Goal: Task Accomplishment & Management: Manage account settings

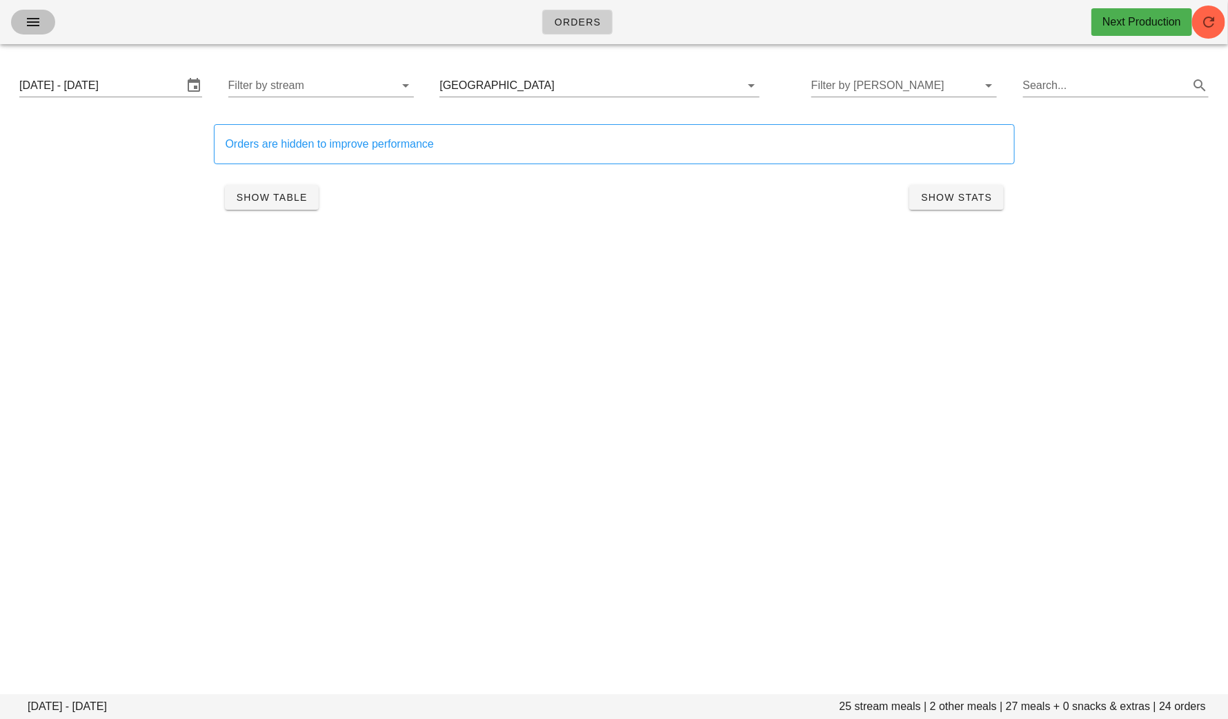
click at [44, 32] on button "button" at bounding box center [33, 22] width 44 height 25
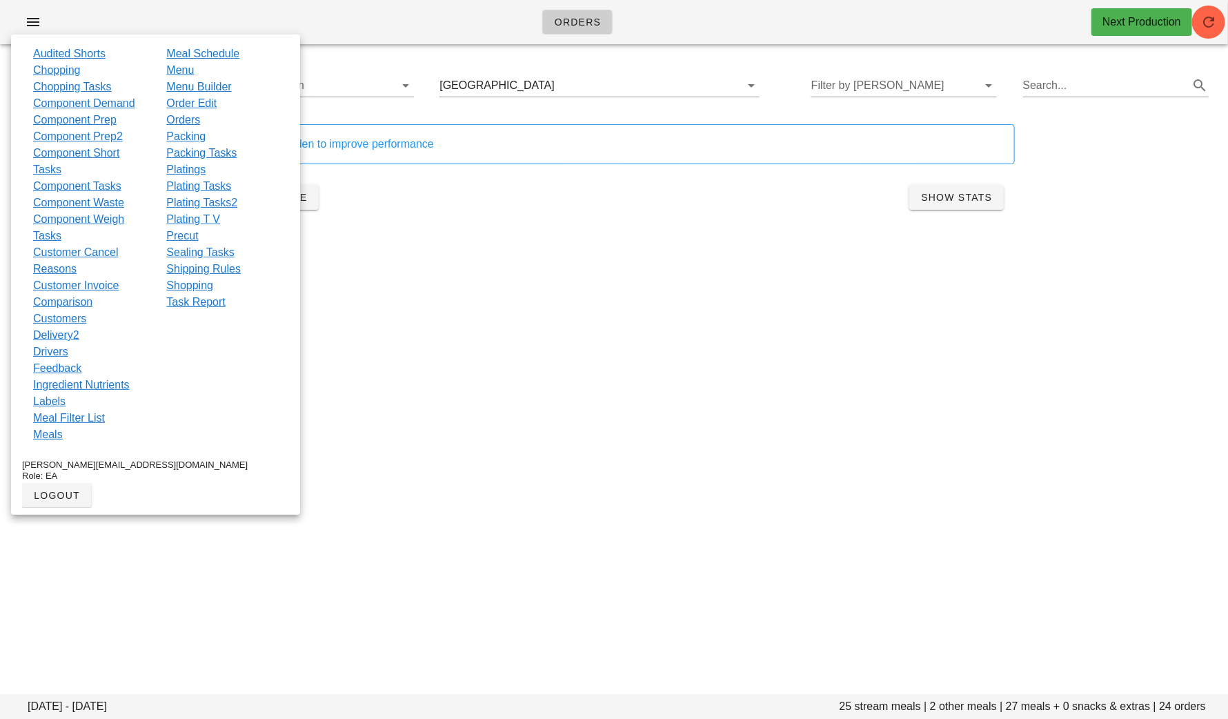
click at [202, 106] on link "Order Edit" at bounding box center [191, 103] width 50 height 17
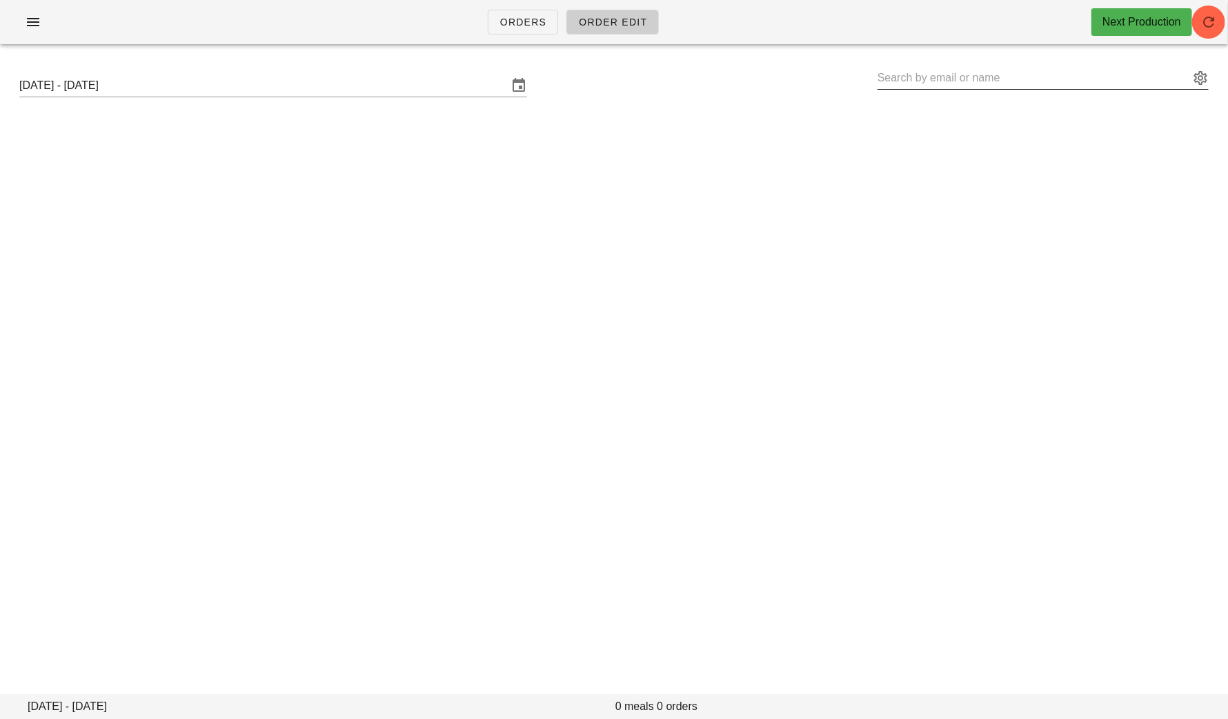
click at [925, 78] on input "text" at bounding box center [1034, 78] width 312 height 22
paste input "[EMAIL_ADDRESS][DOMAIN_NAME]"
type input "[PERSON_NAME] ([EMAIL_ADDRESS][DOMAIN_NAME])"
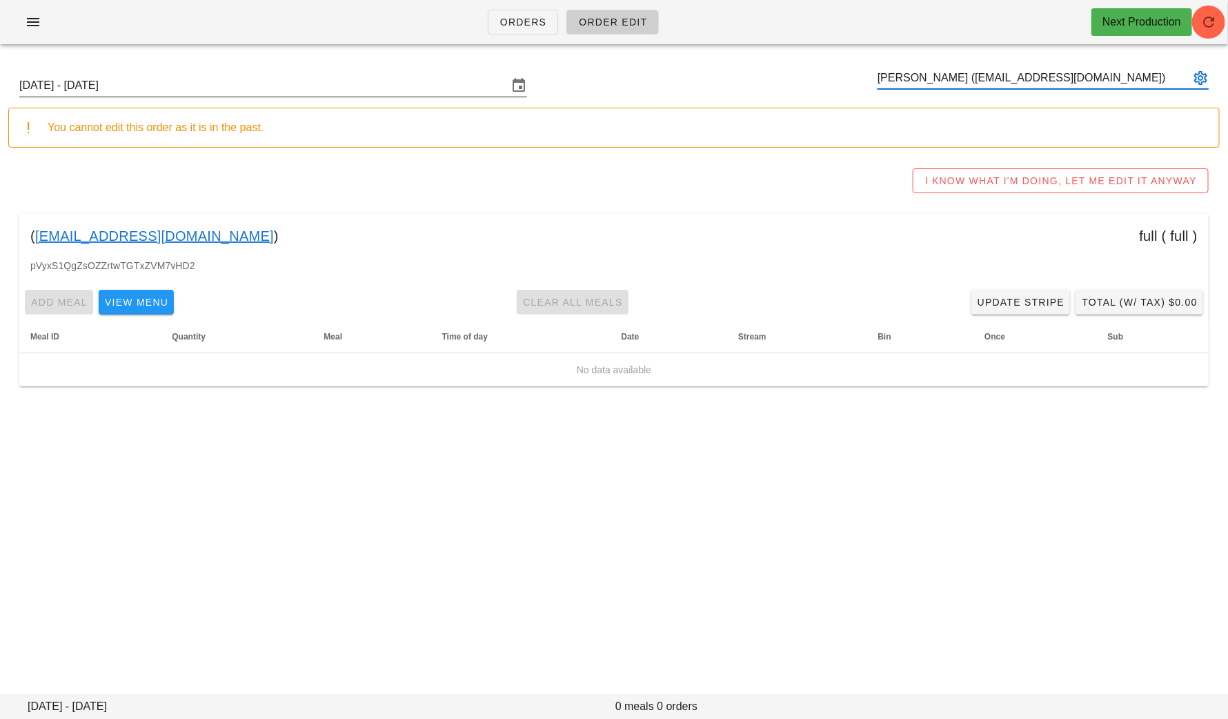
click at [337, 82] on input "Sunday September 7 - Saturday September 13" at bounding box center [263, 86] width 489 height 22
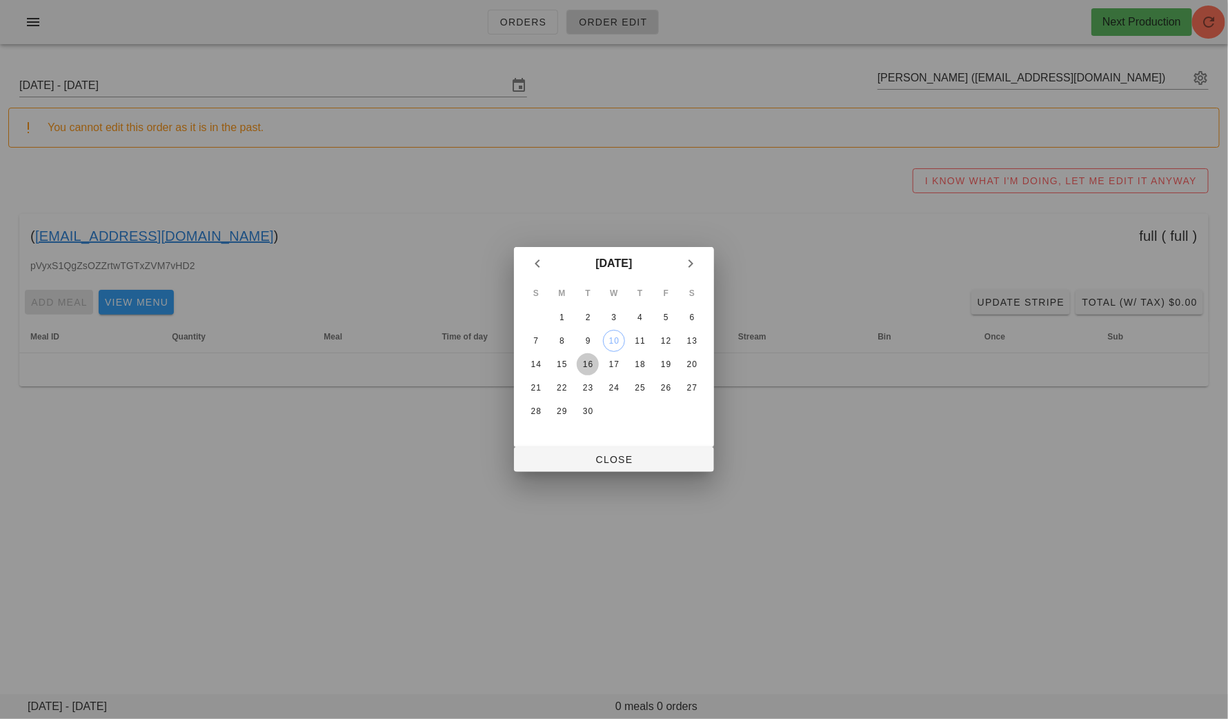
click at [585, 364] on div "16" at bounding box center [588, 364] width 22 height 10
click at [603, 455] on span "Close" at bounding box center [614, 459] width 178 height 11
type input "Sunday September 14 - Saturday September 20"
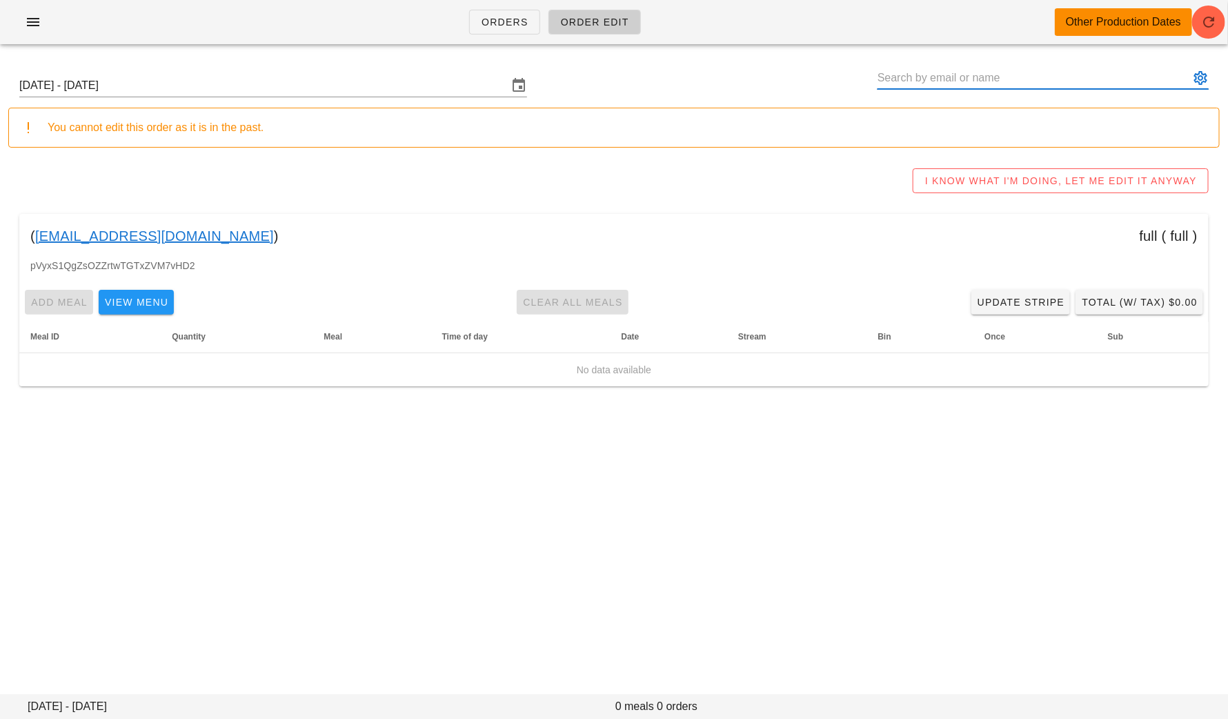
click at [1036, 72] on input "text" at bounding box center [1034, 78] width 312 height 22
paste input "[EMAIL_ADDRESS][DOMAIN_NAME]"
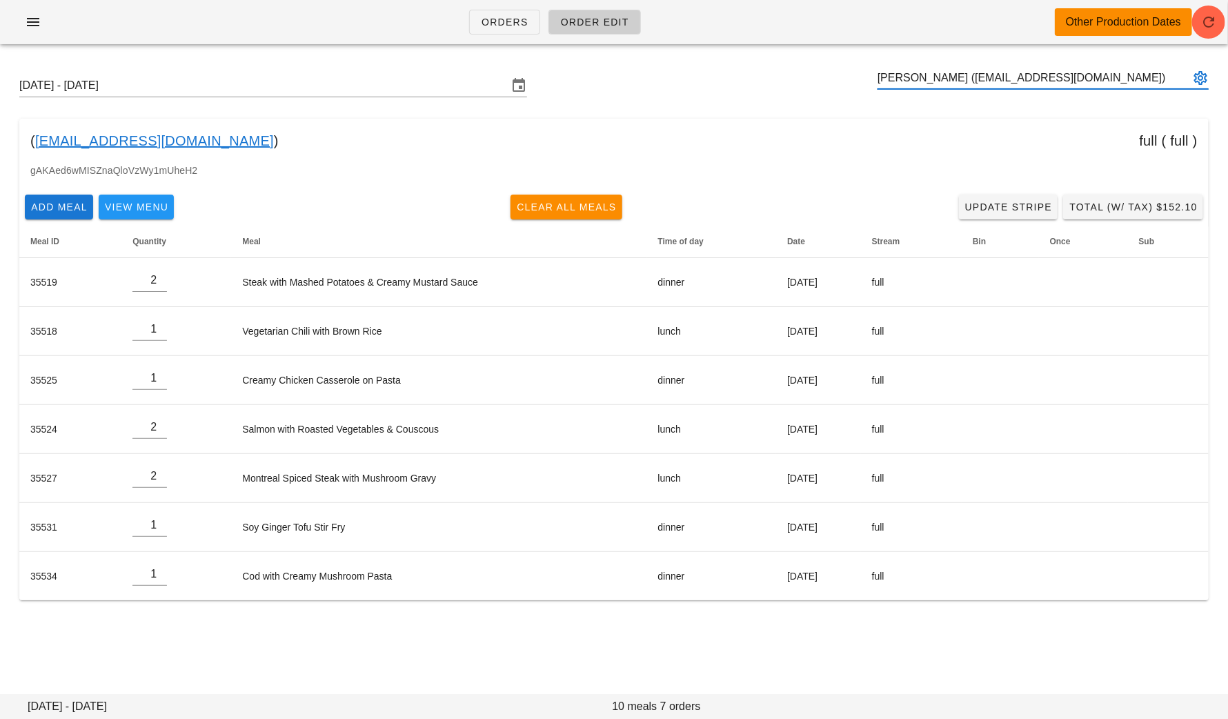
type input "[PERSON_NAME] ([EMAIL_ADDRESS][DOMAIN_NAME])"
click at [932, 71] on input "text" at bounding box center [1034, 78] width 312 height 22
paste input "[EMAIL_ADDRESS][DOMAIN_NAME]"
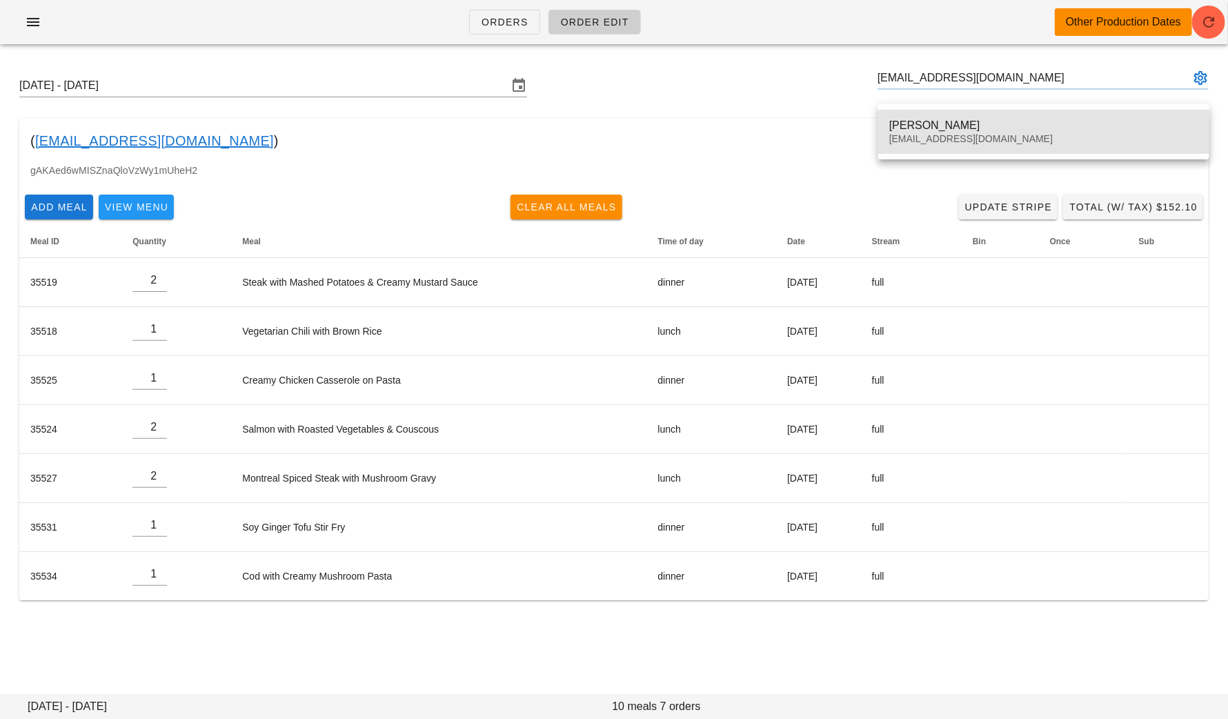
click at [940, 130] on div "Bob Purser" at bounding box center [1043, 125] width 309 height 13
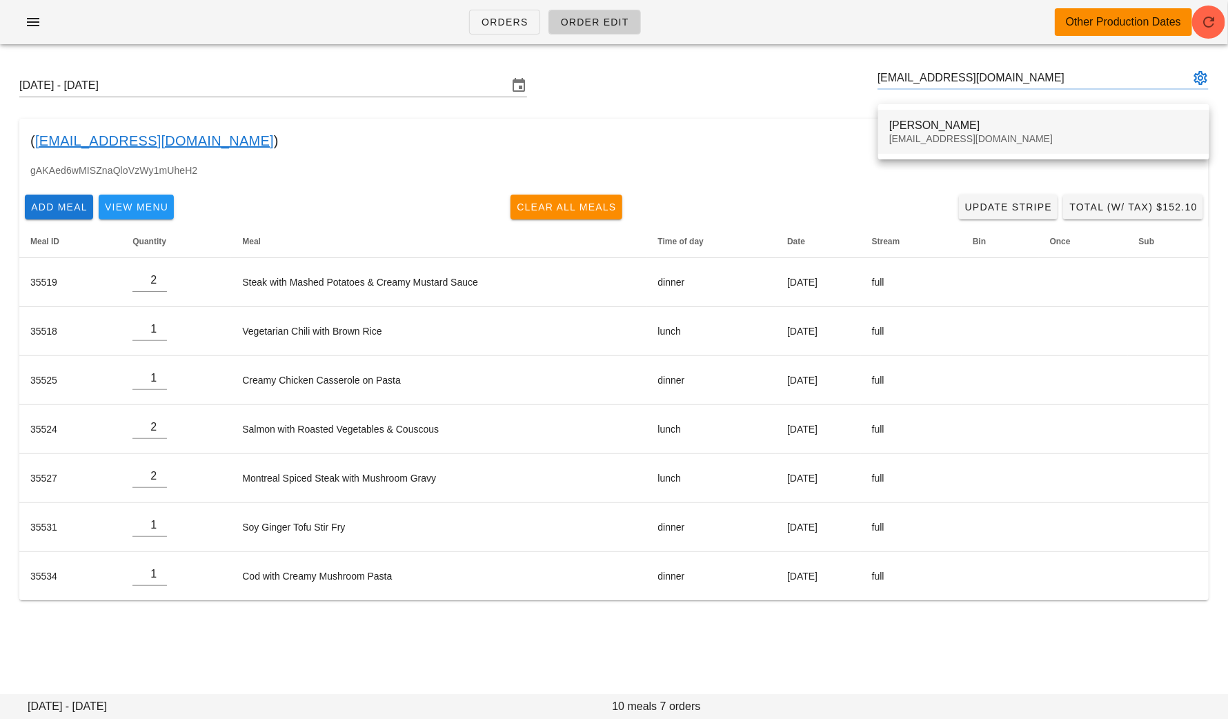
type input "[PERSON_NAME] ([EMAIL_ADDRESS][DOMAIN_NAME])"
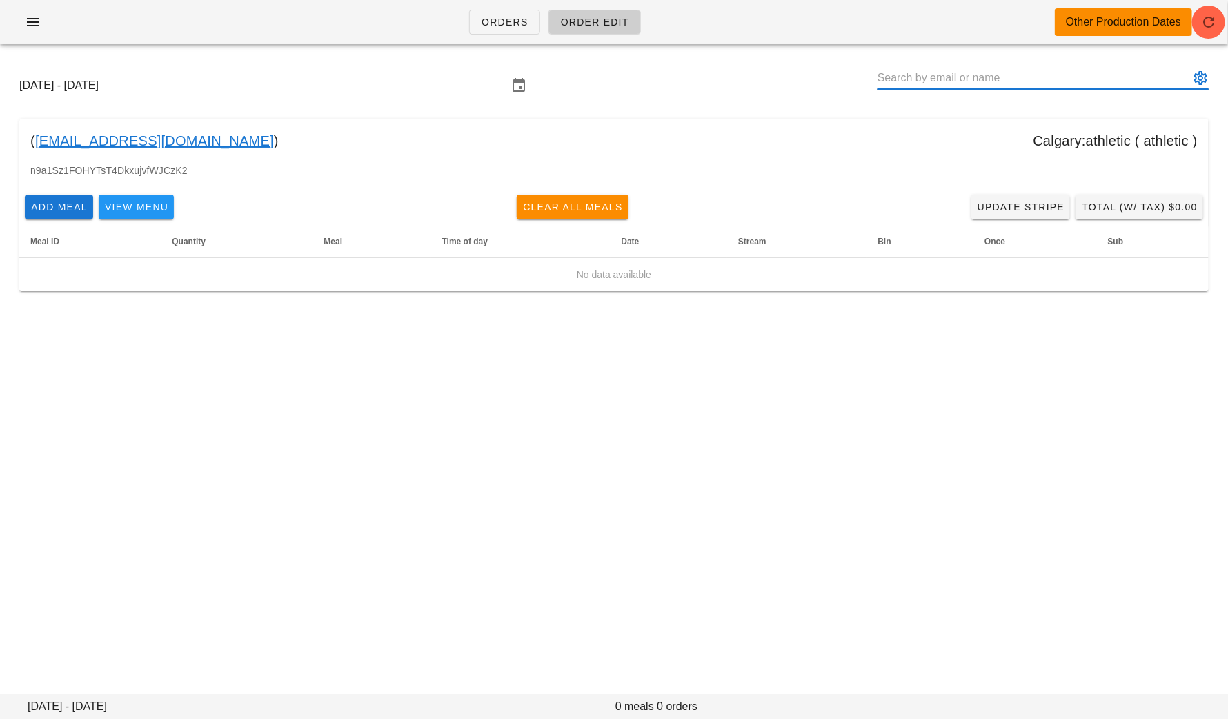
click at [1036, 87] on input "text" at bounding box center [1034, 78] width 312 height 22
paste input "[EMAIL_ADDRESS][DOMAIN_NAME]"
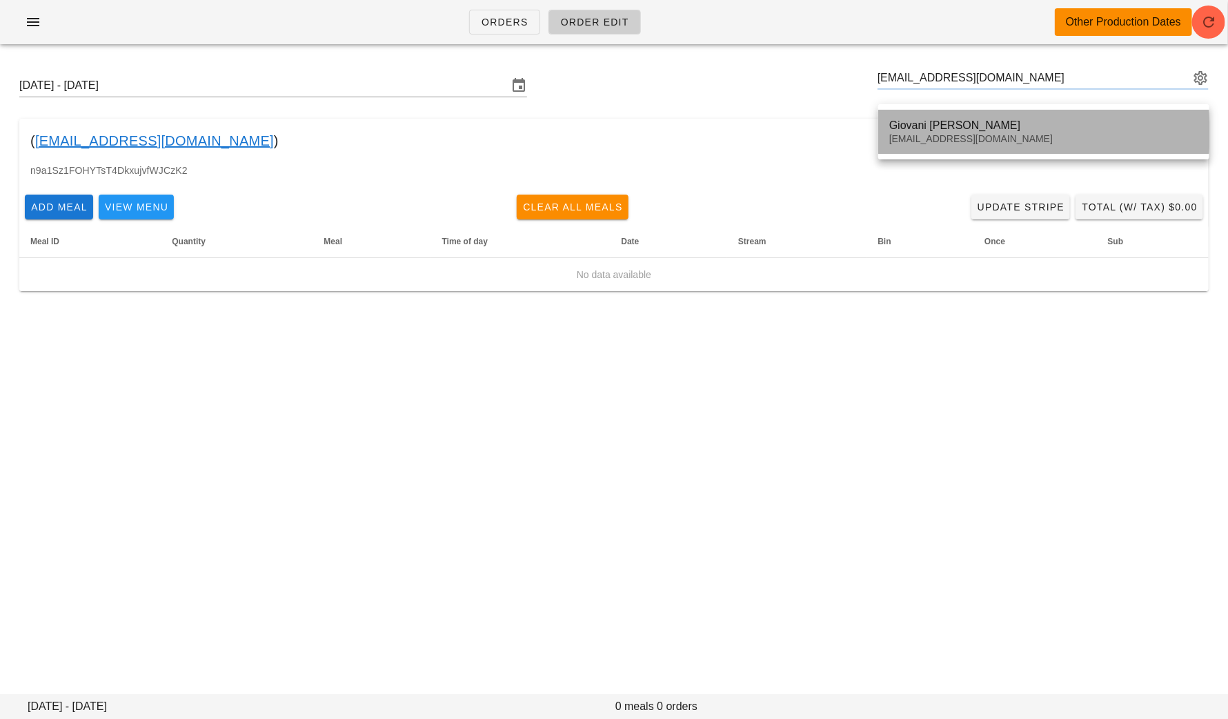
click at [1021, 112] on div "Giovani Izidorio Cesconetto ic.giovani@me.com" at bounding box center [1043, 131] width 309 height 43
type input "[PERSON_NAME] ([EMAIL_ADDRESS][DOMAIN_NAME])"
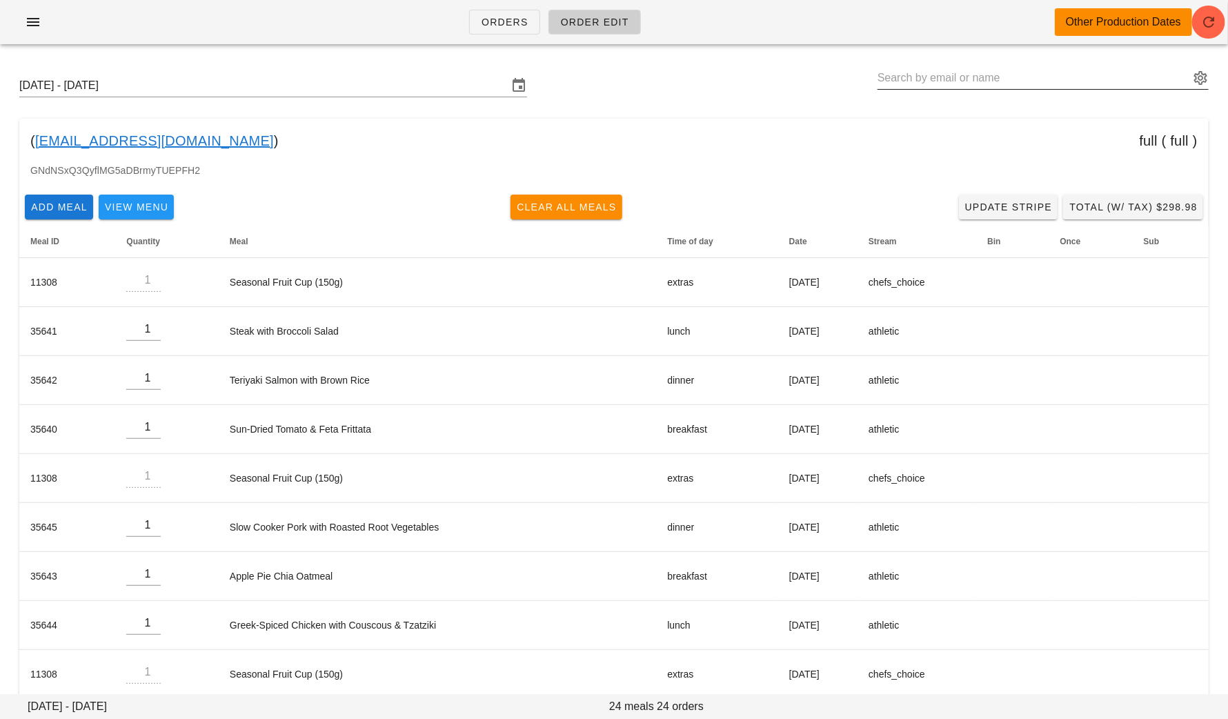
click at [1036, 85] on input "text" at bounding box center [1034, 78] width 312 height 22
paste input "[EMAIL_ADDRESS][DOMAIN_NAME]"
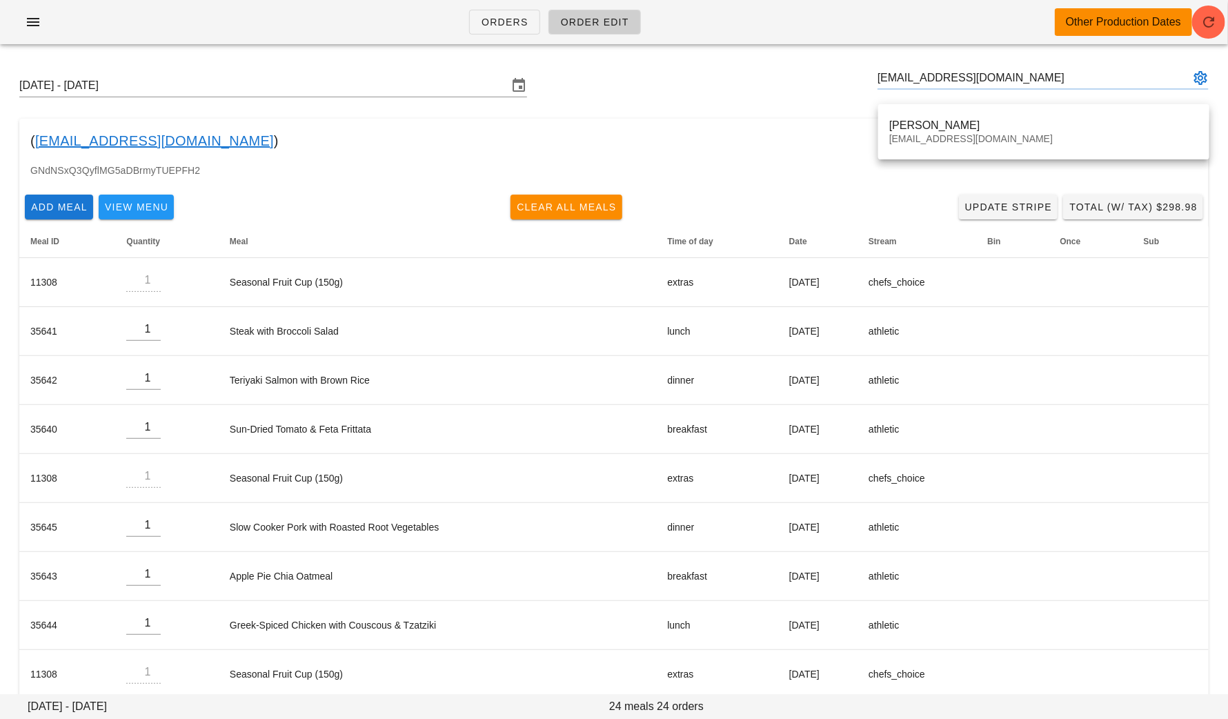
type input "[PERSON_NAME] ([EMAIL_ADDRESS][DOMAIN_NAME])"
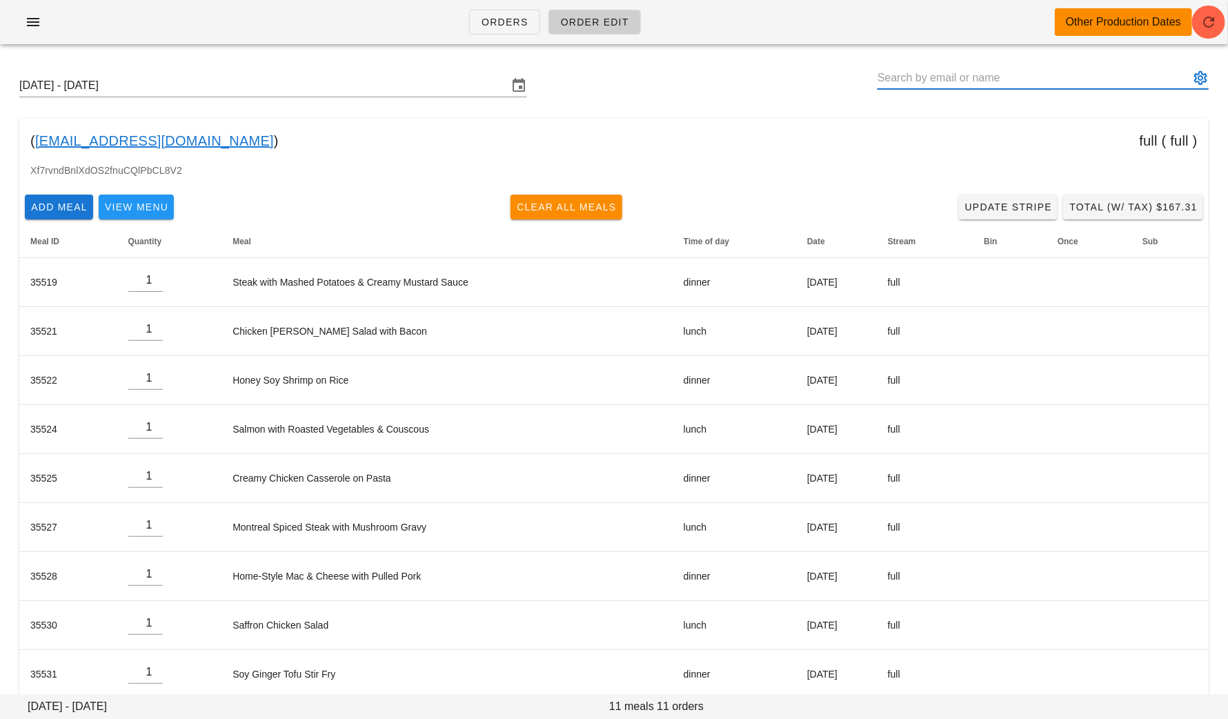
click at [152, 144] on link "[EMAIL_ADDRESS][DOMAIN_NAME]" at bounding box center [154, 141] width 239 height 22
click at [1036, 77] on input "text" at bounding box center [1034, 78] width 312 height 22
paste input "[EMAIL_ADDRESS][DOMAIN_NAME]"
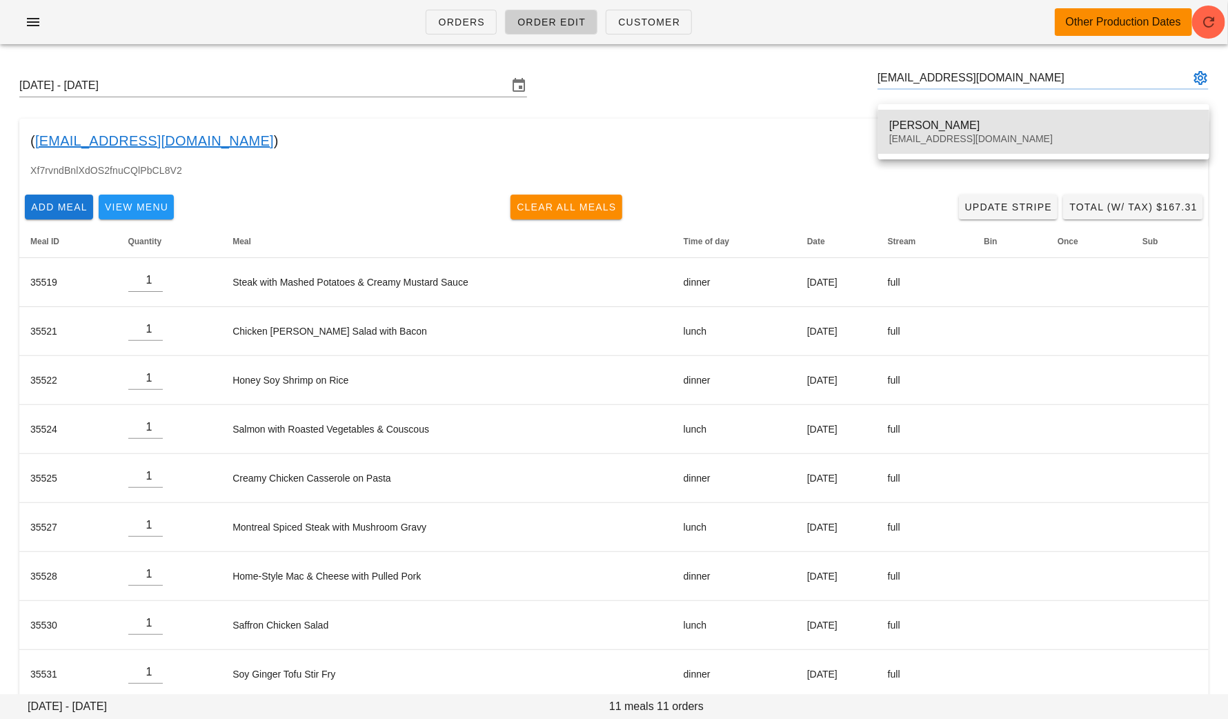
click at [964, 136] on div "[EMAIL_ADDRESS][DOMAIN_NAME]" at bounding box center [1043, 139] width 309 height 12
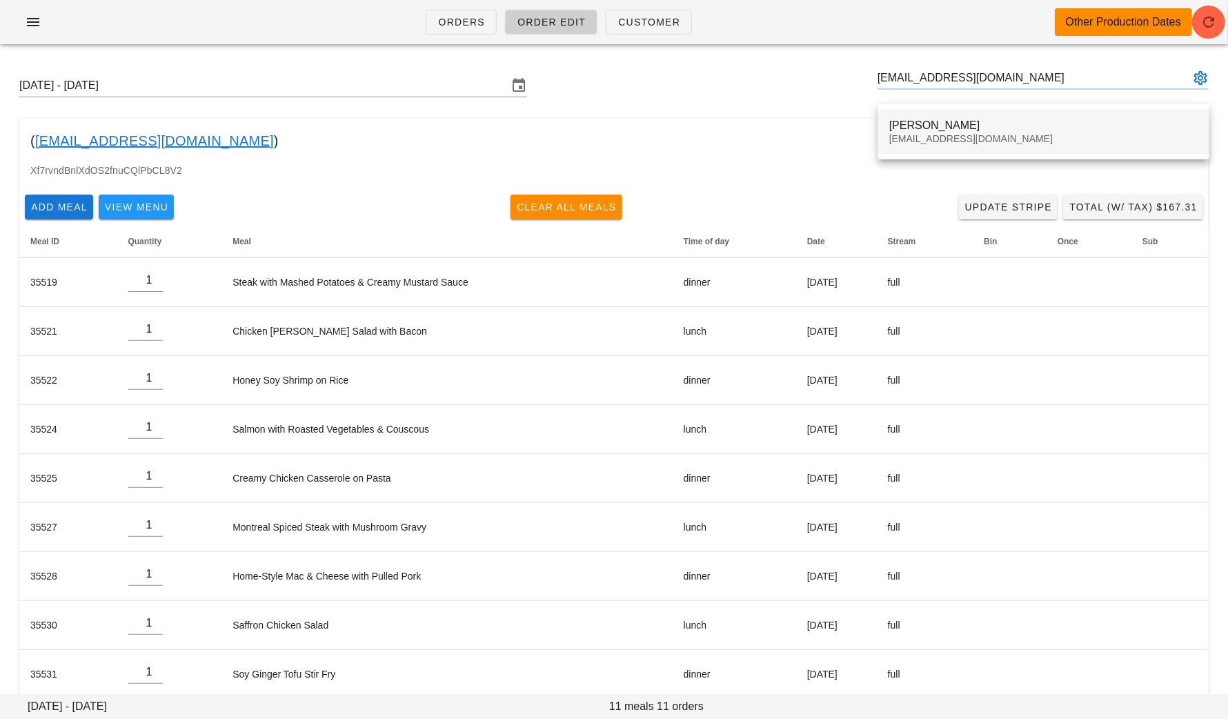
type input "[PERSON_NAME] ([EMAIL_ADDRESS][DOMAIN_NAME])"
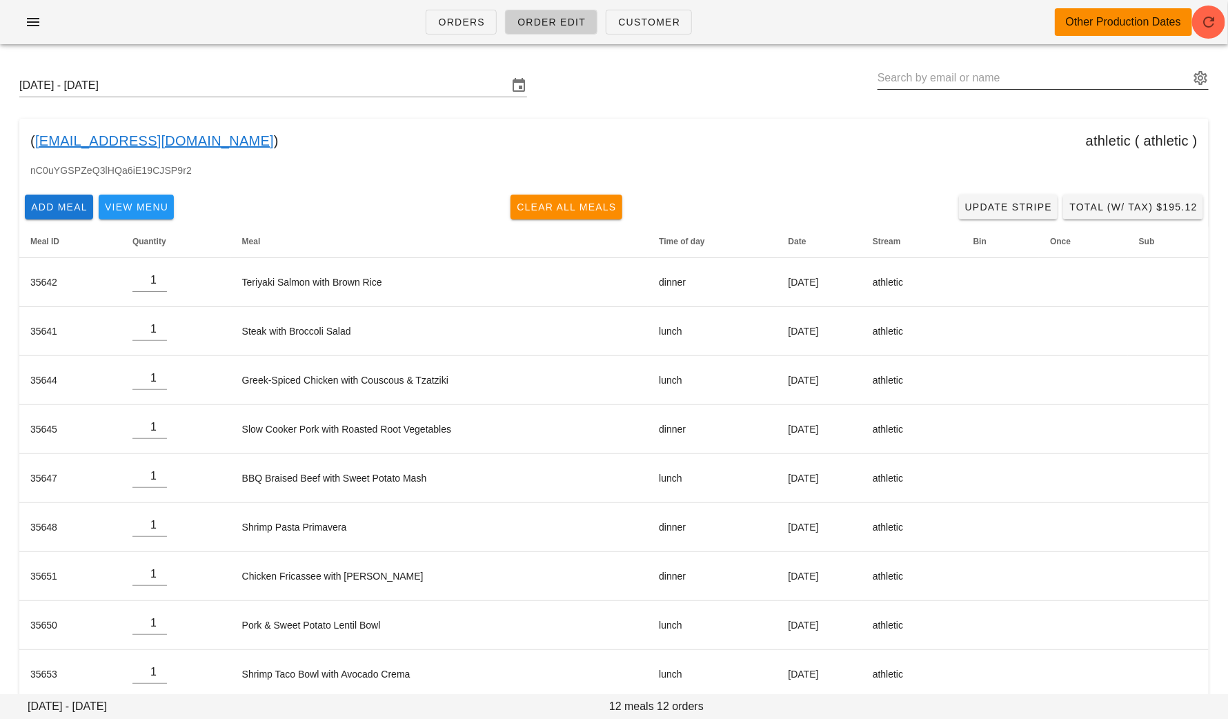
click at [1036, 82] on input "text" at bounding box center [1034, 78] width 312 height 22
paste input "[EMAIL_ADDRESS][DOMAIN_NAME]"
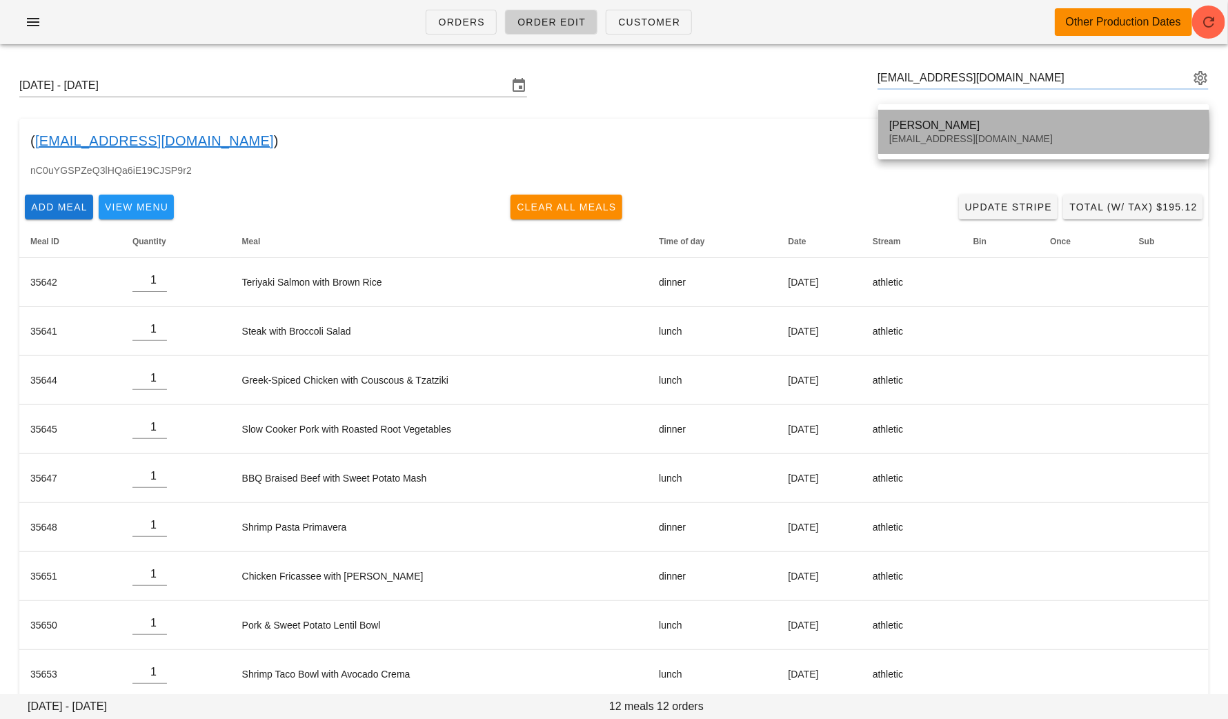
click at [971, 112] on div "Rahul Bali balirahul401@gmail.com" at bounding box center [1043, 131] width 309 height 43
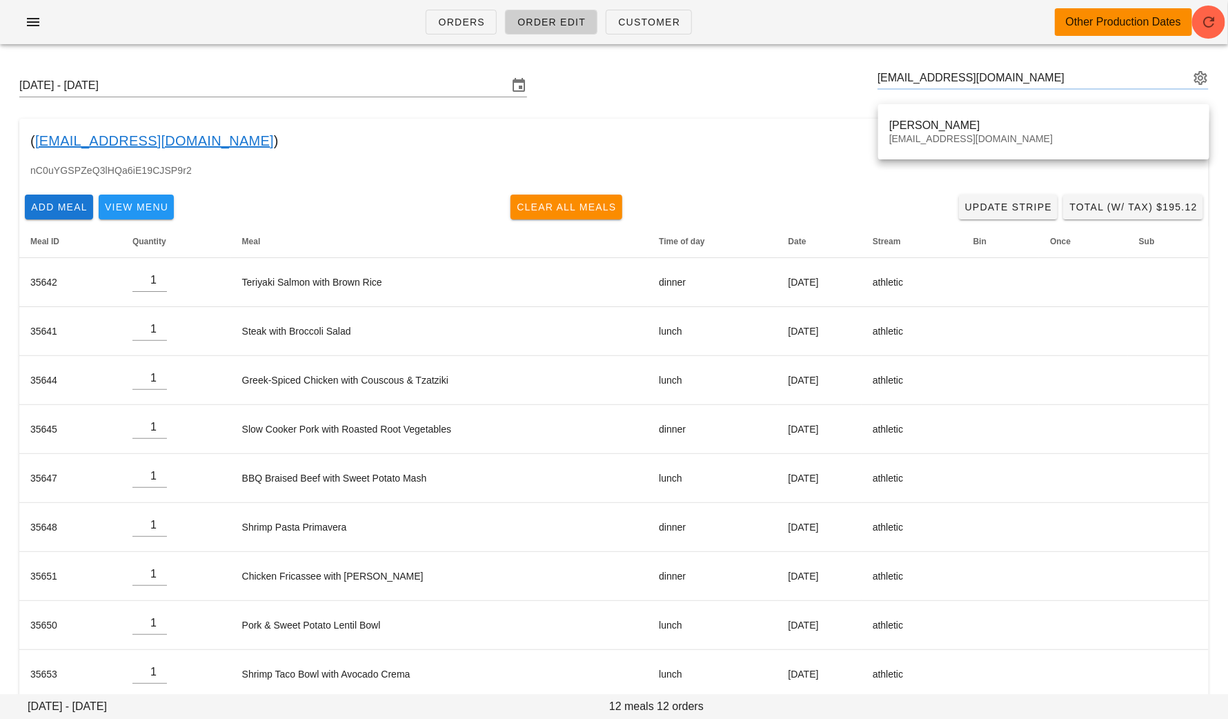
type input "[PERSON_NAME] ([EMAIL_ADDRESS][DOMAIN_NAME])"
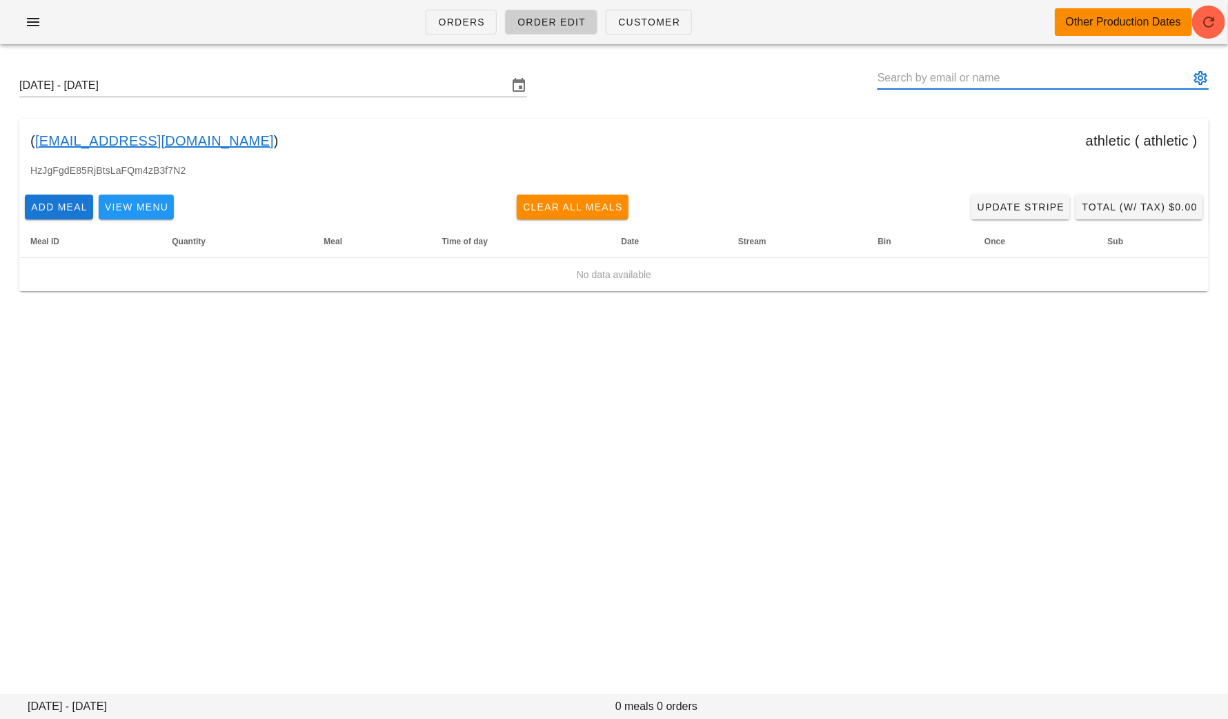
click at [1036, 84] on input "text" at bounding box center [1034, 78] width 312 height 22
paste input "[EMAIL_ADDRESS][DOMAIN_NAME]"
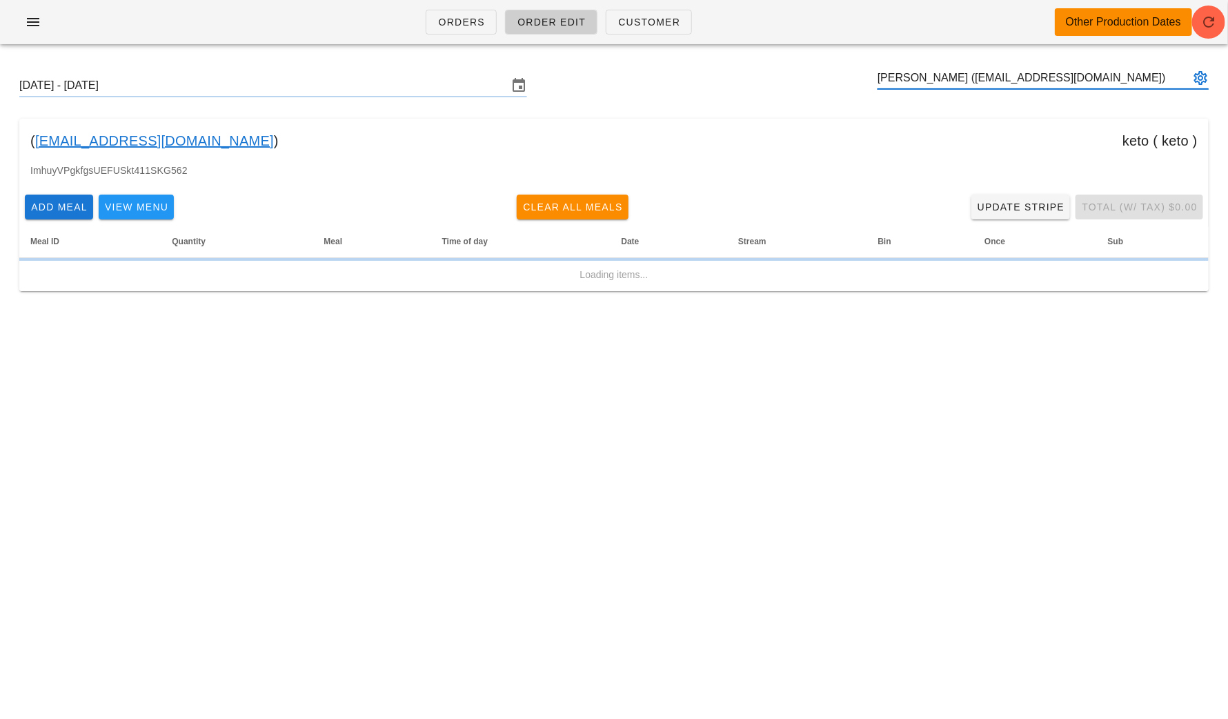
type input "[PERSON_NAME] ([EMAIL_ADDRESS][DOMAIN_NAME])"
click at [1016, 128] on div "( ctw05@me.com ) keto ( keto )" at bounding box center [614, 141] width 1190 height 44
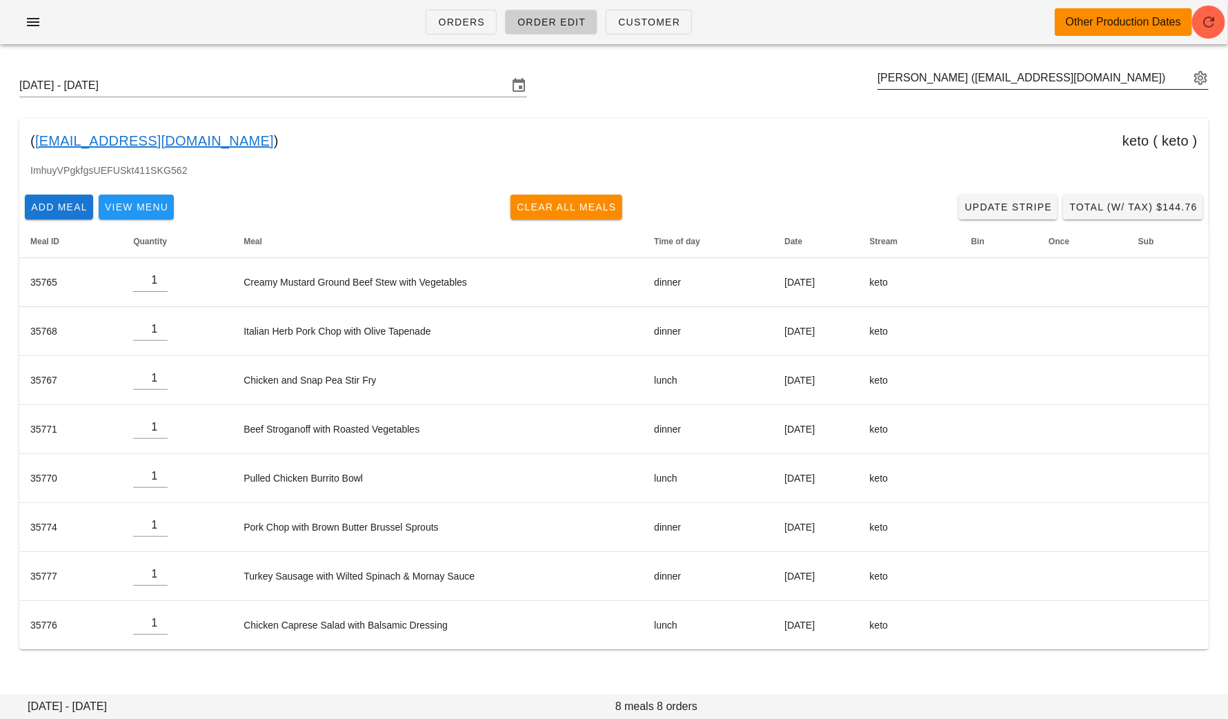
click at [1036, 95] on div at bounding box center [1043, 100] width 331 height 10
click at [1036, 79] on input "text" at bounding box center [1034, 78] width 312 height 22
paste input "[EMAIL_ADDRESS][DOMAIN_NAME]"
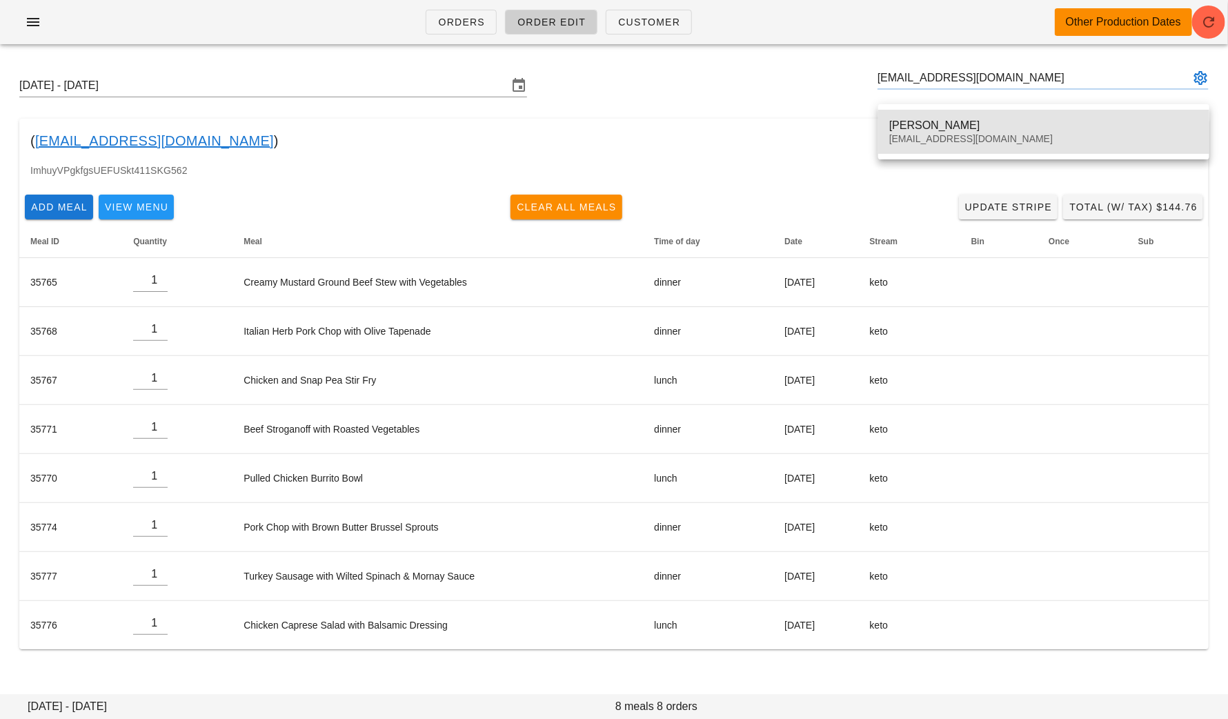
click at [914, 119] on div "[PERSON_NAME]" at bounding box center [1043, 125] width 309 height 13
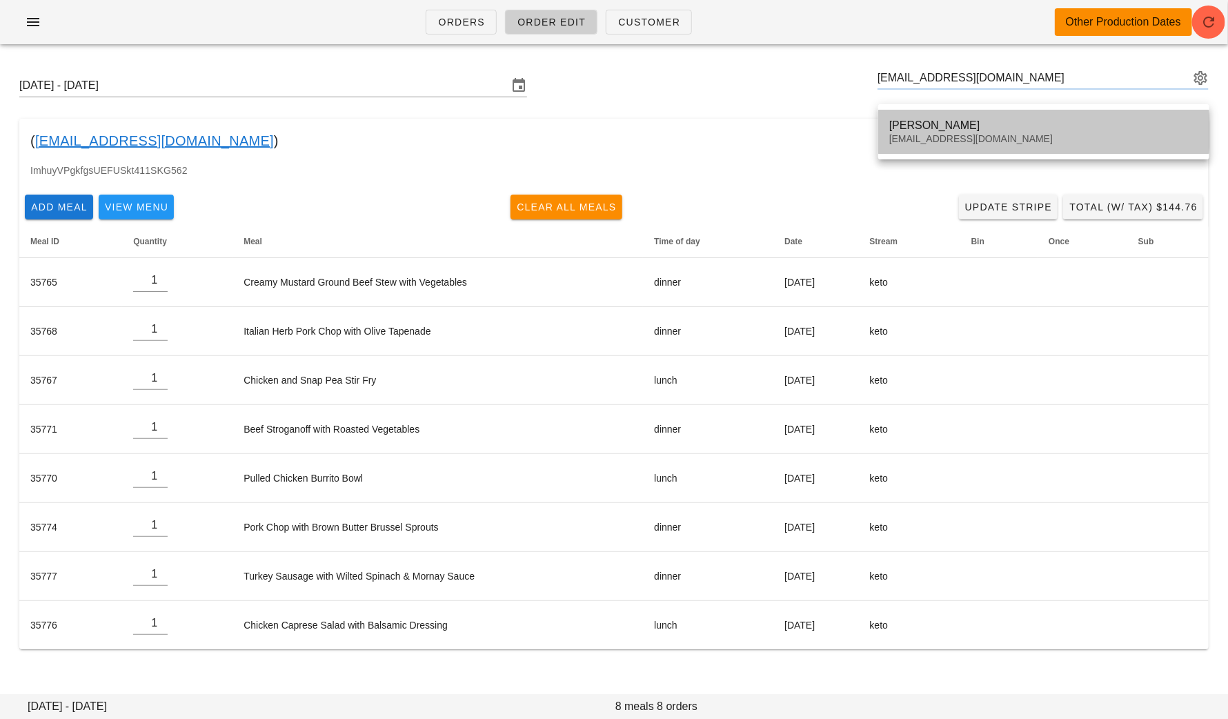
type input "[PERSON_NAME] ([EMAIL_ADDRESS][DOMAIN_NAME])"
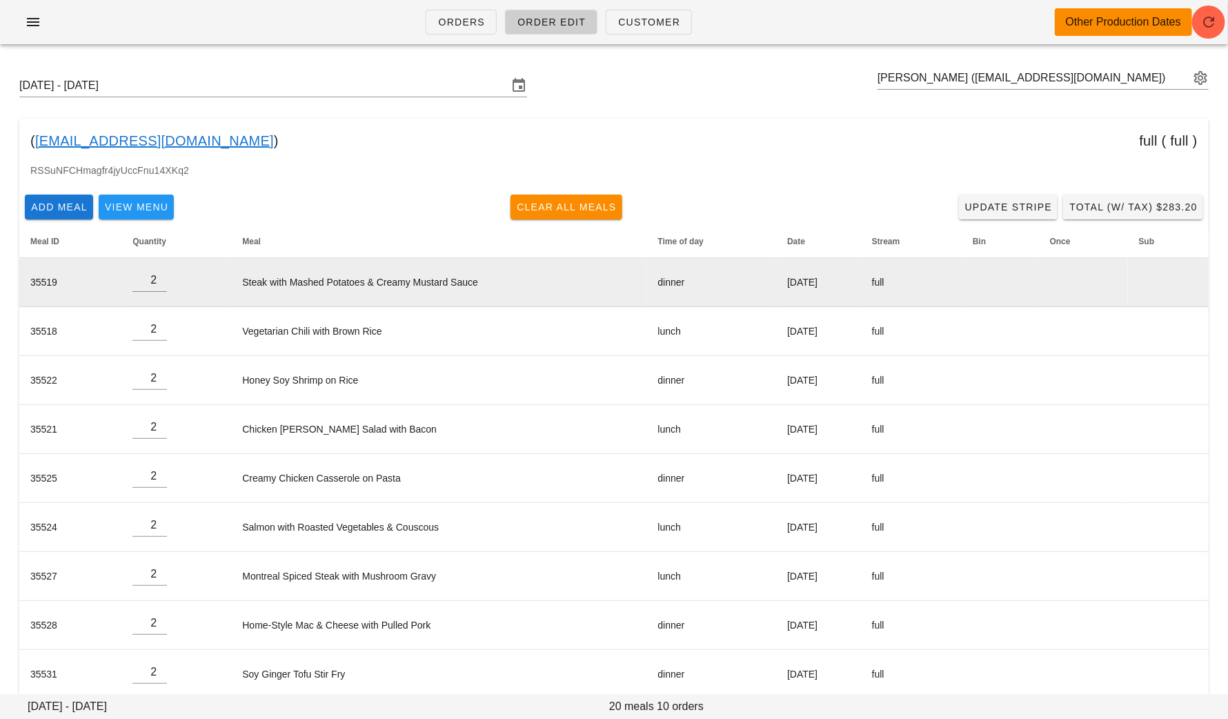
scroll to position [68, 0]
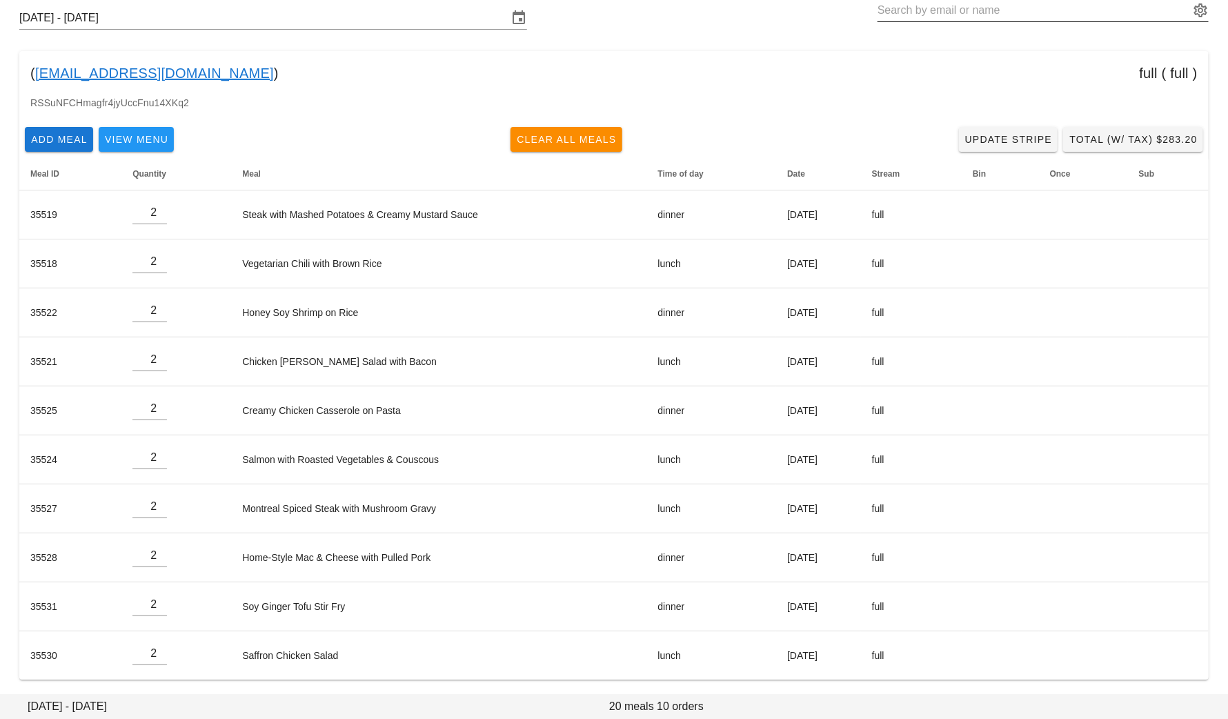
click at [1036, 8] on input "text" at bounding box center [1034, 10] width 312 height 22
paste input "[EMAIL_ADDRESS][DOMAIN_NAME]"
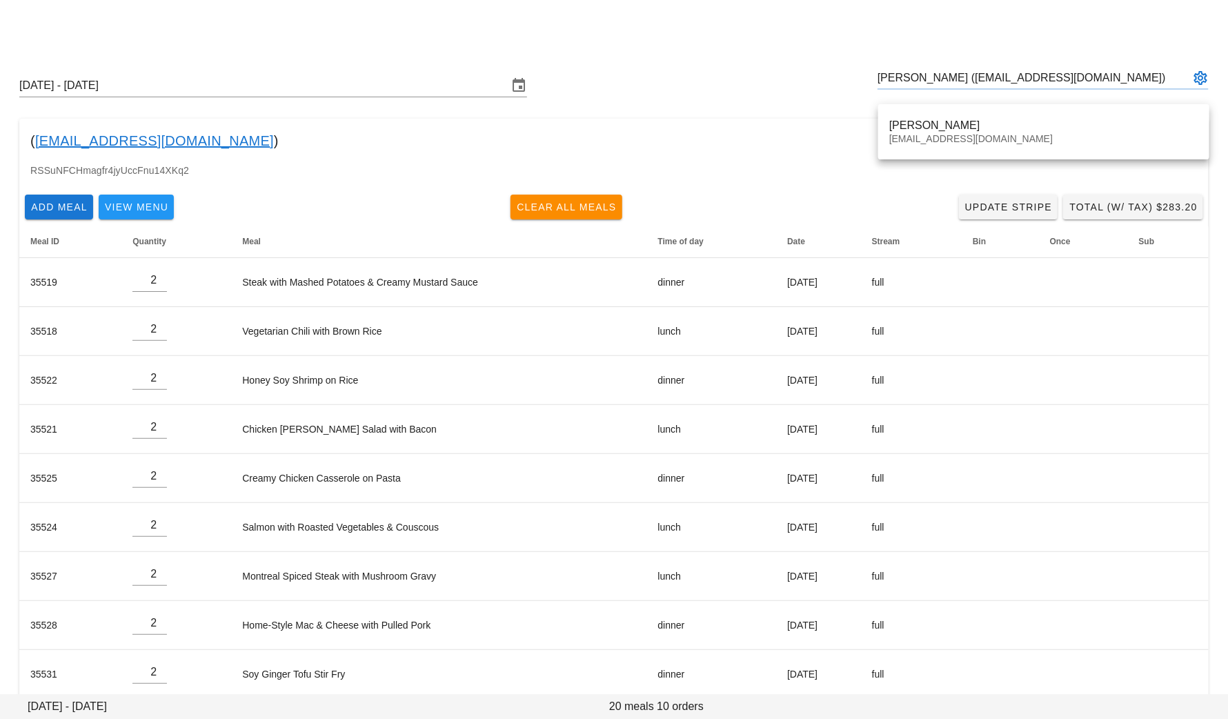
type input "[PERSON_NAME] ([EMAIL_ADDRESS][DOMAIN_NAME])"
click at [1036, 53] on div "Orders Order Edit Customer Other Production Dates" at bounding box center [614, 27] width 1228 height 55
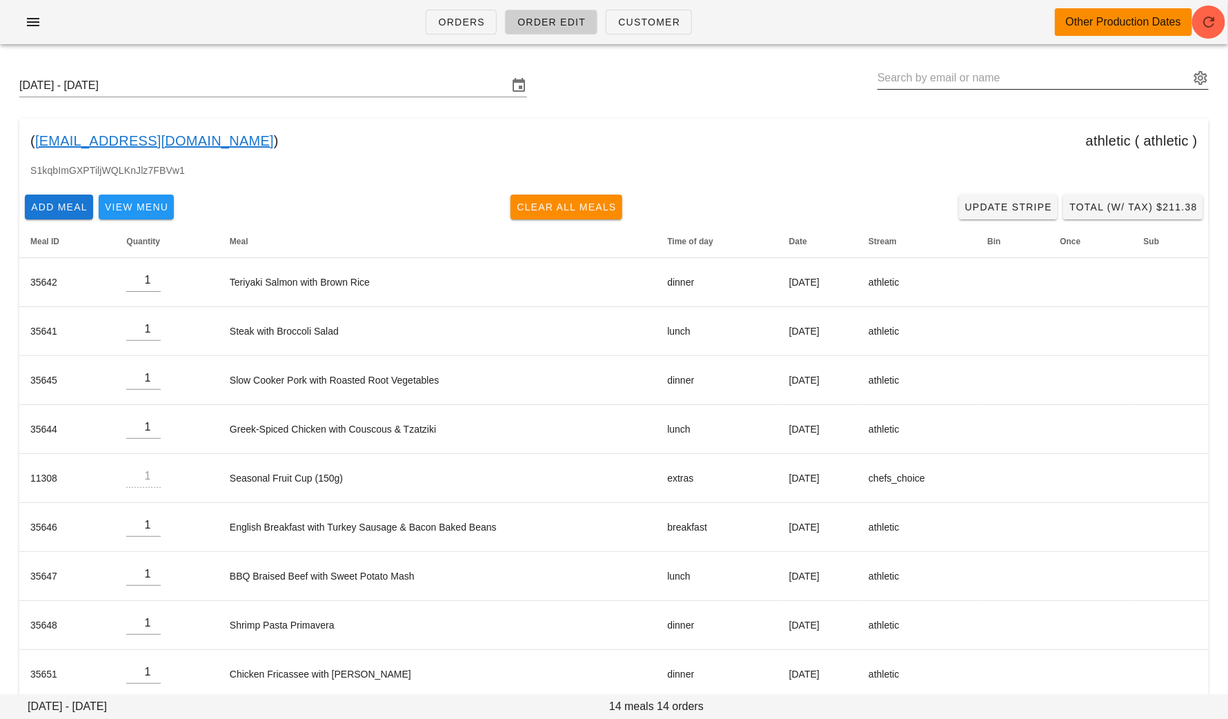
click at [1036, 75] on input "text" at bounding box center [1034, 78] width 312 height 22
paste input "[EMAIL_ADDRESS][DOMAIN_NAME]"
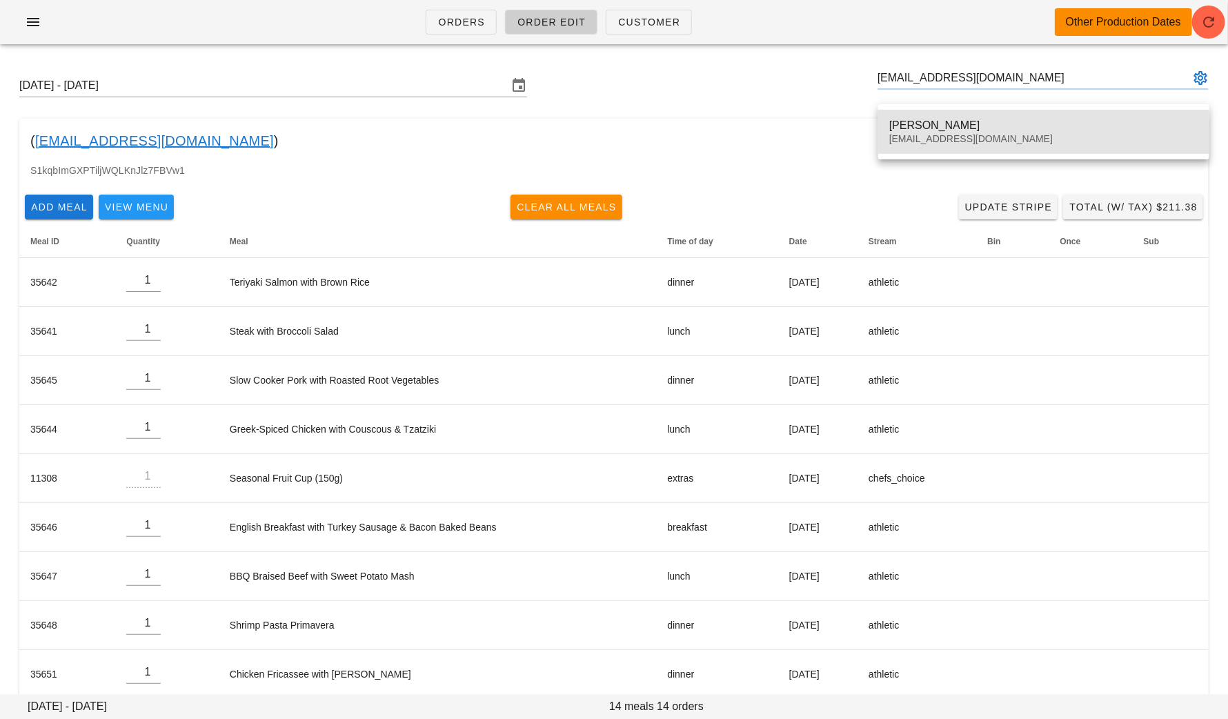
click at [1011, 130] on div "Spencer Pakulak" at bounding box center [1043, 125] width 309 height 13
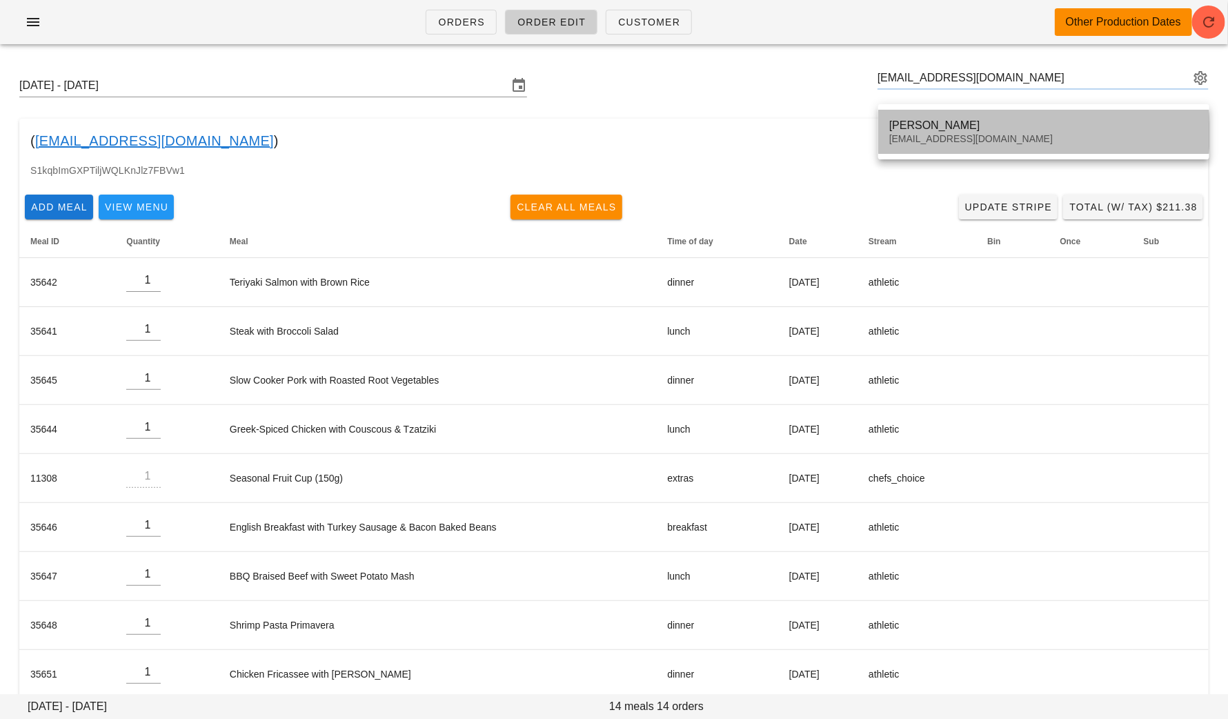
type input "[PERSON_NAME] ([PERSON_NAME][EMAIL_ADDRESS][DOMAIN_NAME])"
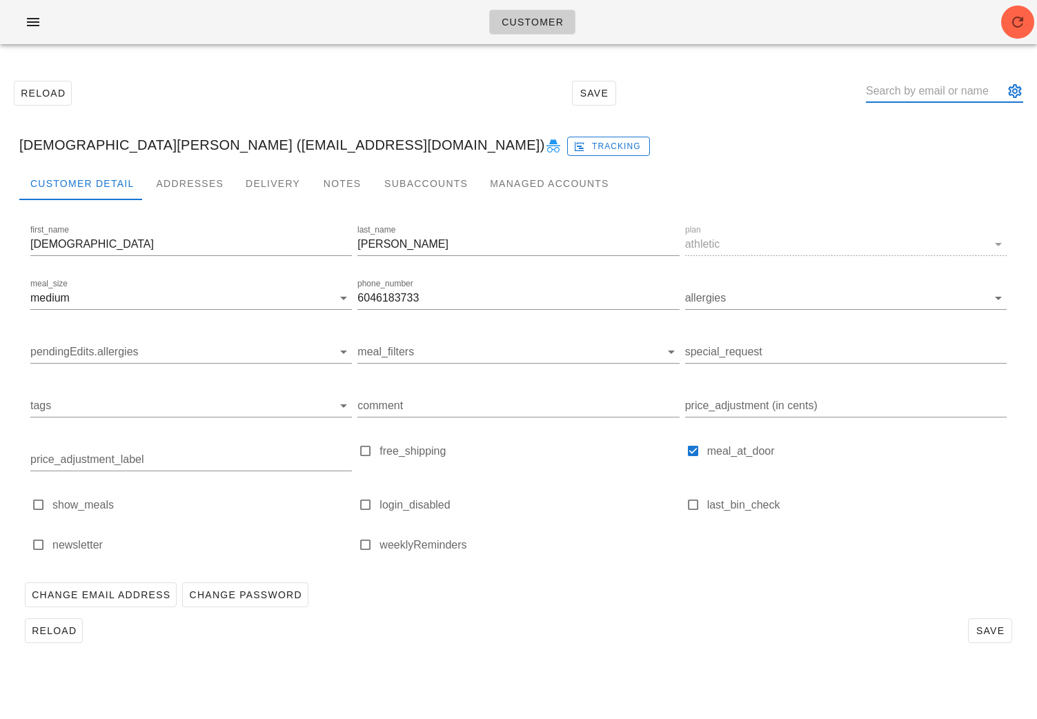
click at [965, 87] on input "text" at bounding box center [935, 91] width 138 height 22
paste input "[EMAIL_ADDRESS][DOMAIN_NAME]"
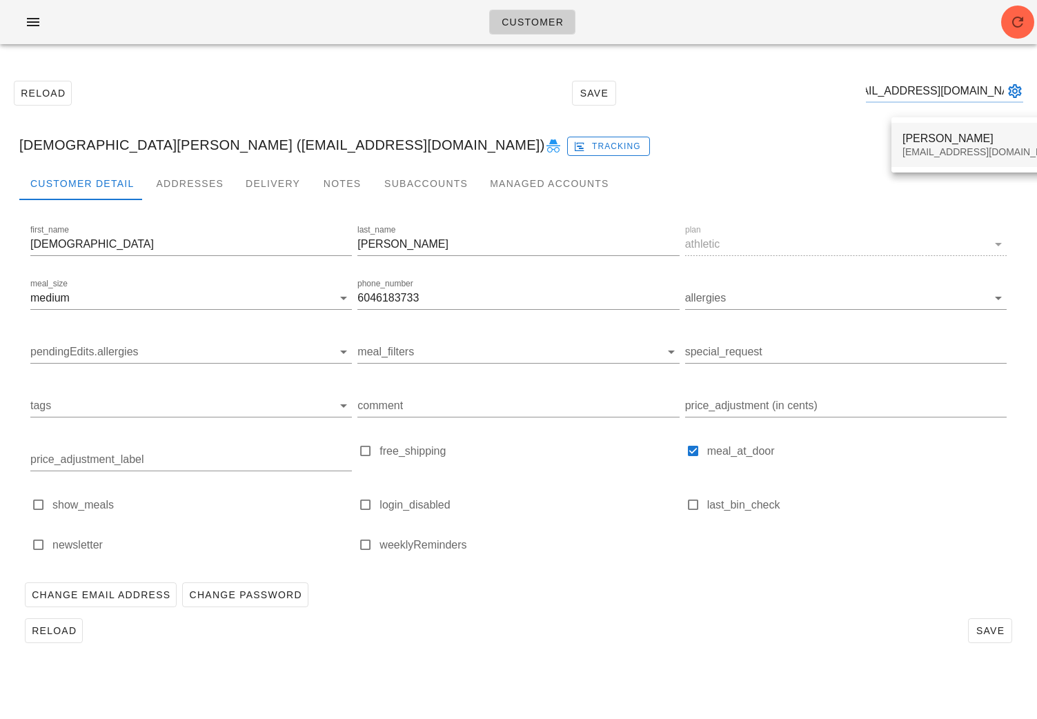
type input "[EMAIL_ADDRESS][DOMAIN_NAME]"
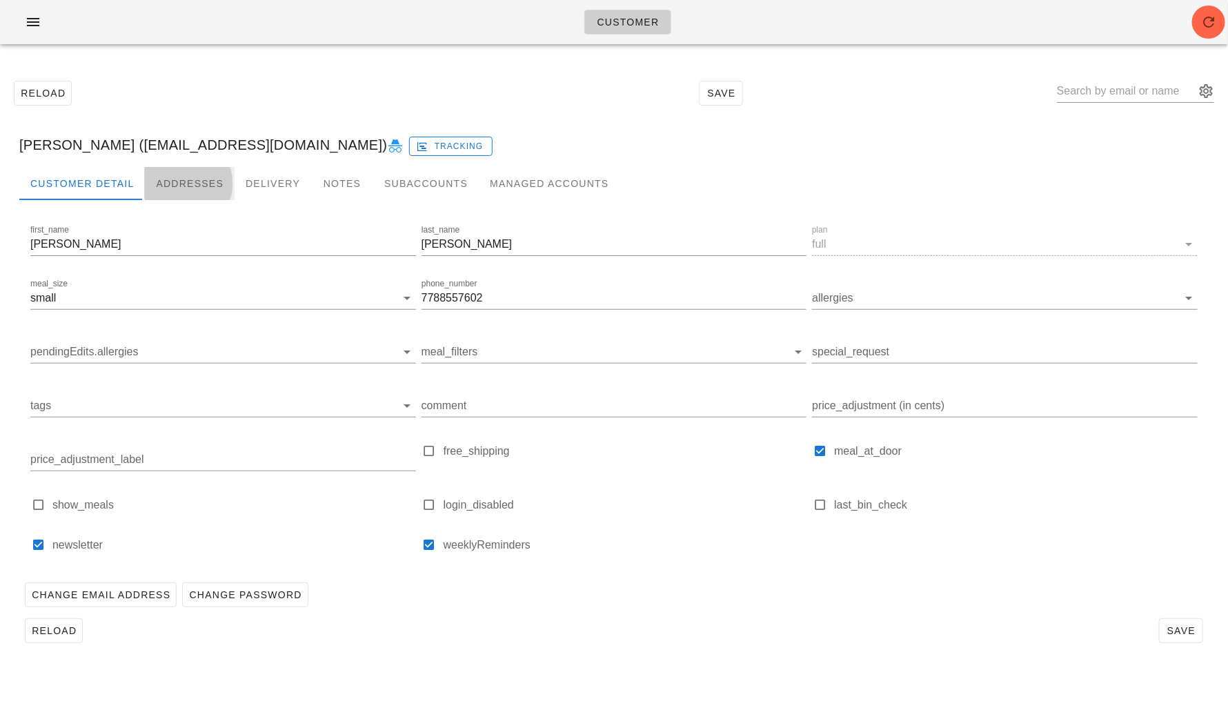
click at [198, 186] on div "Addresses" at bounding box center [190, 183] width 90 height 33
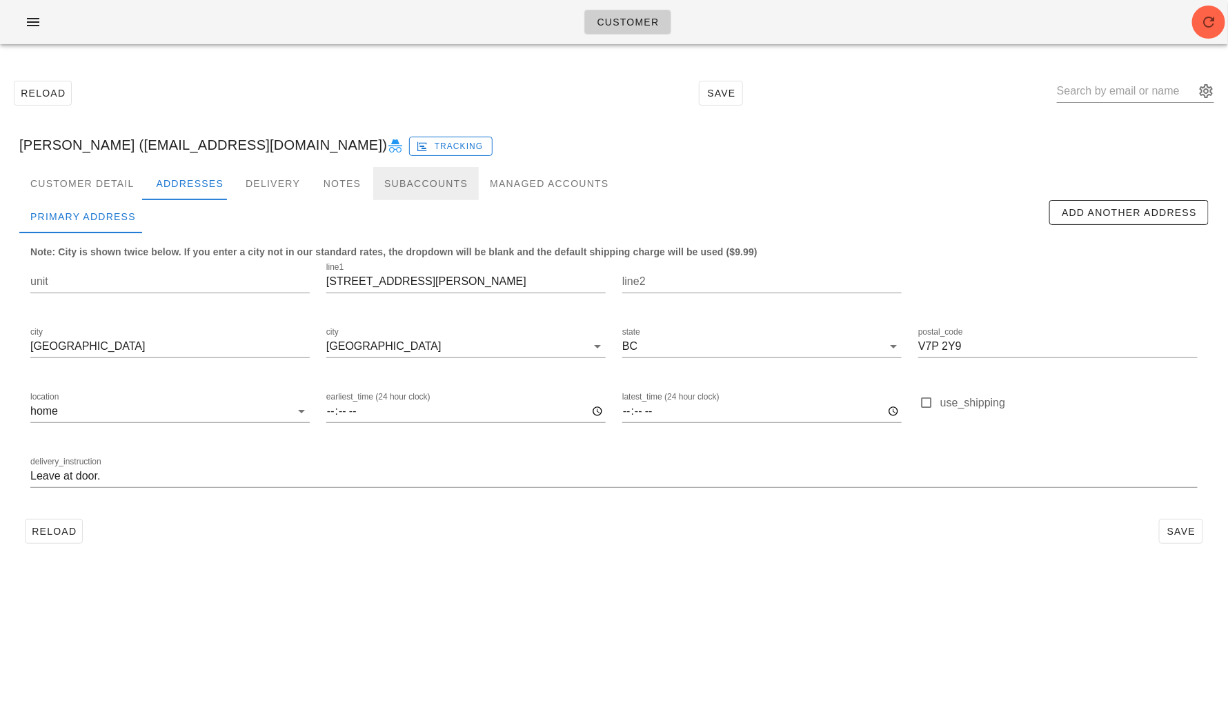
click at [407, 186] on div "Subaccounts" at bounding box center [426, 183] width 106 height 33
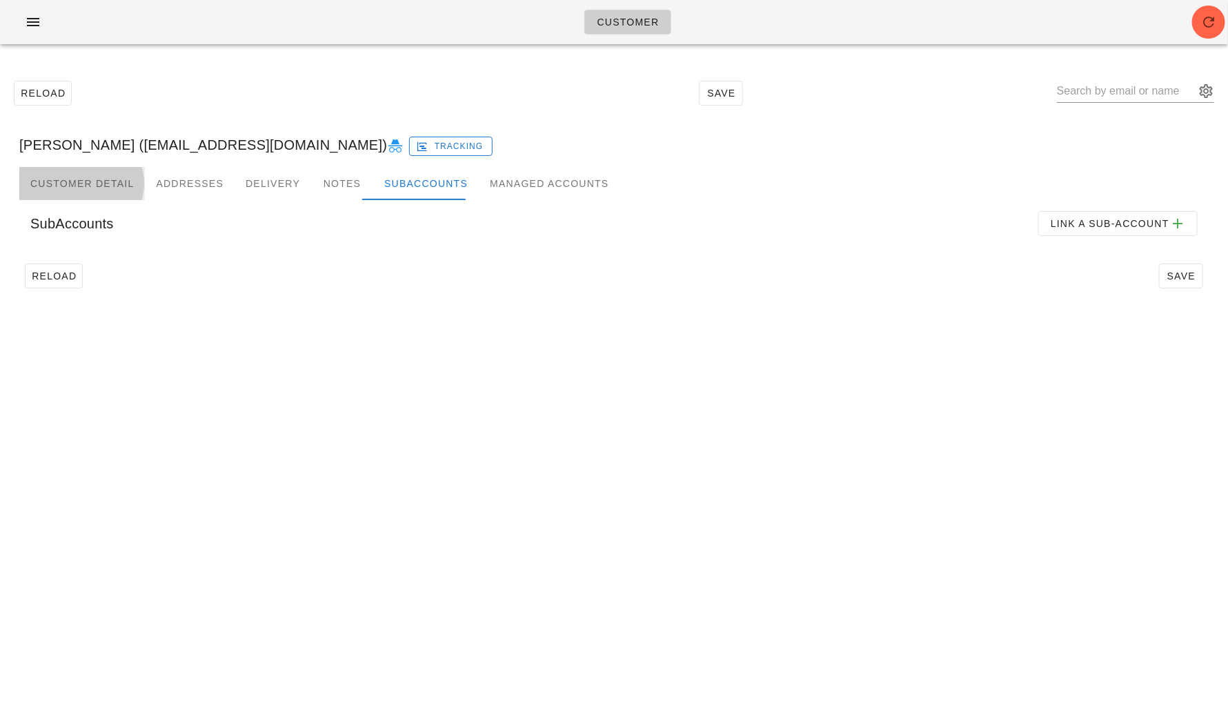
click at [78, 191] on div "Customer Detail" at bounding box center [82, 183] width 126 height 33
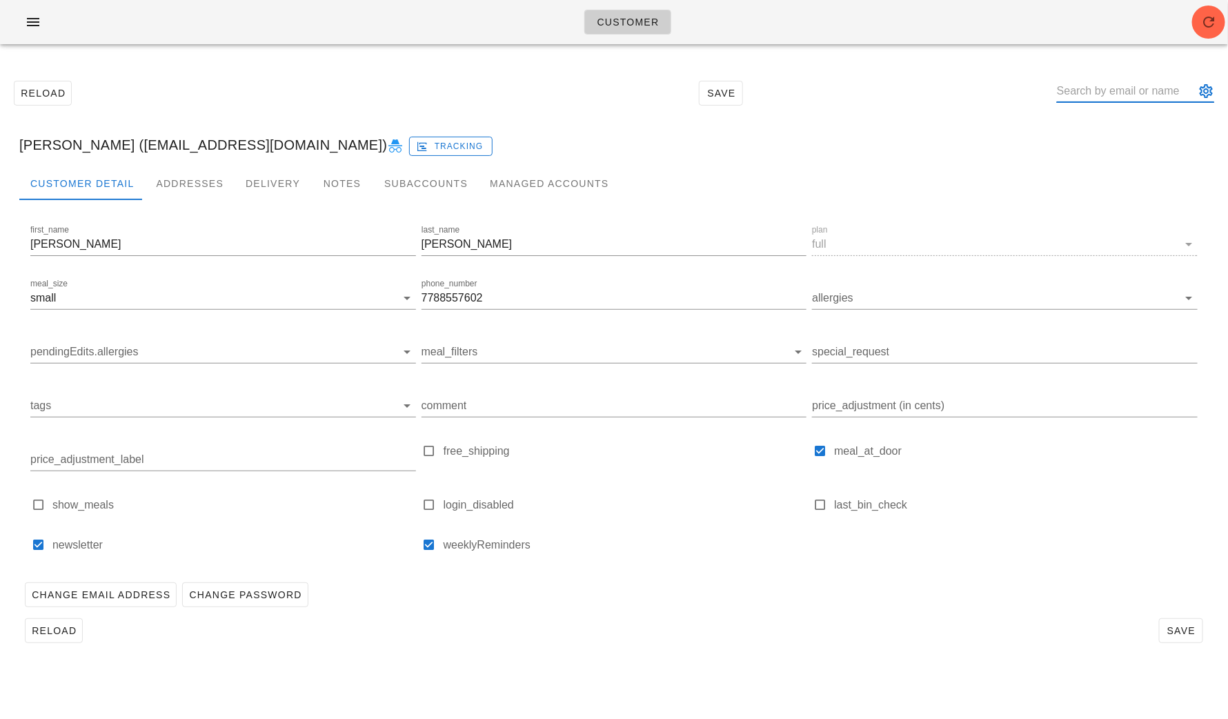
click at [1036, 87] on input "text" at bounding box center [1126, 91] width 138 height 22
paste input "[EMAIL_ADDRESS][DOMAIN_NAME]"
type input "[EMAIL_ADDRESS][DOMAIN_NAME]"
click at [1036, 128] on div "[PERSON_NAME] [EMAIL_ADDRESS][DOMAIN_NAME]" at bounding box center [1176, 145] width 164 height 43
click at [185, 178] on div "Addresses" at bounding box center [190, 183] width 90 height 33
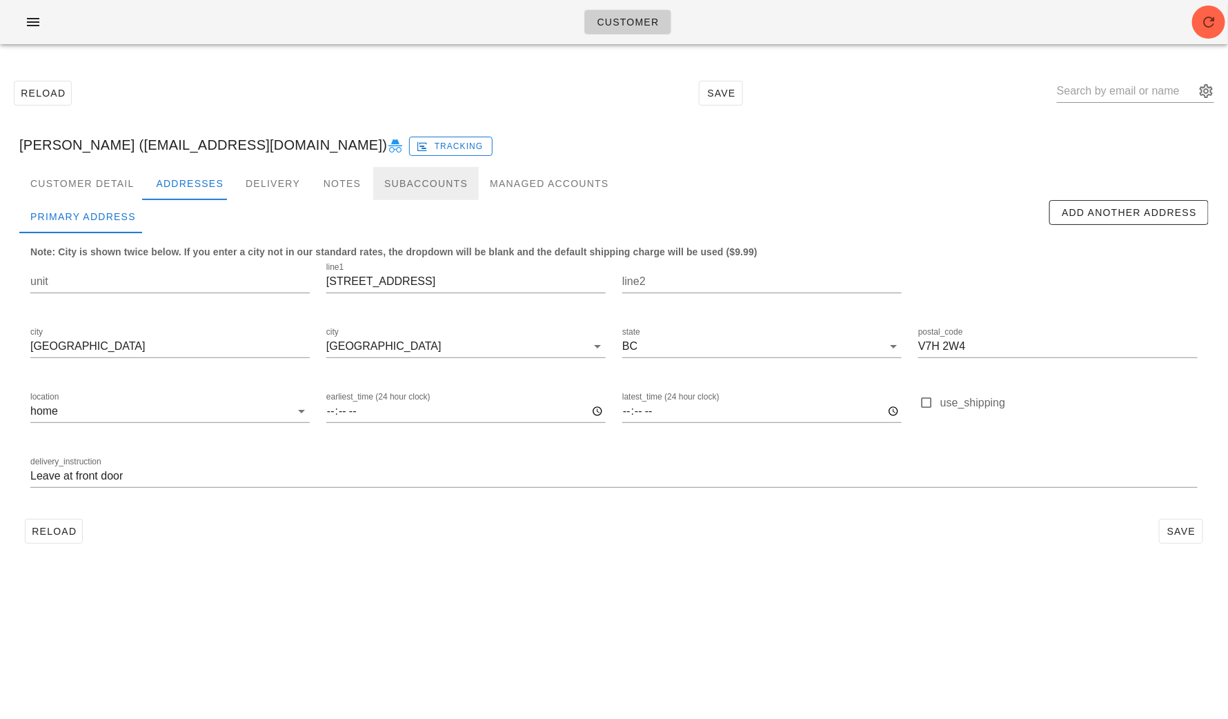
click at [402, 167] on div "Subaccounts" at bounding box center [426, 183] width 106 height 33
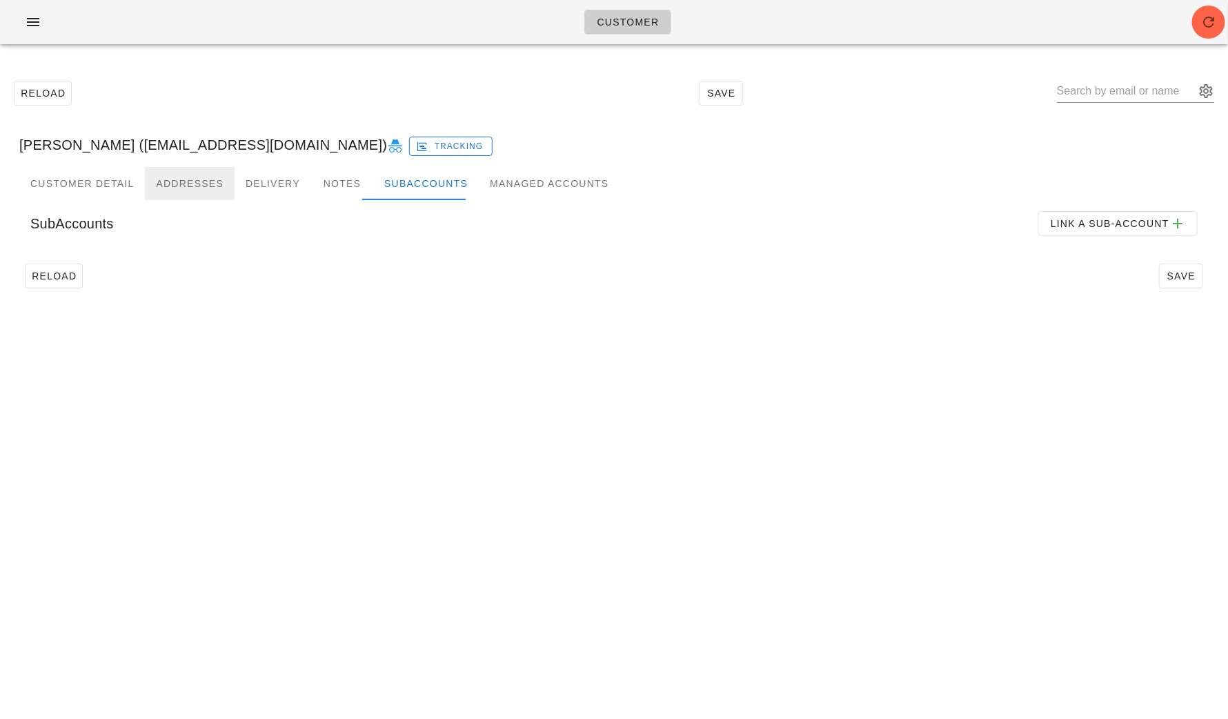
click at [184, 185] on div "Addresses" at bounding box center [190, 183] width 90 height 33
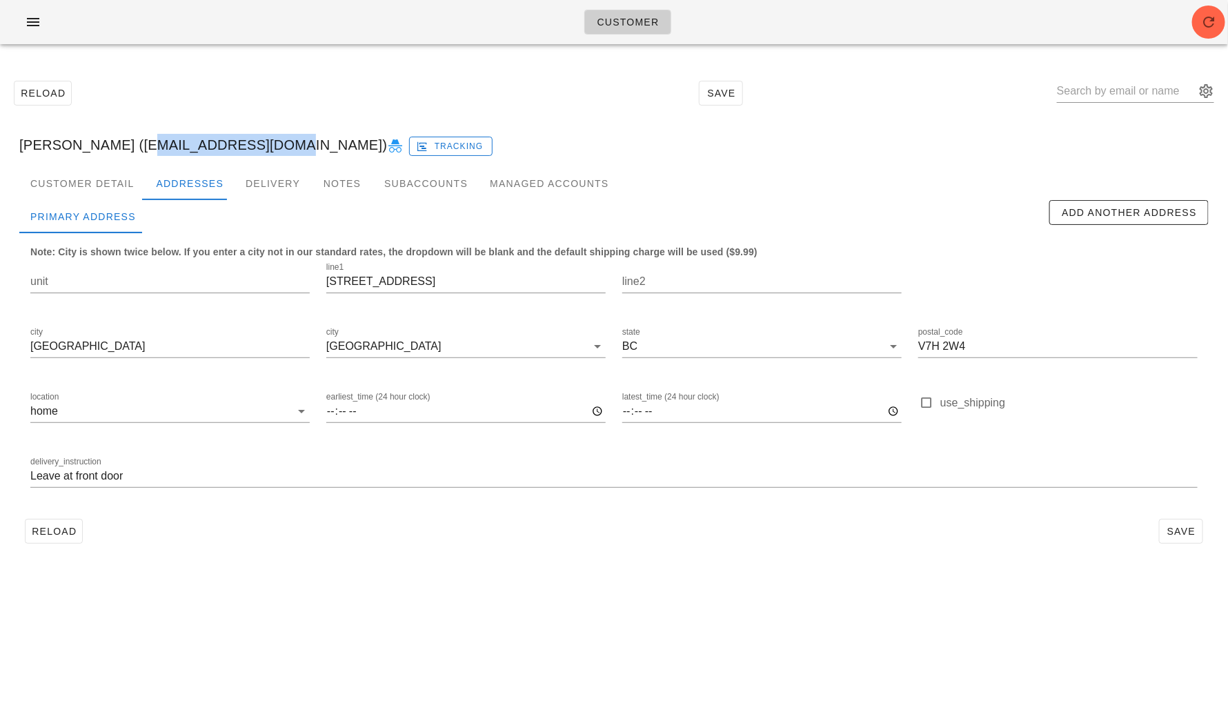
drag, startPoint x: 239, startPoint y: 146, endPoint x: 125, endPoint y: 141, distance: 114.0
click at [125, 141] on div "[PERSON_NAME] ([EMAIL_ADDRESS][DOMAIN_NAME]) Tracking" at bounding box center [614, 145] width 1212 height 44
copy div "[EMAIL_ADDRESS][DOMAIN_NAME]"
click at [1036, 97] on input "text" at bounding box center [1126, 91] width 138 height 22
paste input "[EMAIL_ADDRESS][DOMAIN_NAME]"
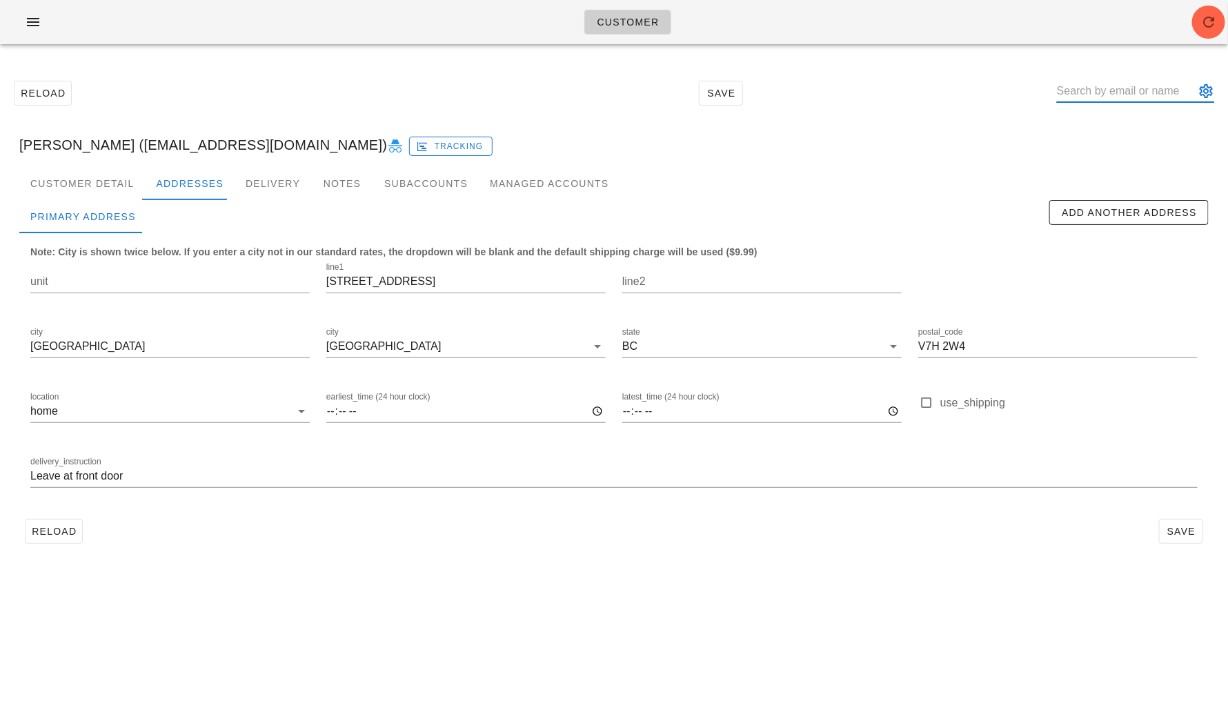
type input "[EMAIL_ADDRESS][DOMAIN_NAME]"
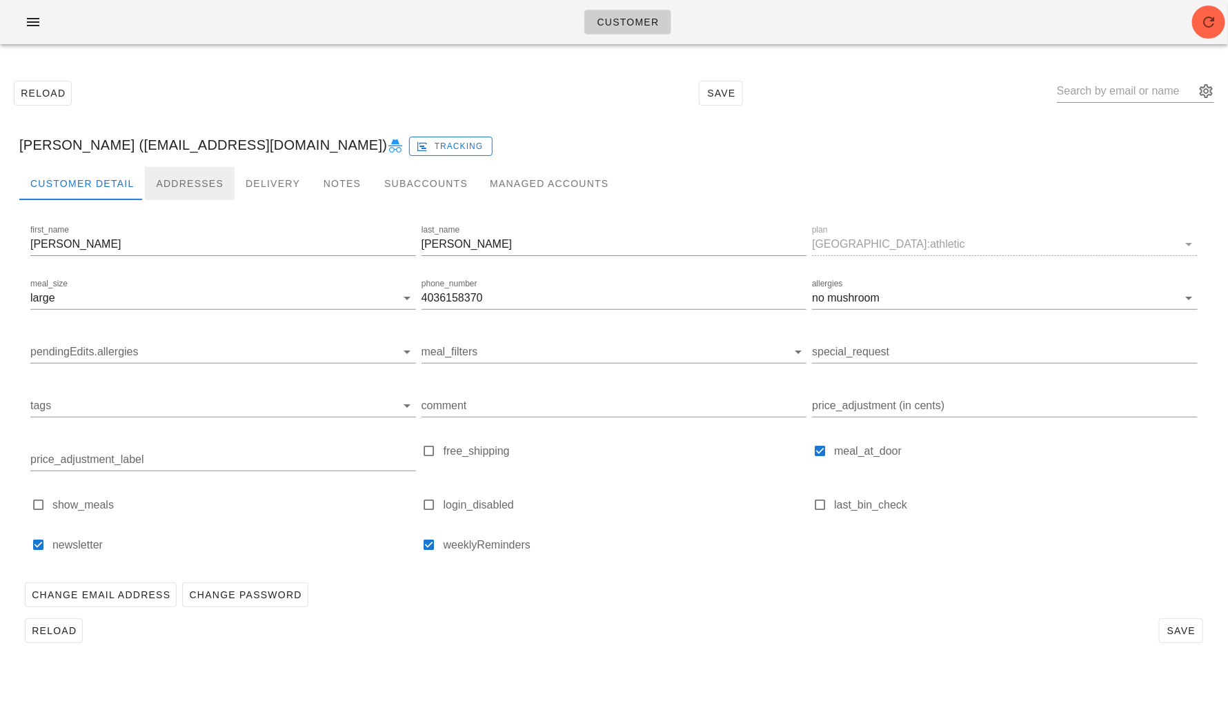
click at [189, 188] on div "Addresses" at bounding box center [190, 183] width 90 height 33
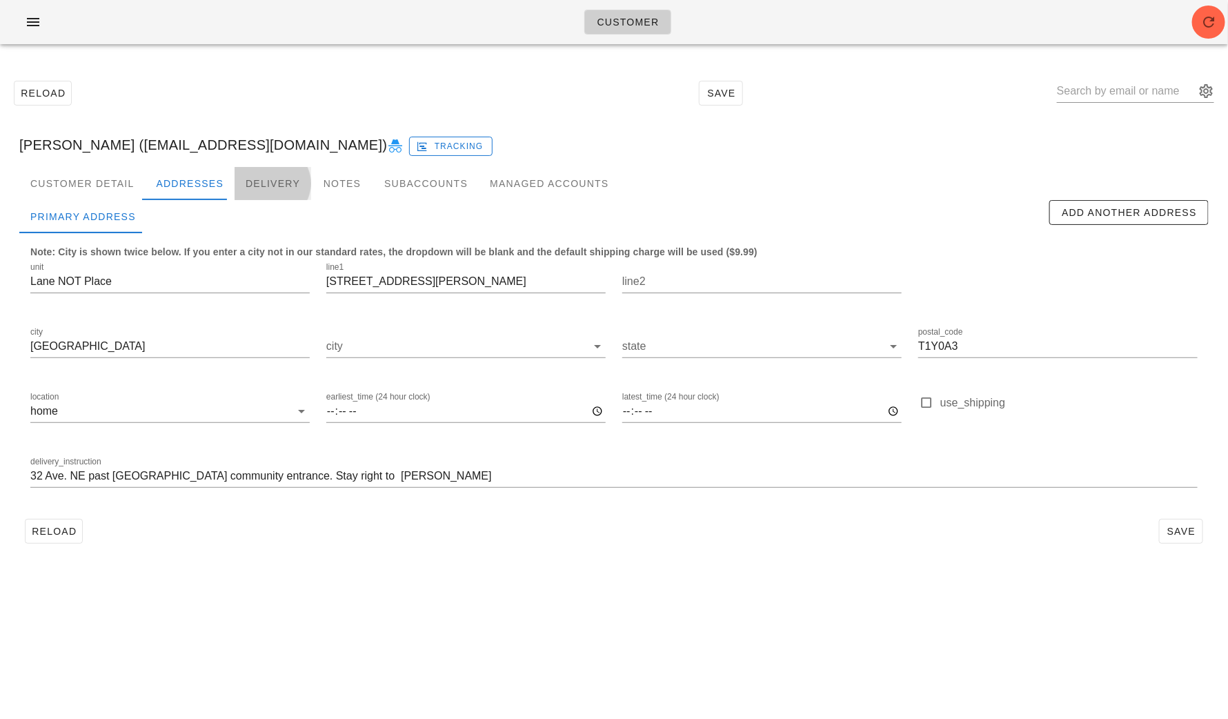
click at [246, 188] on div "Delivery" at bounding box center [273, 183] width 77 height 33
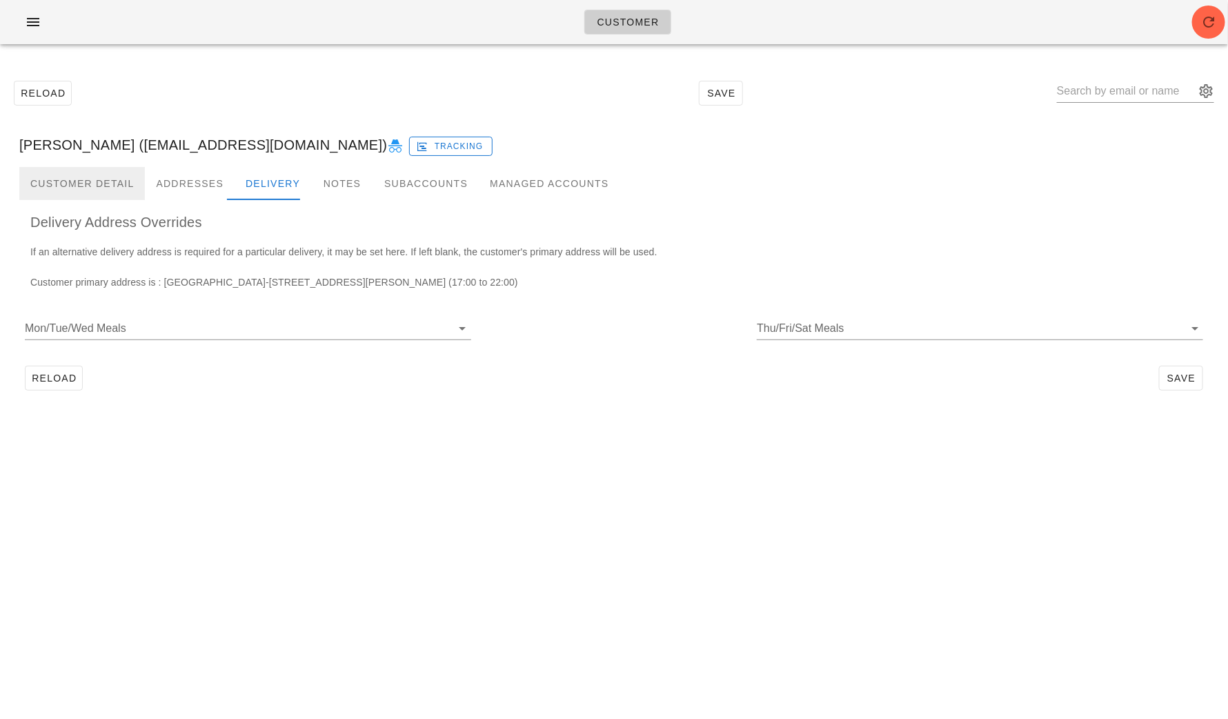
click at [98, 177] on div "Customer Detail" at bounding box center [82, 183] width 126 height 33
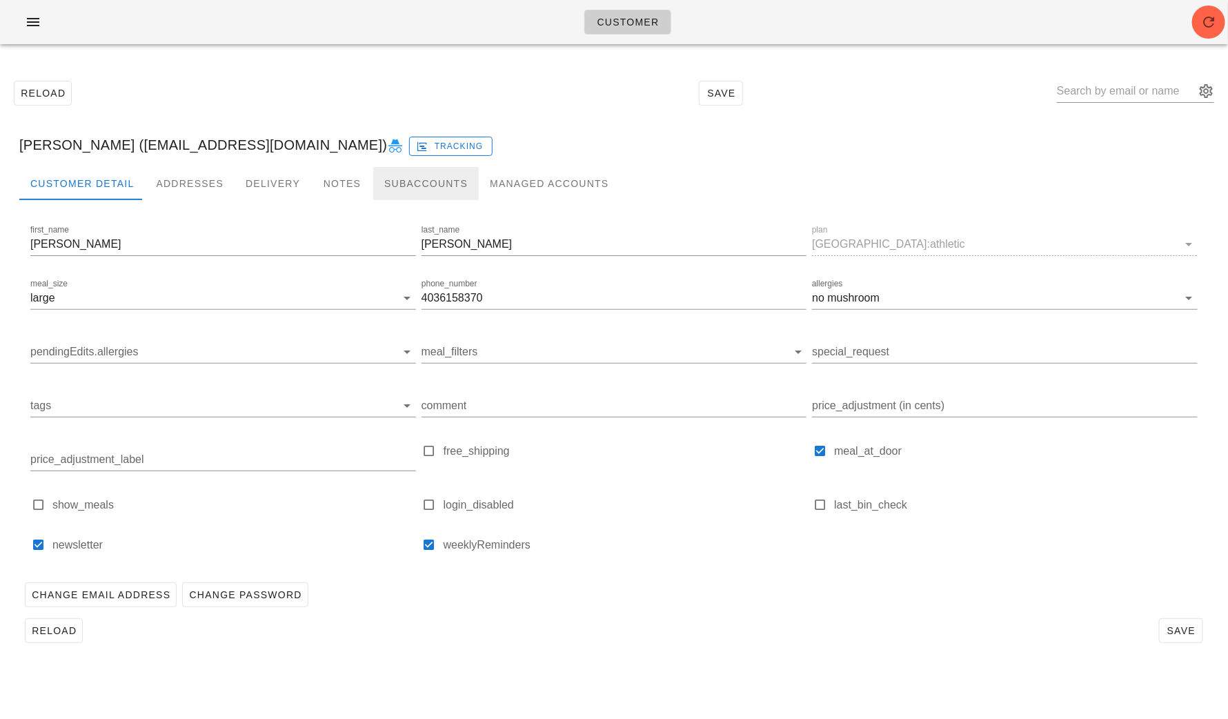
click at [373, 179] on div "Subaccounts" at bounding box center [426, 183] width 106 height 33
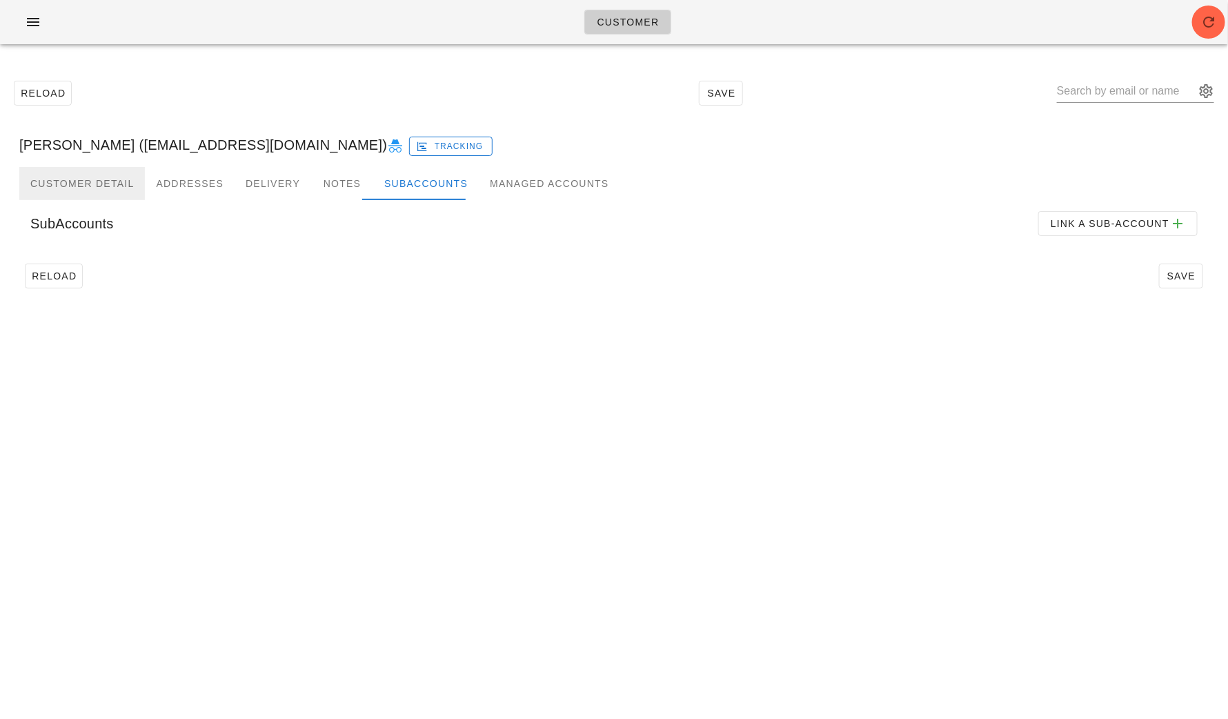
click at [62, 184] on div "Customer Detail" at bounding box center [82, 183] width 126 height 33
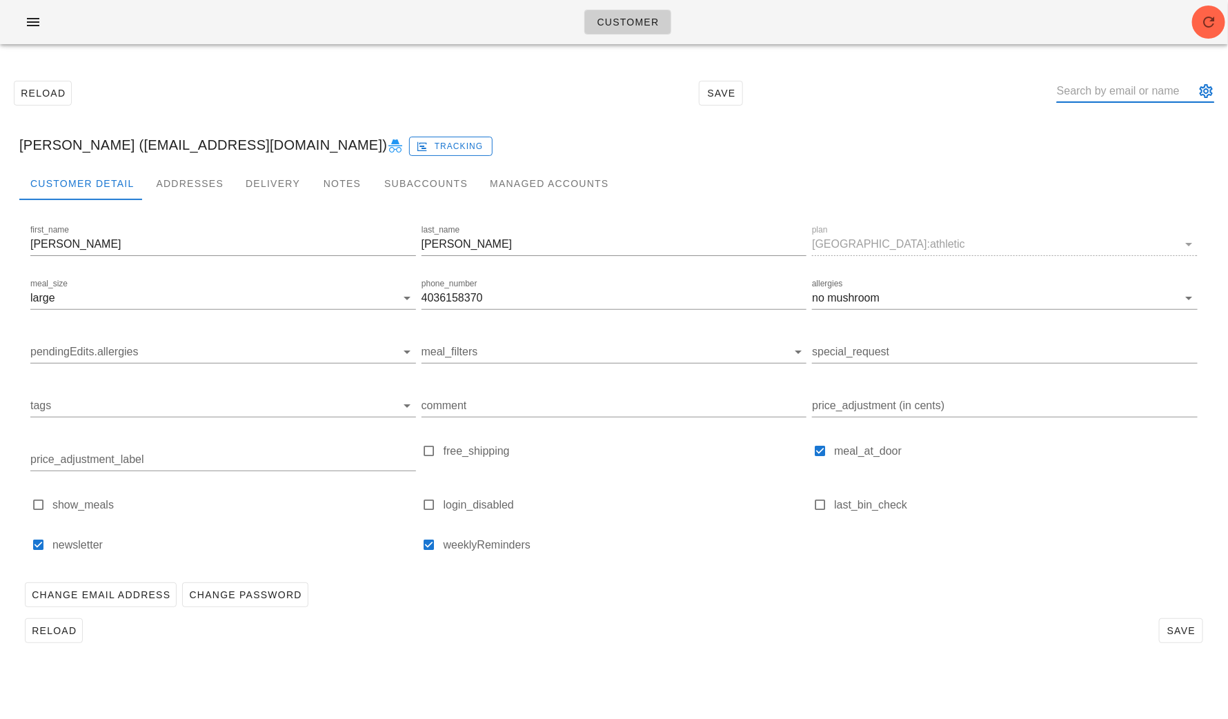
click at [1036, 83] on input "text" at bounding box center [1126, 91] width 138 height 22
paste input "[EMAIL_ADDRESS][DOMAIN_NAME]"
type input "[EMAIL_ADDRESS][DOMAIN_NAME]"
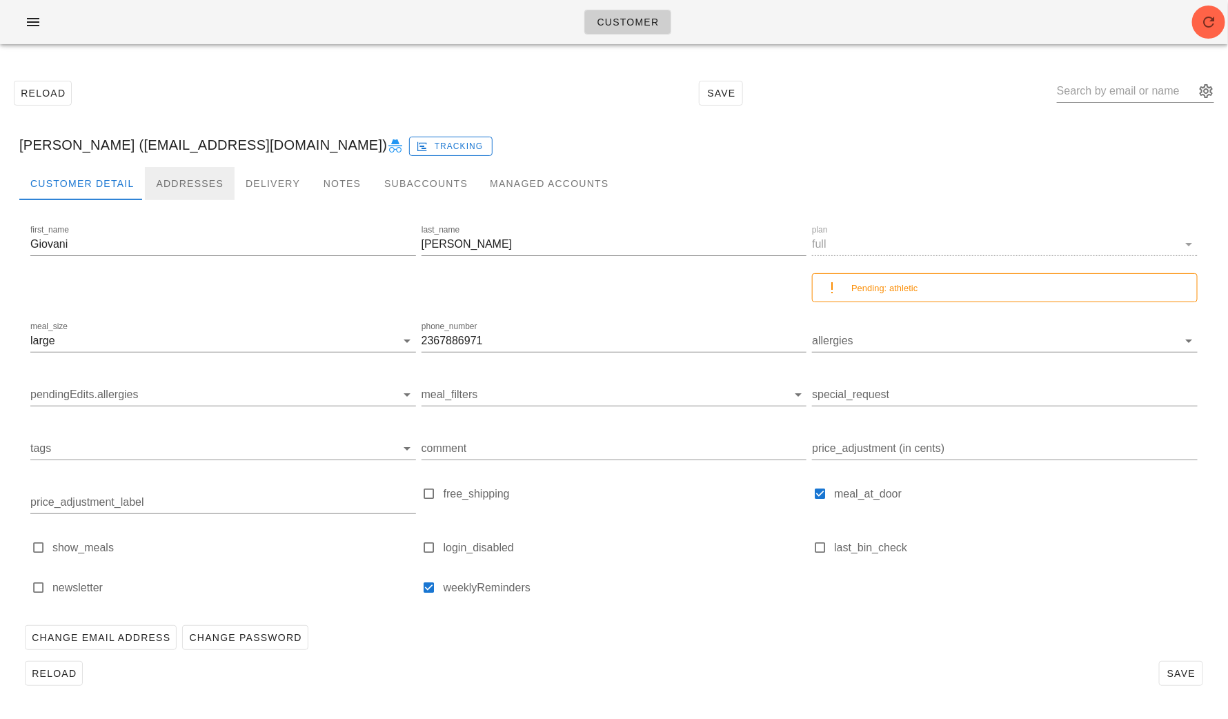
click at [177, 179] on div "Addresses" at bounding box center [190, 183] width 90 height 33
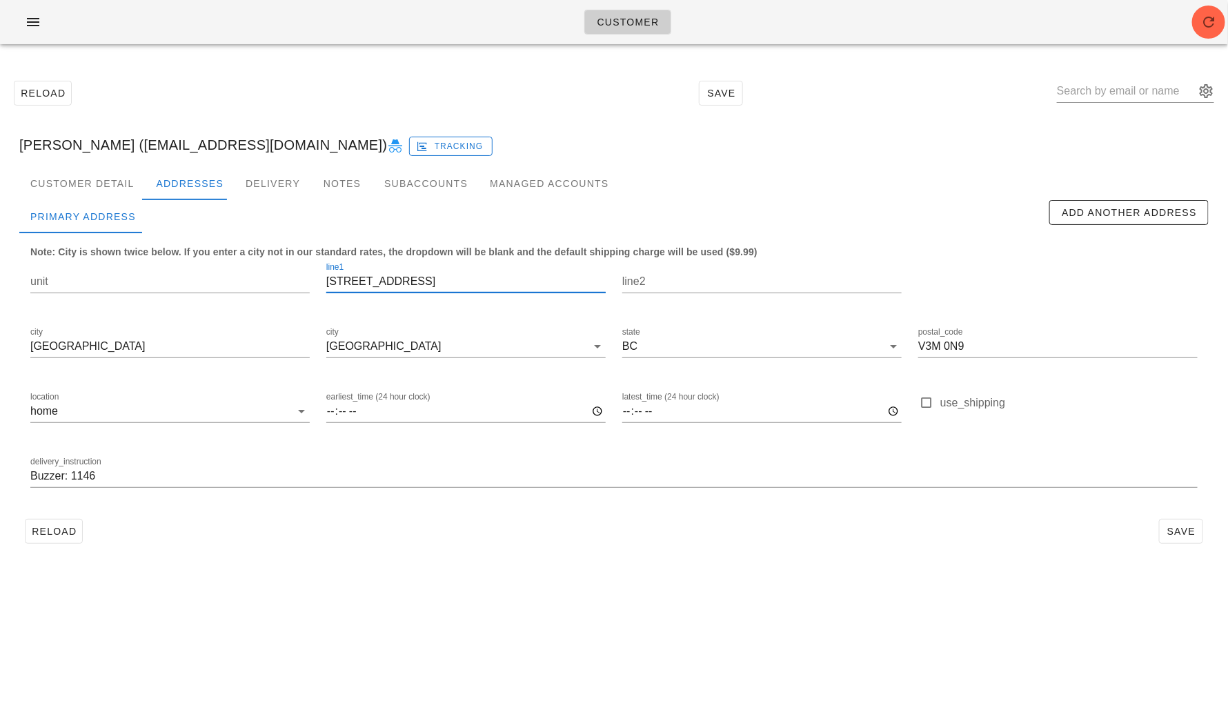
drag, startPoint x: 351, startPoint y: 287, endPoint x: 324, endPoint y: 287, distance: 27.6
click at [324, 287] on div "line1 [STREET_ADDRESS]" at bounding box center [466, 283] width 296 height 65
click at [223, 290] on input "unit" at bounding box center [169, 281] width 279 height 22
paste input "1403"
type input "1403"
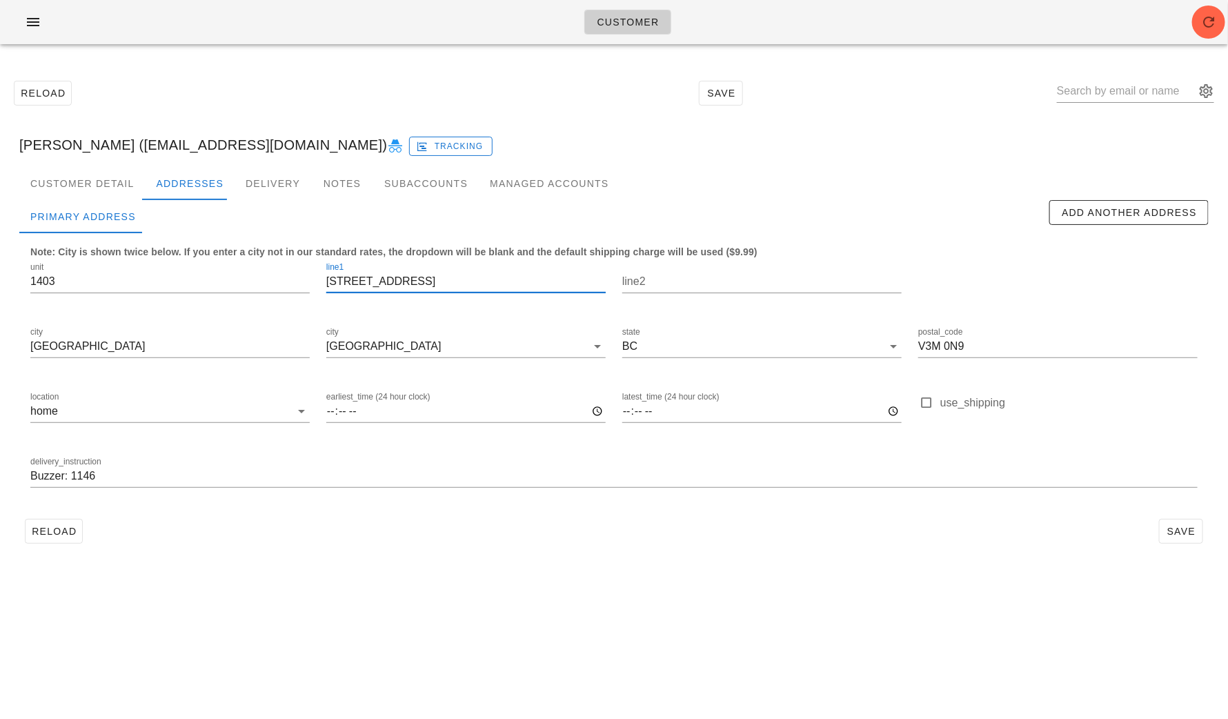
drag, startPoint x: 355, startPoint y: 282, endPoint x: 319, endPoint y: 279, distance: 36.6
click at [322, 280] on div "line1 [STREET_ADDRESS]" at bounding box center [466, 283] width 296 height 65
type input "[STREET_ADDRESS]"
click at [727, 562] on div "Reload Save [PERSON_NAME] ([EMAIL_ADDRESS][DOMAIN_NAME]) Tracking Customer Deta…" at bounding box center [614, 311] width 1228 height 513
click at [1036, 528] on span "Save" at bounding box center [1181, 531] width 32 height 11
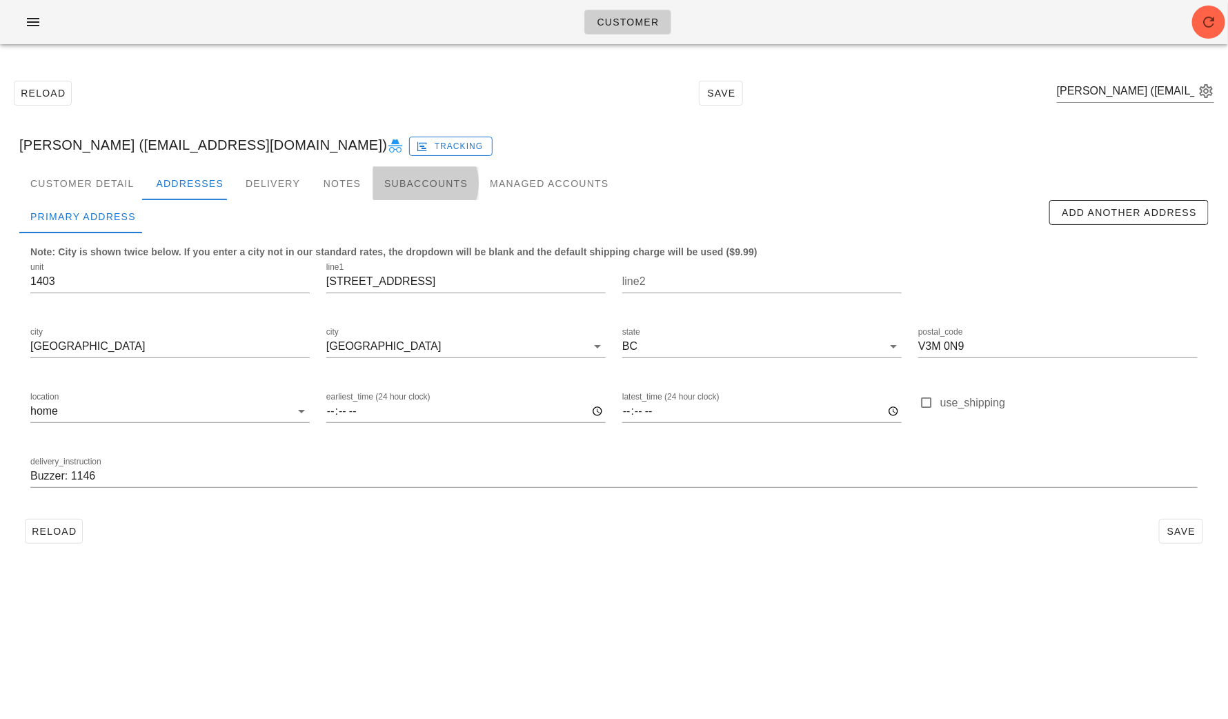
click at [383, 185] on div "Subaccounts" at bounding box center [426, 183] width 106 height 33
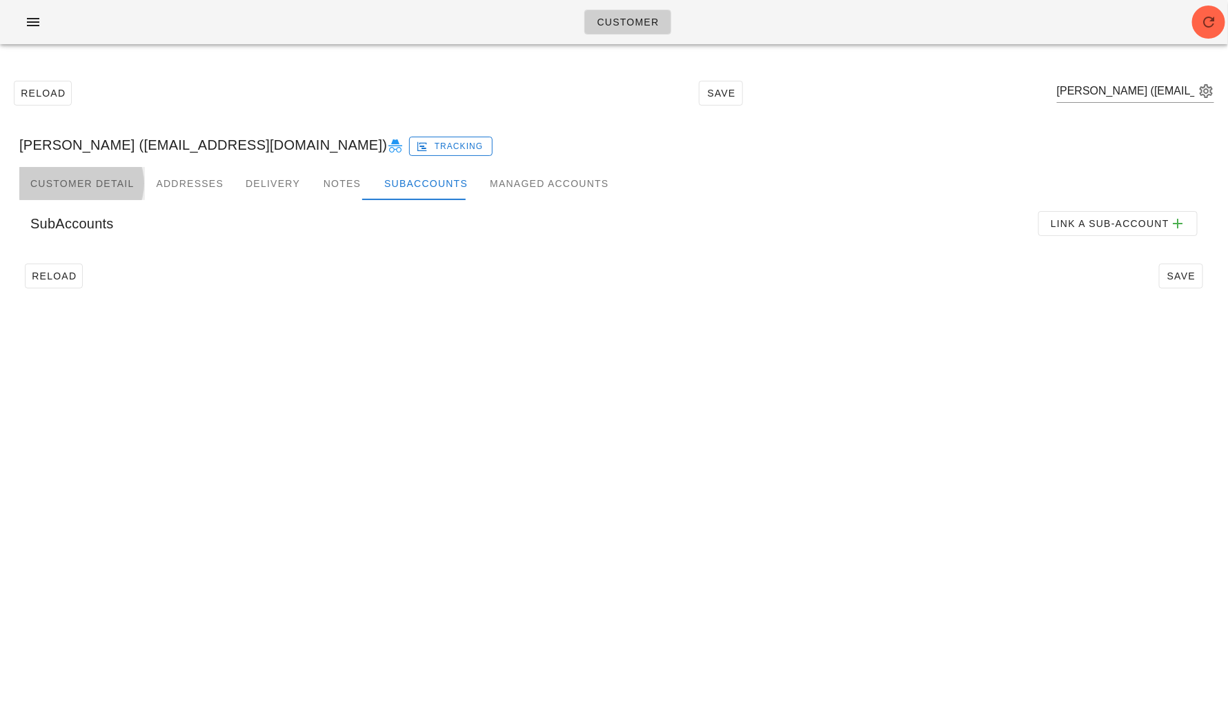
click at [108, 179] on div "Customer Detail" at bounding box center [82, 183] width 126 height 33
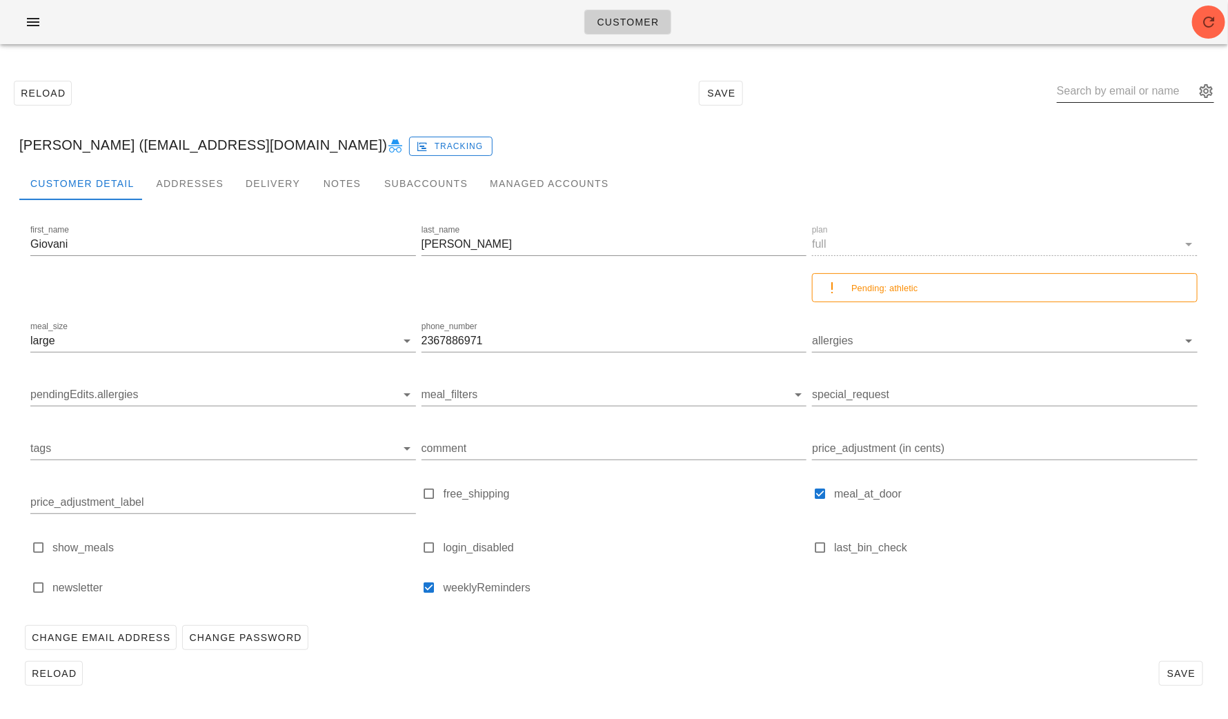
click at [1036, 97] on input "text" at bounding box center [1126, 91] width 138 height 22
paste input "[EMAIL_ADDRESS][DOMAIN_NAME]"
type input "[EMAIL_ADDRESS][DOMAIN_NAME]"
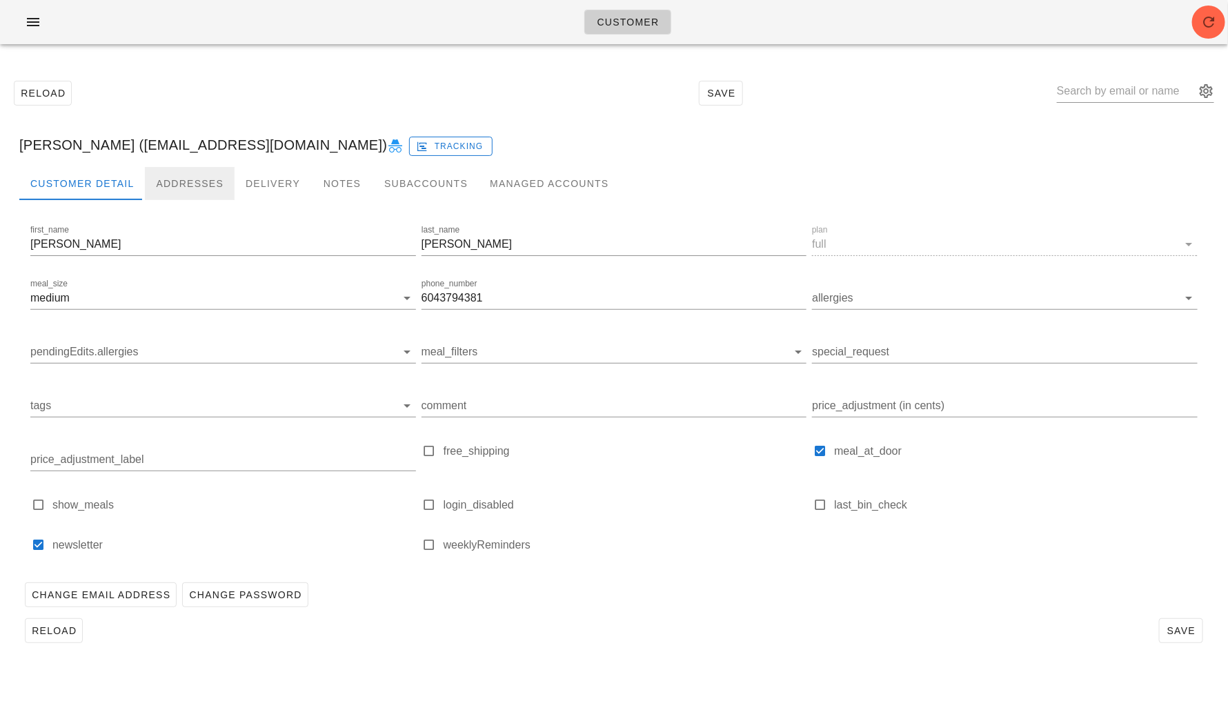
click at [181, 179] on div "Addresses" at bounding box center [190, 183] width 90 height 33
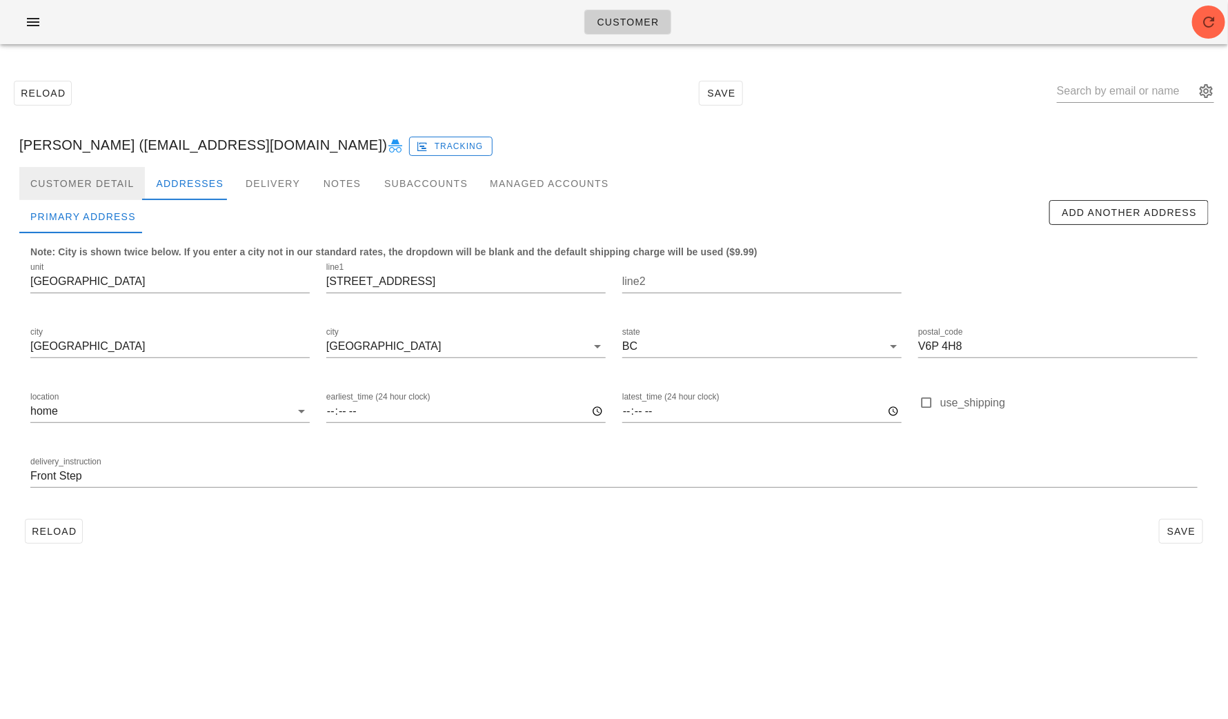
click at [92, 185] on div "Customer Detail" at bounding box center [82, 183] width 126 height 33
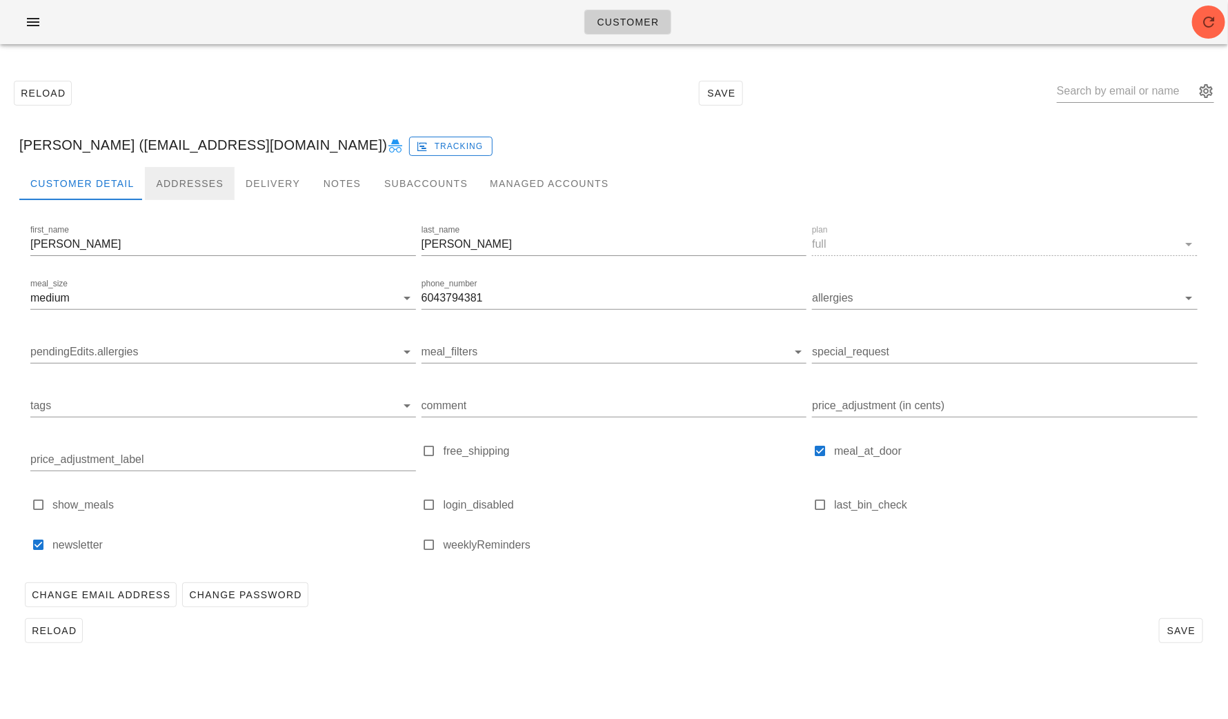
click at [185, 186] on div "Addresses" at bounding box center [190, 183] width 90 height 33
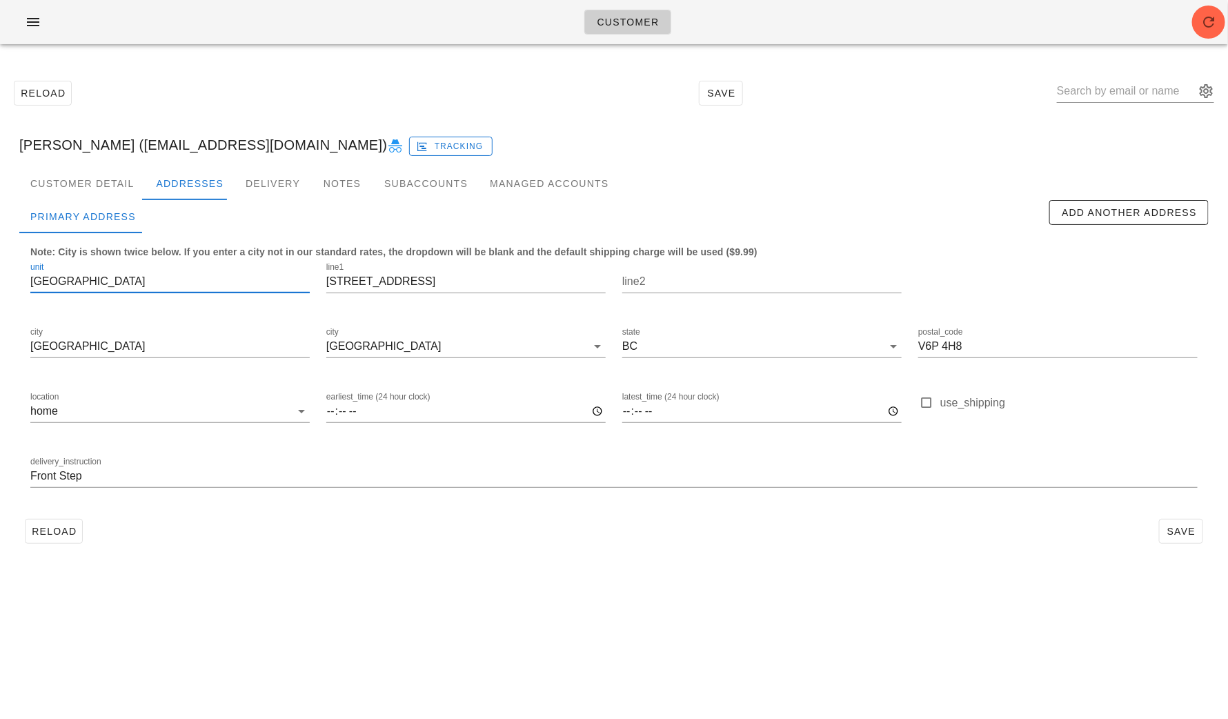
drag, startPoint x: 124, startPoint y: 281, endPoint x: -12, endPoint y: 281, distance: 136.6
click at [0, 281] on html "Customer Reload Save [PERSON_NAME] ([EMAIL_ADDRESS][DOMAIN_NAME]) Tracking Cust…" at bounding box center [614, 359] width 1228 height 719
click at [355, 286] on input "[STREET_ADDRESS]" at bounding box center [465, 281] width 279 height 22
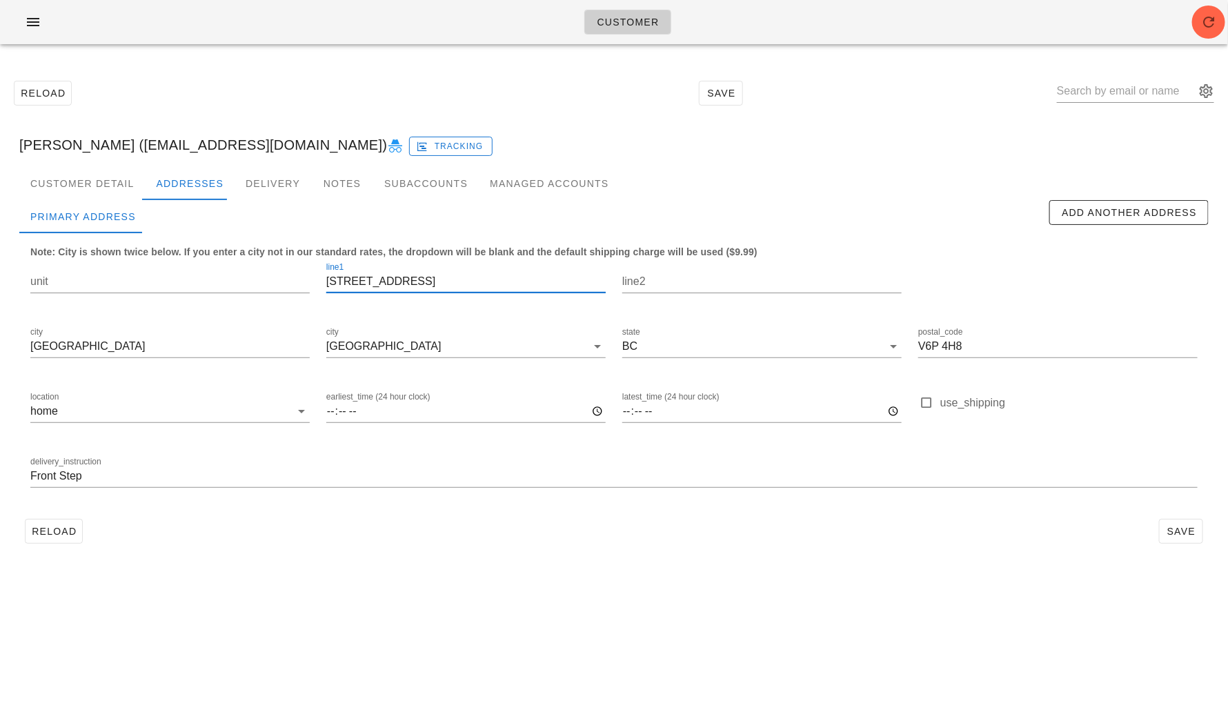
type input "[STREET_ADDRESS]"
click at [698, 535] on div "Reload Save" at bounding box center [614, 531] width 1190 height 36
click at [1036, 535] on span "Save" at bounding box center [1181, 531] width 32 height 11
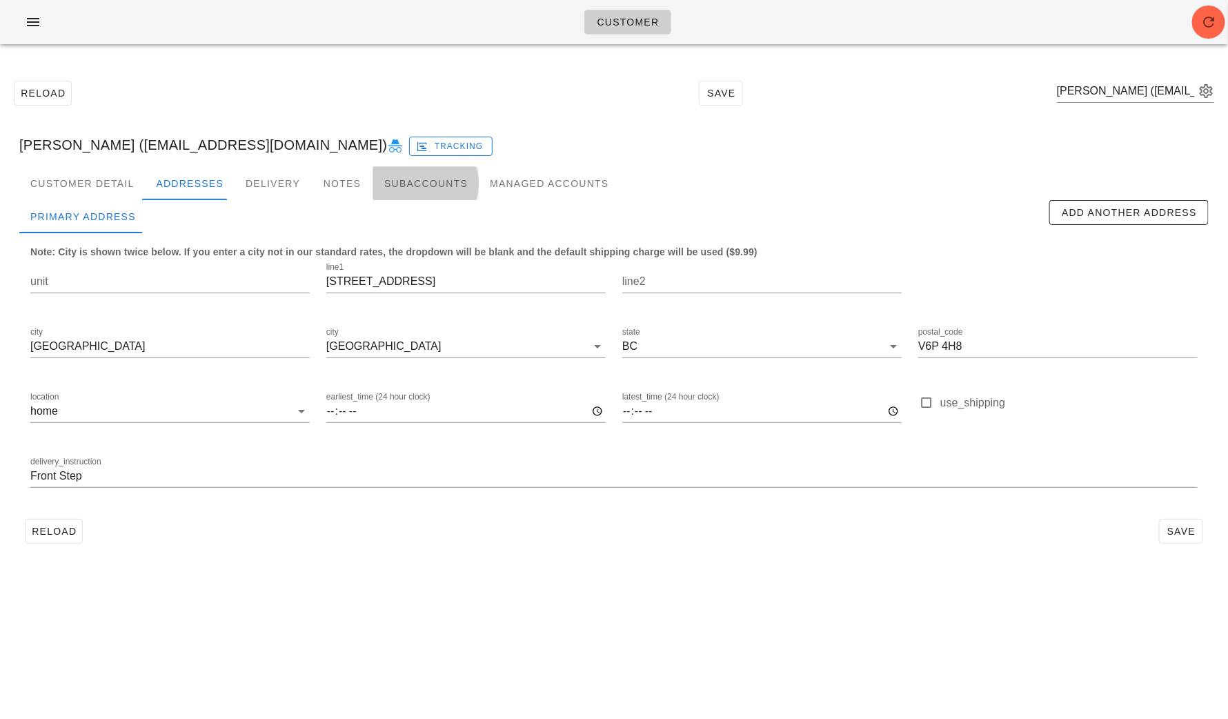
click at [428, 181] on div "Subaccounts" at bounding box center [426, 183] width 106 height 33
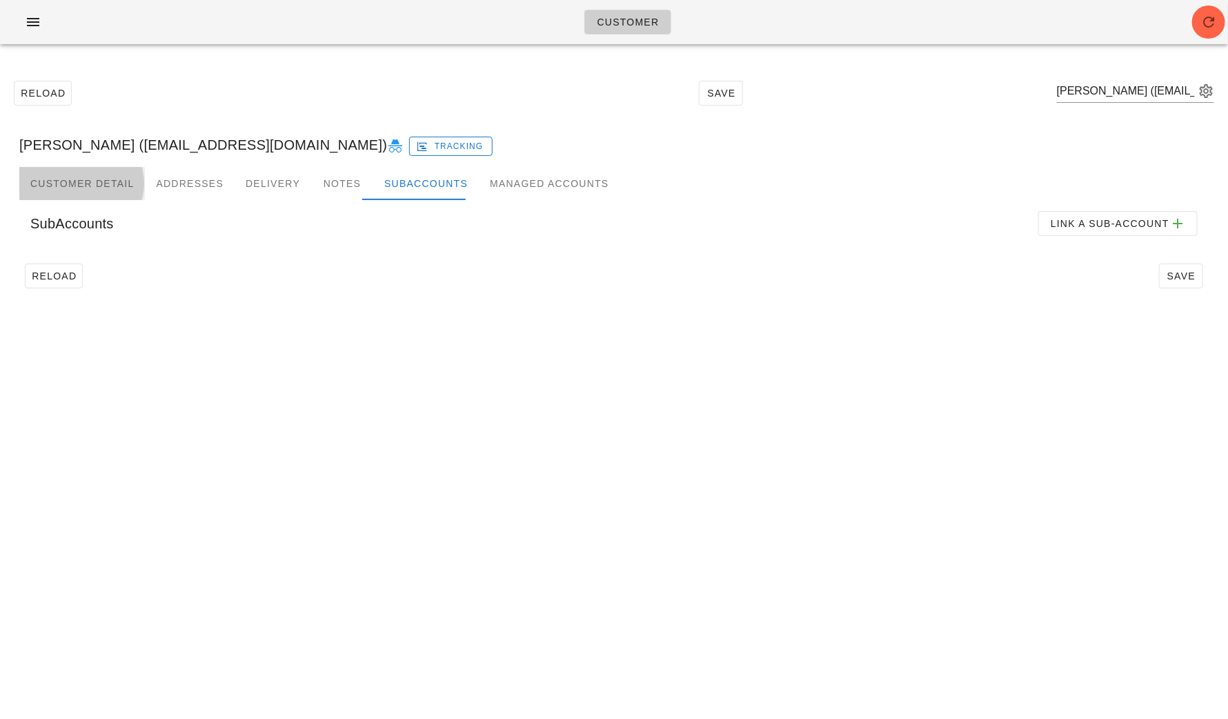
click at [83, 184] on div "Customer Detail" at bounding box center [82, 183] width 126 height 33
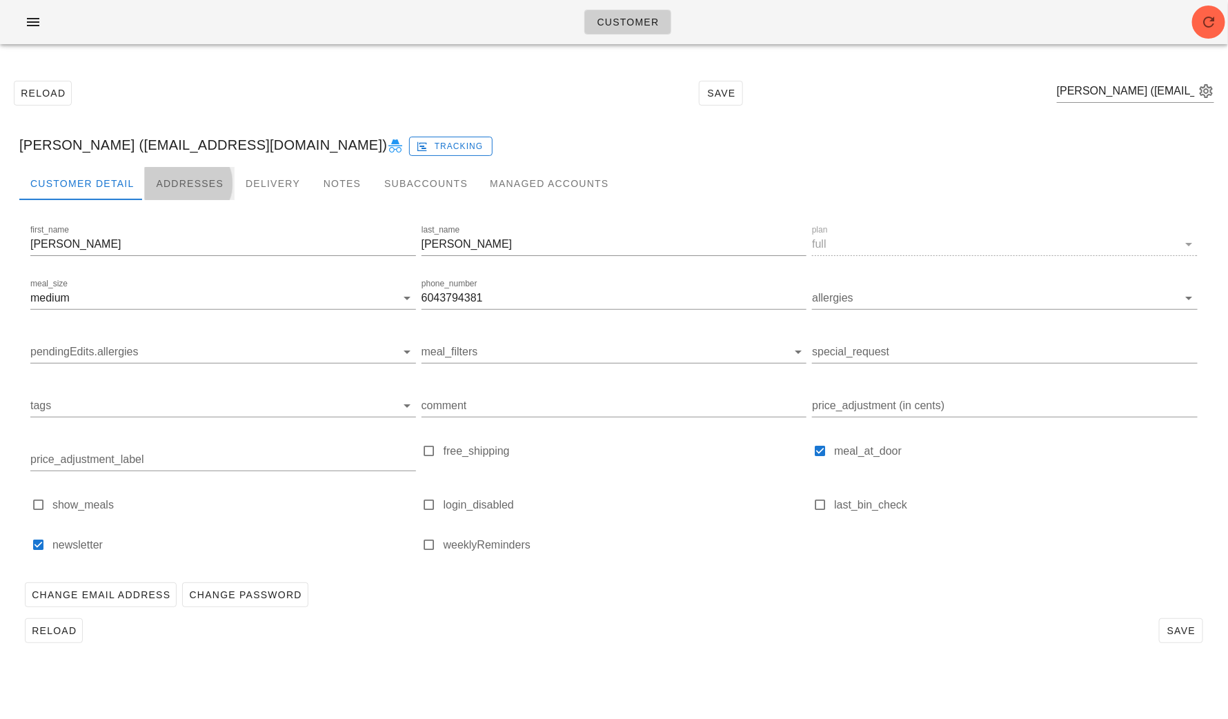
click at [199, 185] on div "Addresses" at bounding box center [190, 183] width 90 height 33
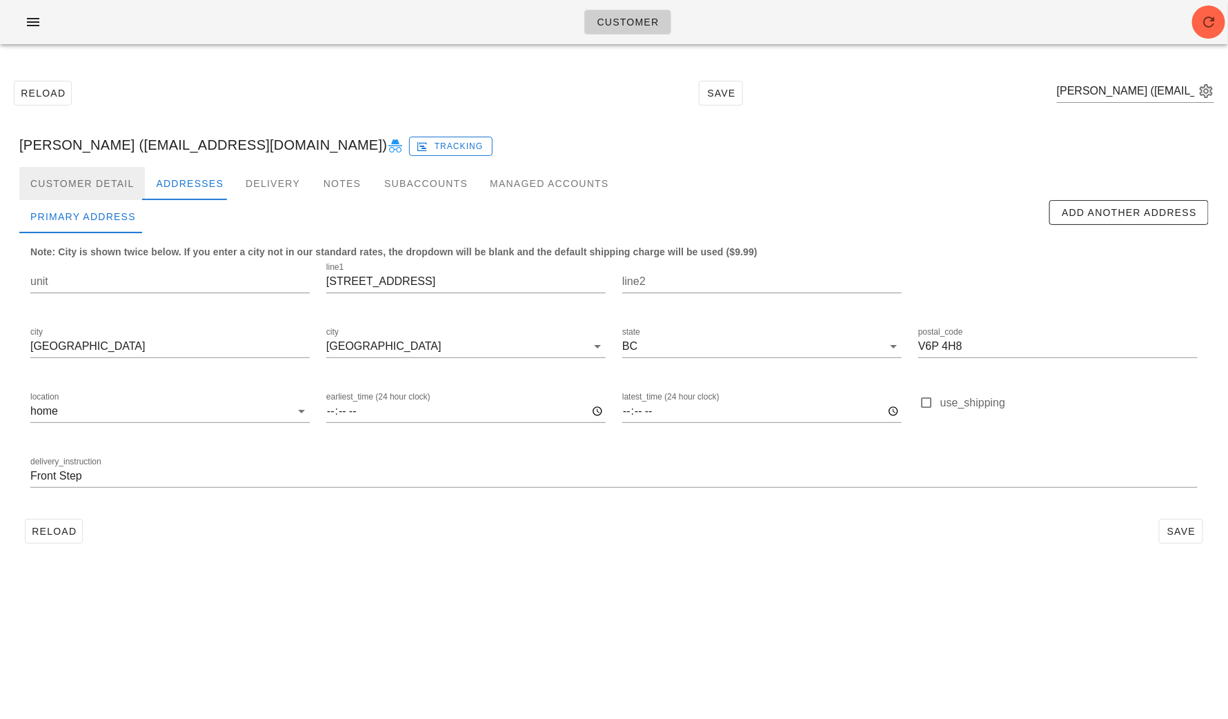
click at [91, 184] on div "Customer Detail" at bounding box center [82, 183] width 126 height 33
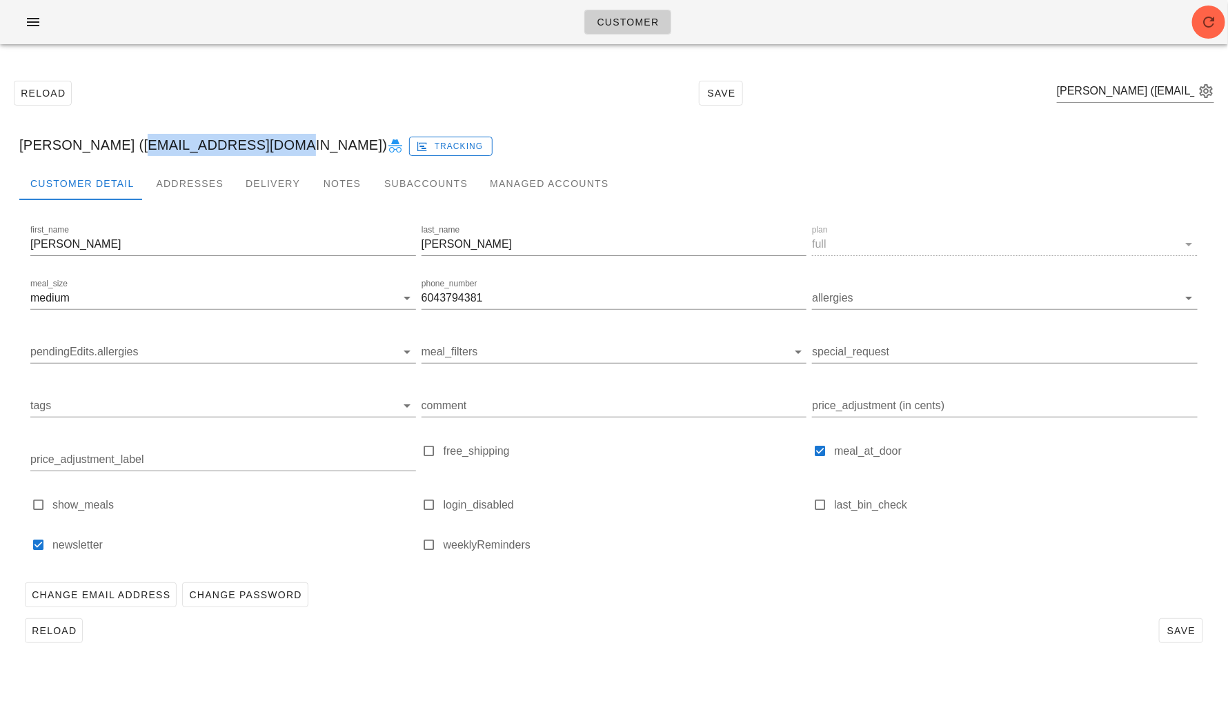
drag, startPoint x: 268, startPoint y: 146, endPoint x: 125, endPoint y: 139, distance: 143.7
click at [125, 139] on div "[PERSON_NAME] ([EMAIL_ADDRESS][DOMAIN_NAME]) Tracking" at bounding box center [614, 145] width 1212 height 44
copy div "[EMAIL_ADDRESS][DOMAIN_NAME]"
click at [1036, 86] on input "text" at bounding box center [1126, 91] width 138 height 22
paste input "[EMAIL_ADDRESS][DOMAIN_NAME]"
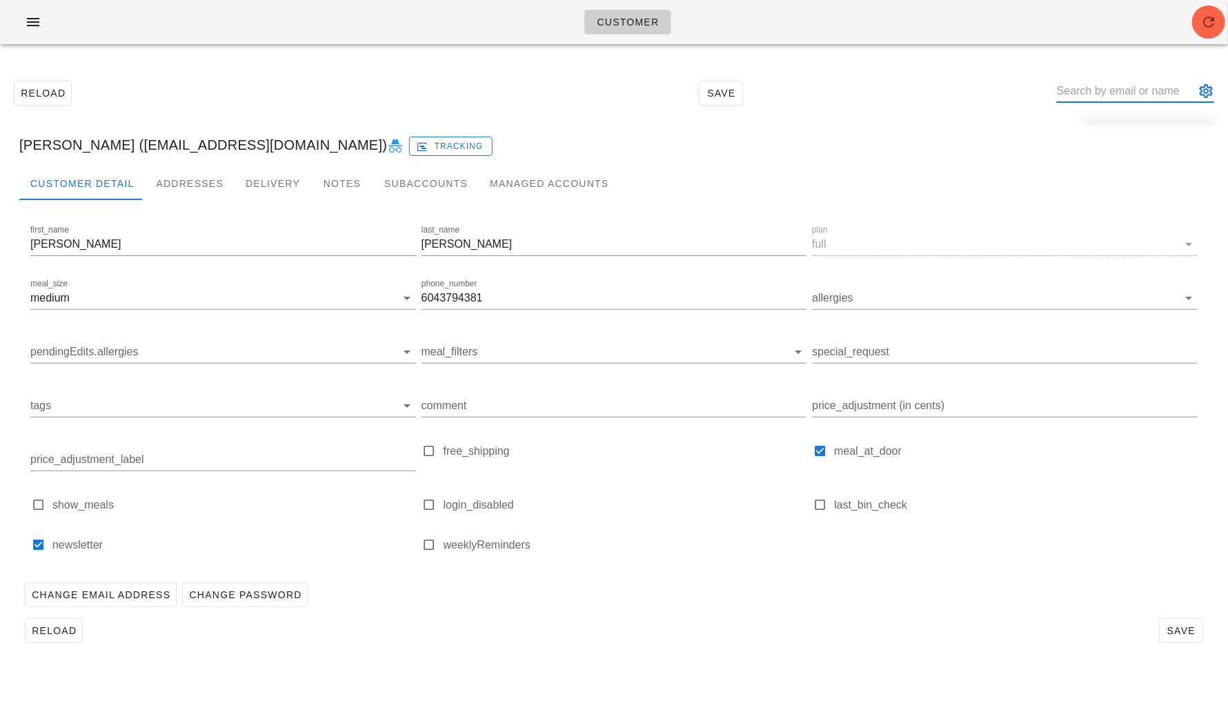
type input "[EMAIL_ADDRESS][DOMAIN_NAME]"
click at [191, 187] on div "Addresses" at bounding box center [190, 183] width 90 height 33
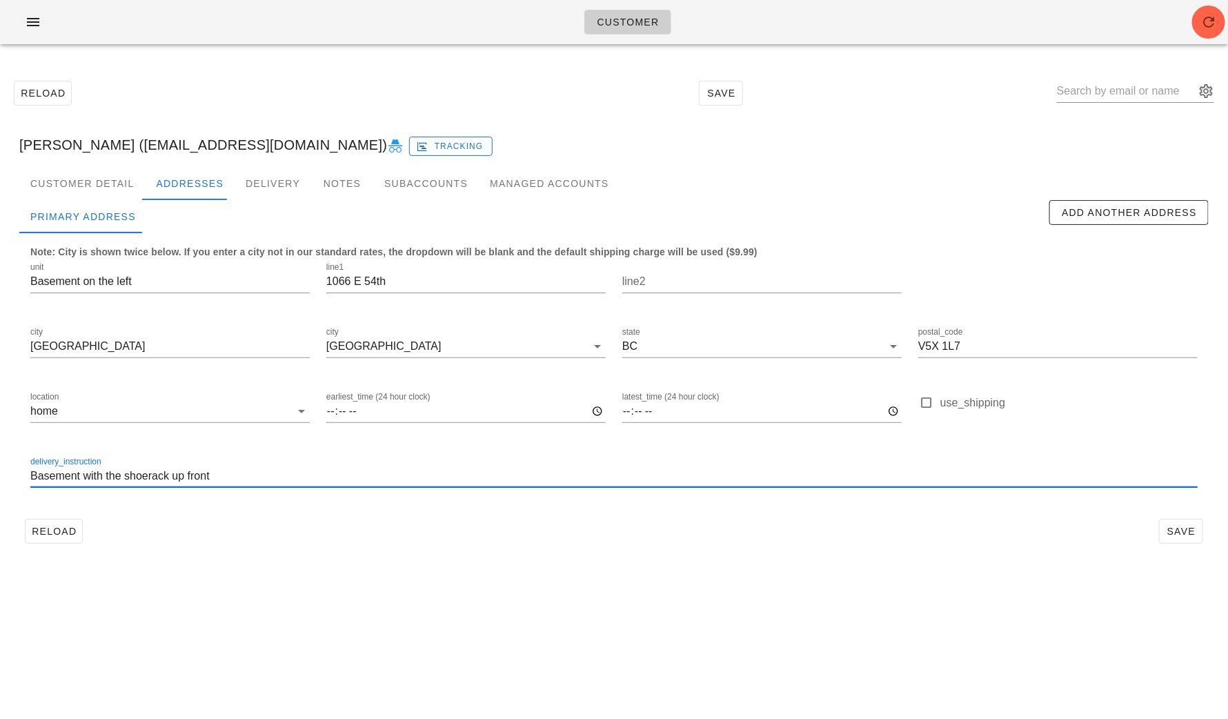
click at [228, 472] on input "Basement with the shoerack up front" at bounding box center [613, 476] width 1167 height 22
click at [82, 475] on input "Basement with the shoerack up front" at bounding box center [613, 476] width 1167 height 22
type input "Basement on the left with the shoerack up front"
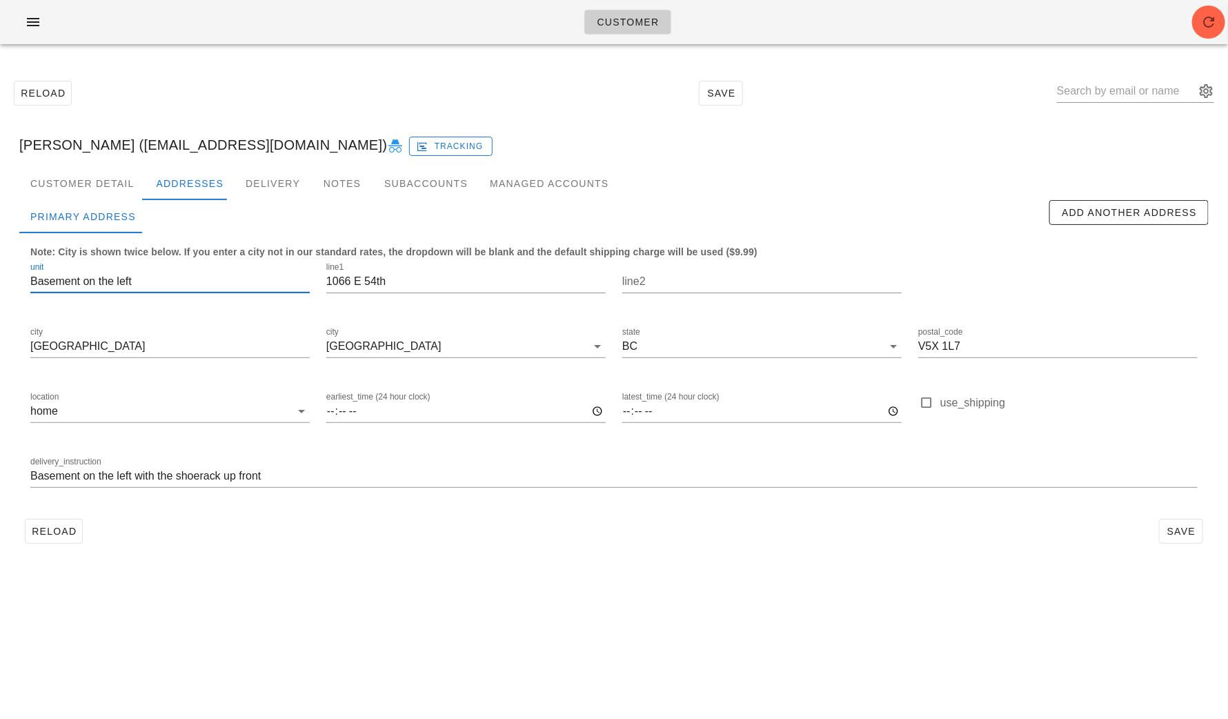
drag, startPoint x: 178, startPoint y: 279, endPoint x: -12, endPoint y: 279, distance: 190.4
click at [0, 279] on html "Customer Reload Save [PERSON_NAME] ([EMAIL_ADDRESS][DOMAIN_NAME]) Tracking Cust…" at bounding box center [614, 359] width 1228 height 719
click at [1036, 529] on span "Save" at bounding box center [1181, 531] width 32 height 11
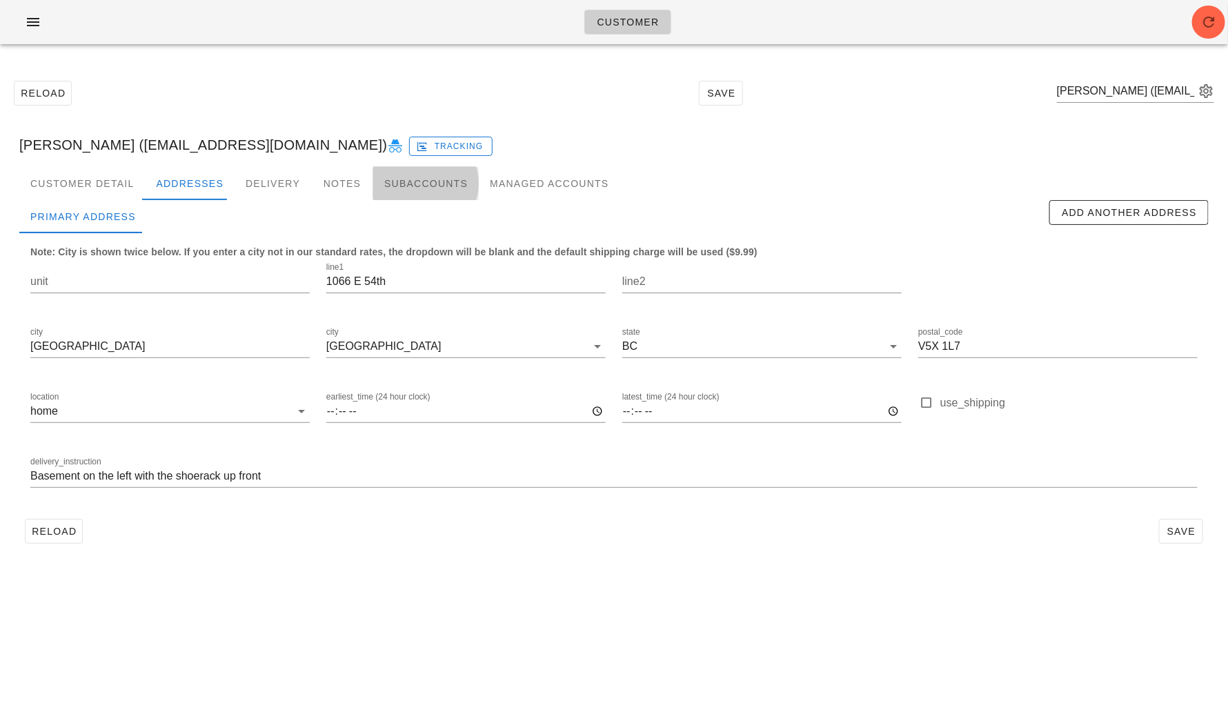
click at [422, 179] on div "Subaccounts" at bounding box center [426, 183] width 106 height 33
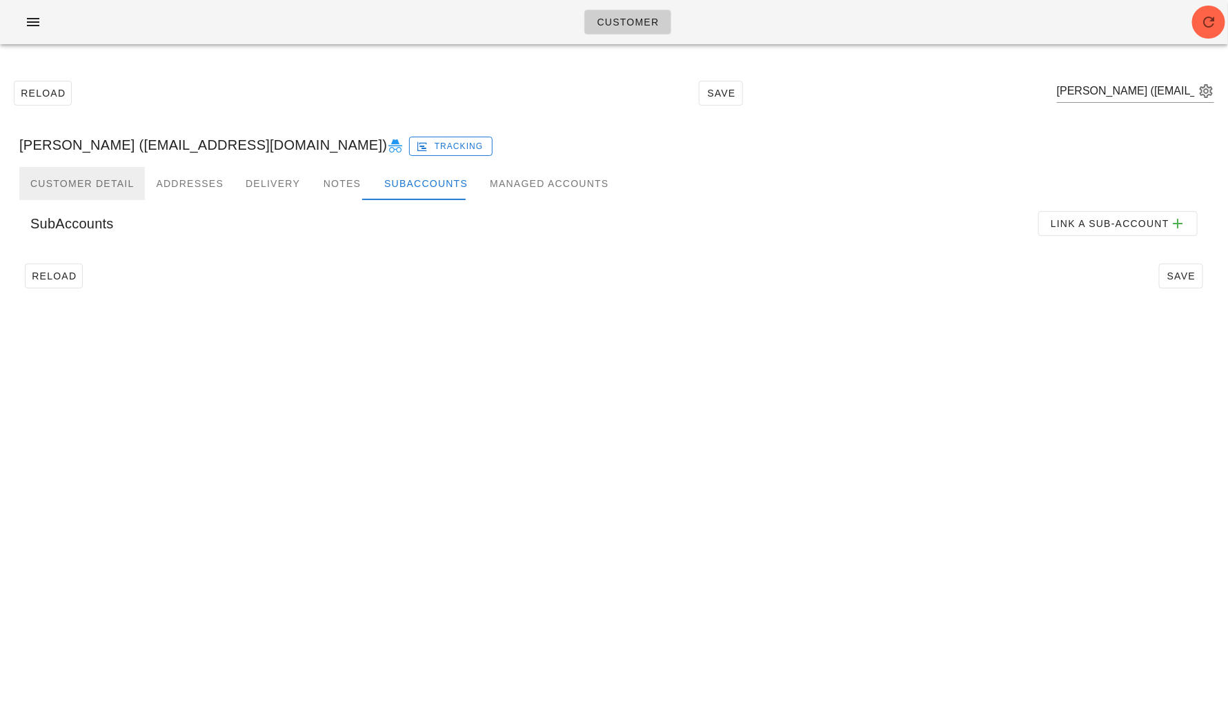
click at [90, 175] on div "Customer Detail" at bounding box center [82, 183] width 126 height 33
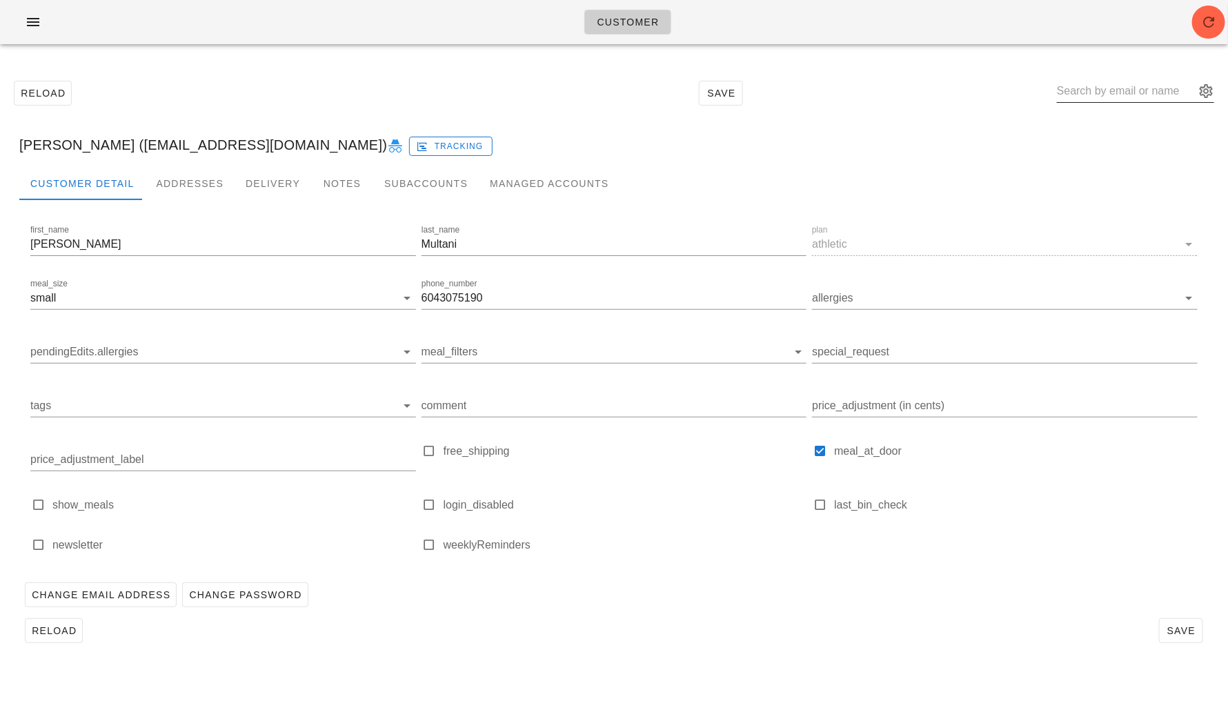
click at [1036, 91] on input "text" at bounding box center [1126, 91] width 138 height 22
paste input "[EMAIL_ADDRESS][DOMAIN_NAME]"
type input "[EMAIL_ADDRESS][DOMAIN_NAME]"
click at [189, 172] on div "Addresses" at bounding box center [190, 183] width 90 height 33
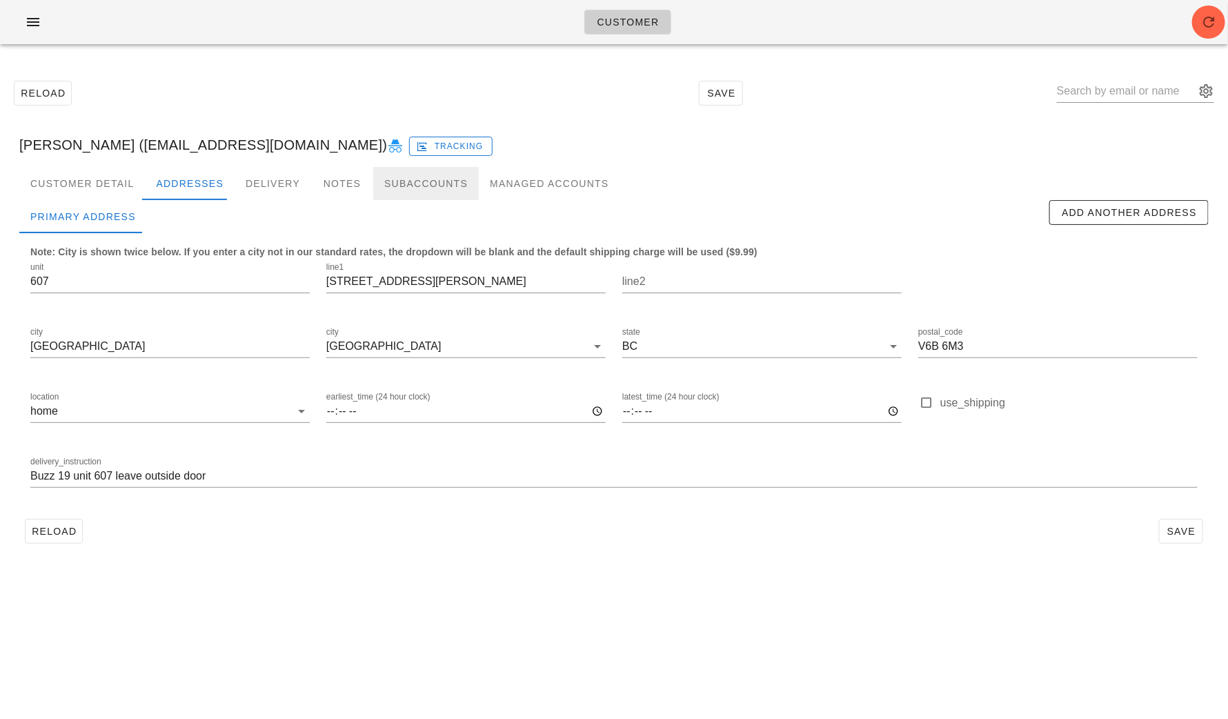
click at [385, 177] on div "Subaccounts" at bounding box center [426, 183] width 106 height 33
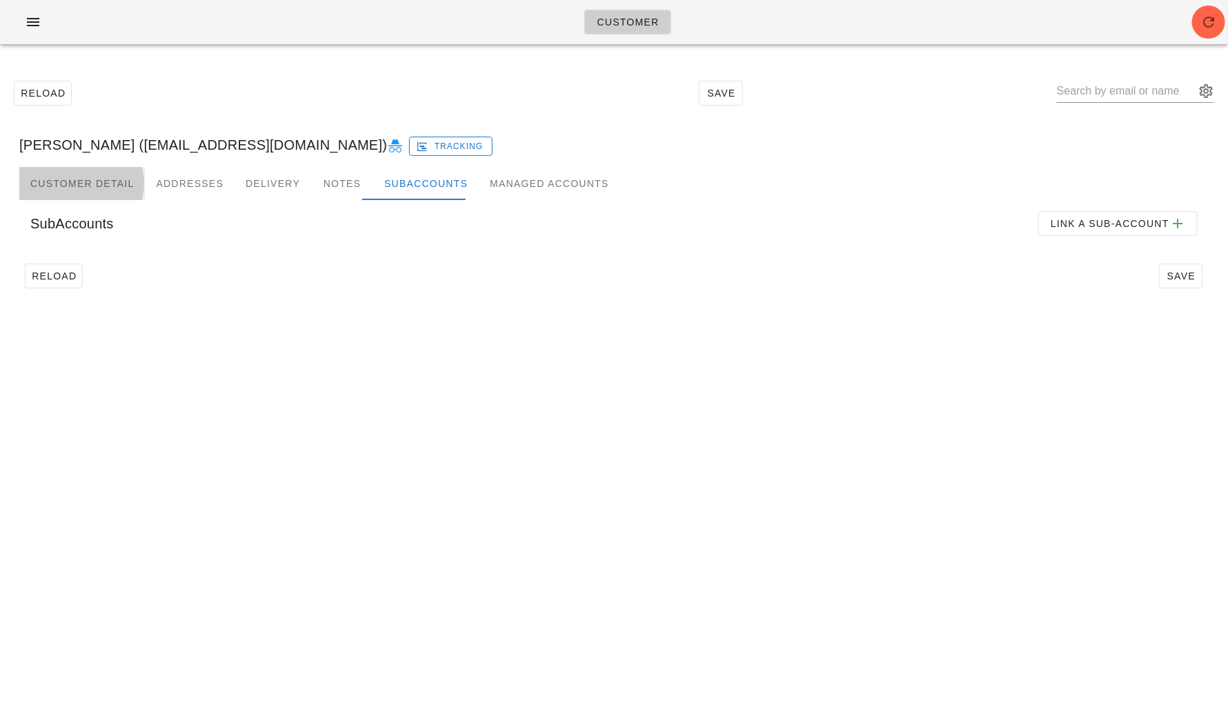
click at [68, 188] on div "Customer Detail" at bounding box center [82, 183] width 126 height 33
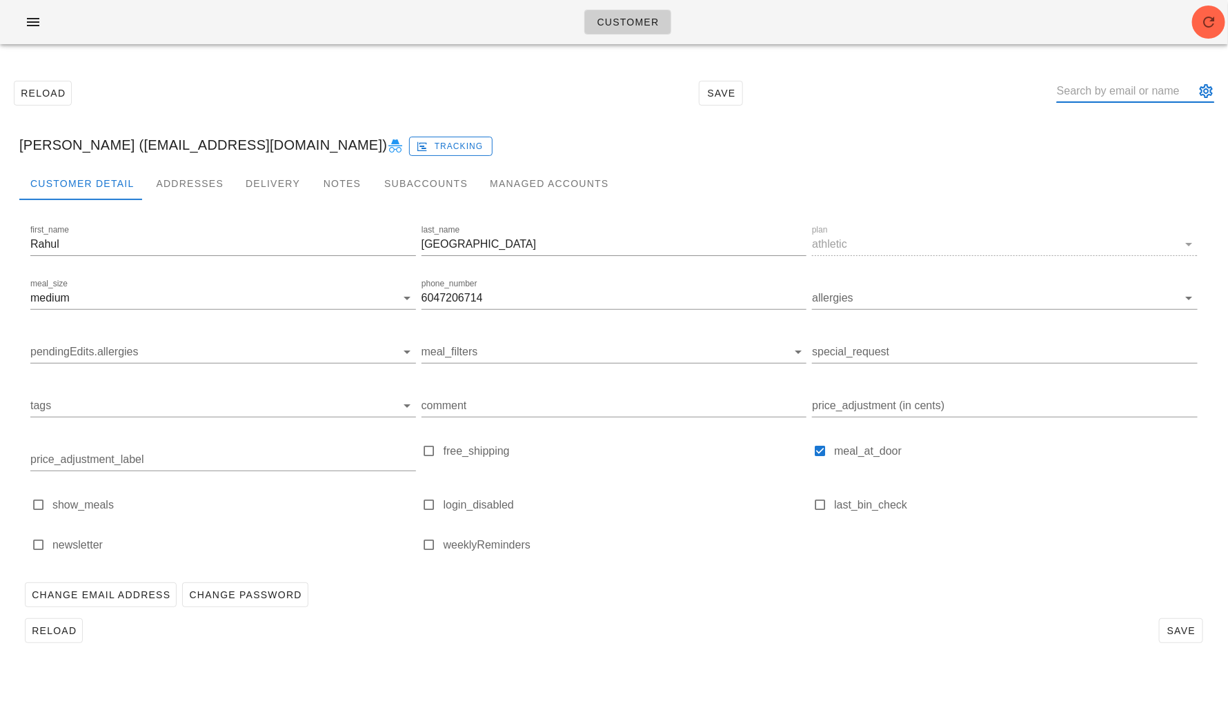
click at [1036, 95] on input "text" at bounding box center [1126, 91] width 138 height 22
paste input "[EMAIL_ADDRESS][DOMAIN_NAME]"
type input "[EMAIL_ADDRESS][DOMAIN_NAME]"
click at [188, 178] on div "Addresses" at bounding box center [190, 183] width 90 height 33
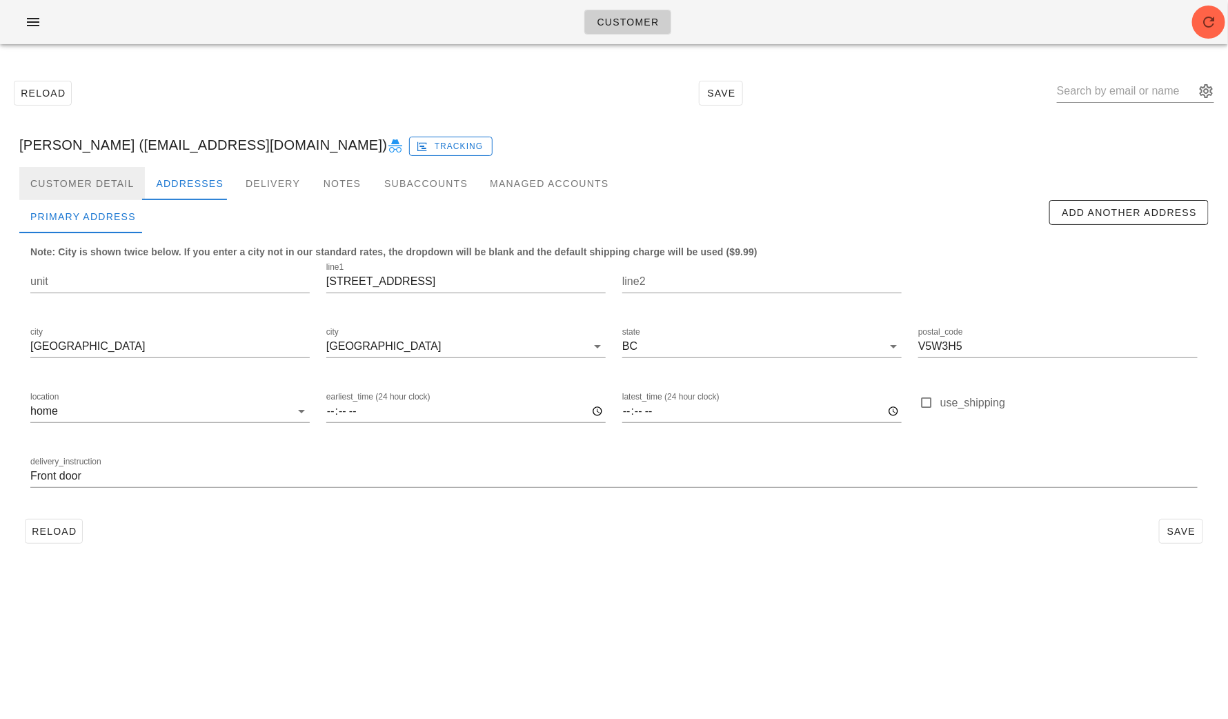
click at [83, 184] on div "Customer Detail" at bounding box center [82, 183] width 126 height 33
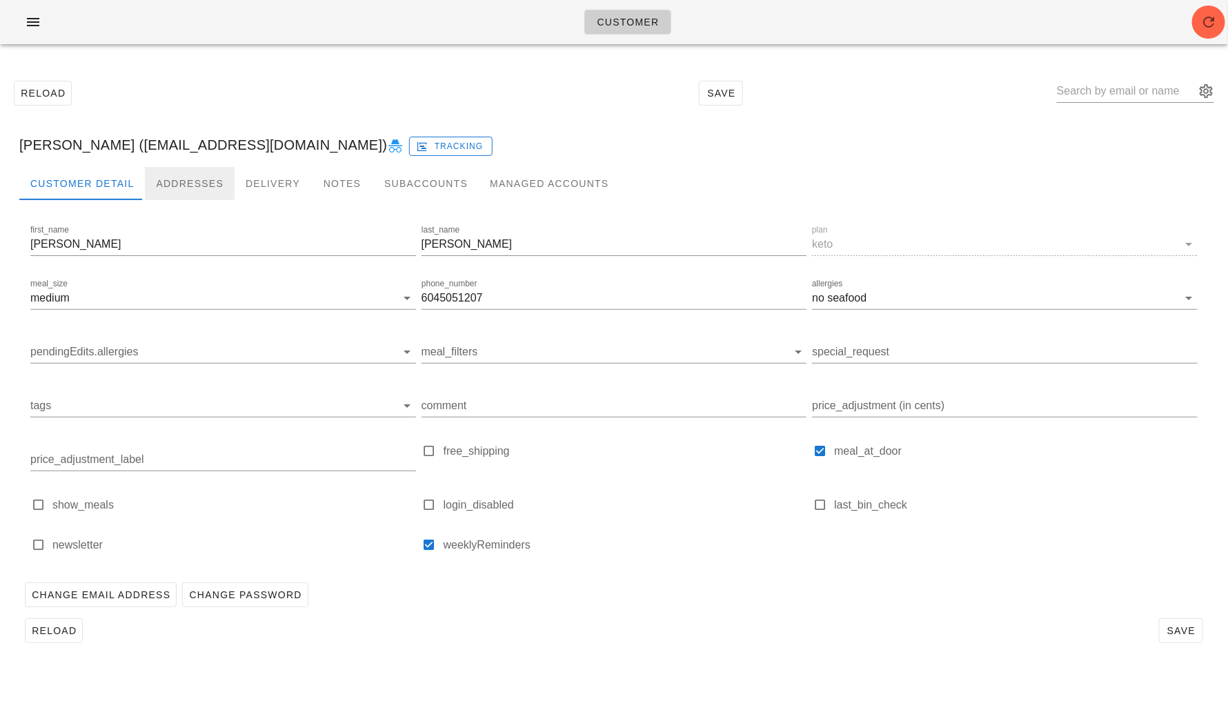
click at [199, 178] on div "Addresses" at bounding box center [190, 183] width 90 height 33
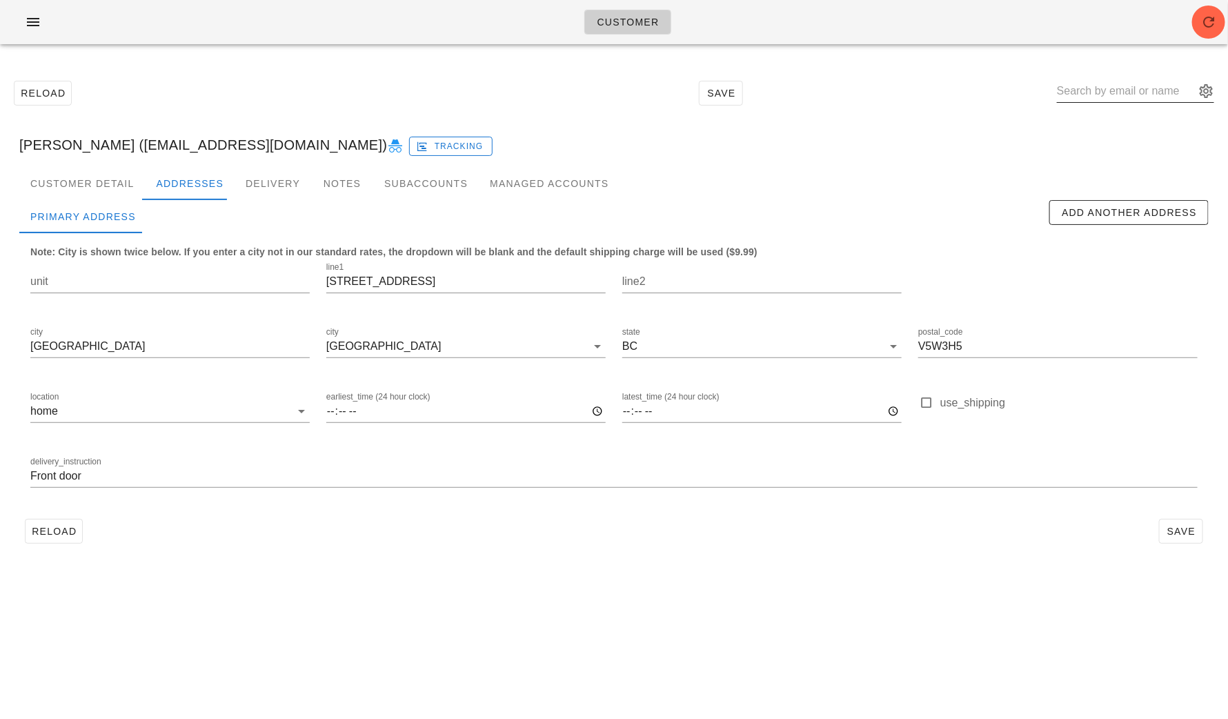
click at [1036, 90] on input "text" at bounding box center [1126, 91] width 138 height 22
paste input "[EMAIL_ADDRESS][DOMAIN_NAME]"
type input "[EMAIL_ADDRESS][DOMAIN_NAME]"
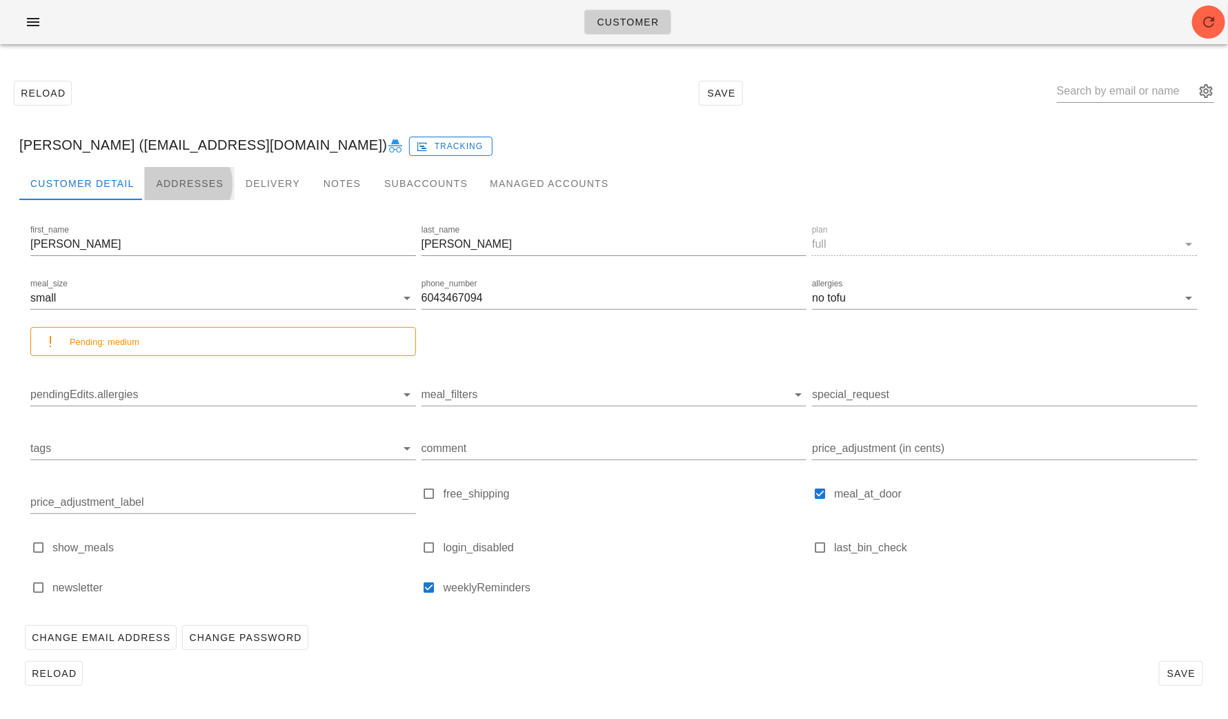
click at [206, 192] on div "Addresses" at bounding box center [190, 183] width 90 height 33
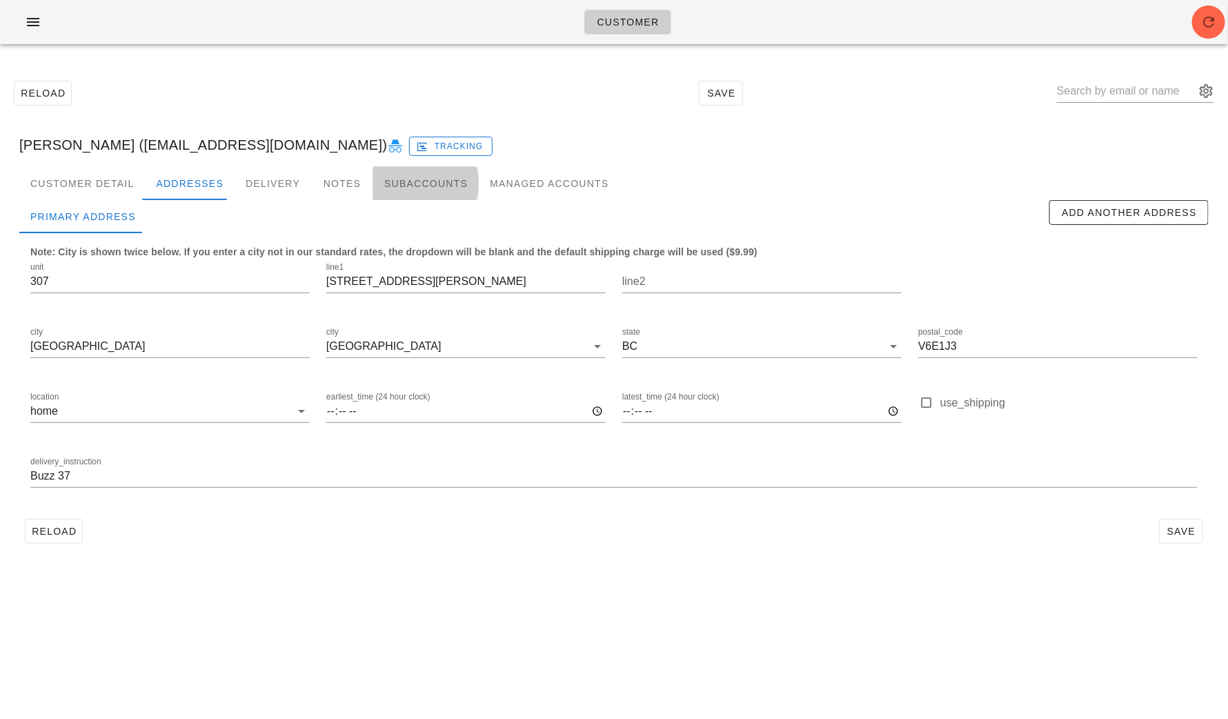
click at [379, 188] on div "Subaccounts" at bounding box center [426, 183] width 106 height 33
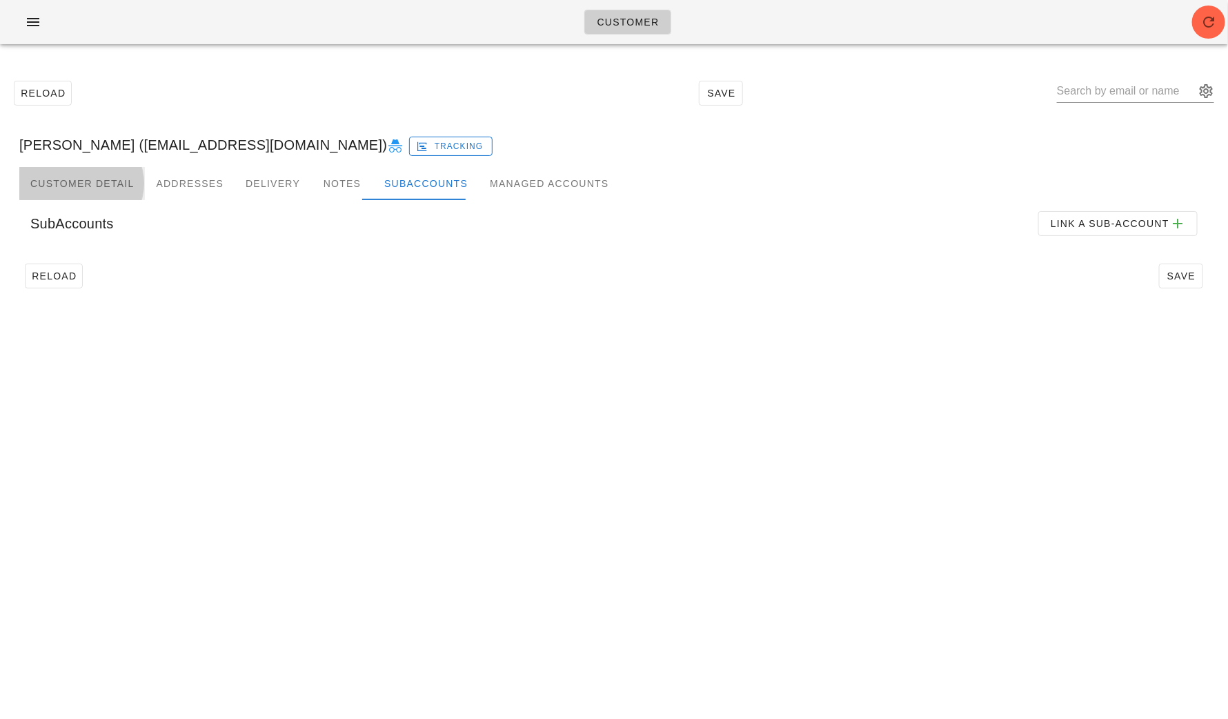
click at [98, 182] on div "Customer Detail" at bounding box center [82, 183] width 126 height 33
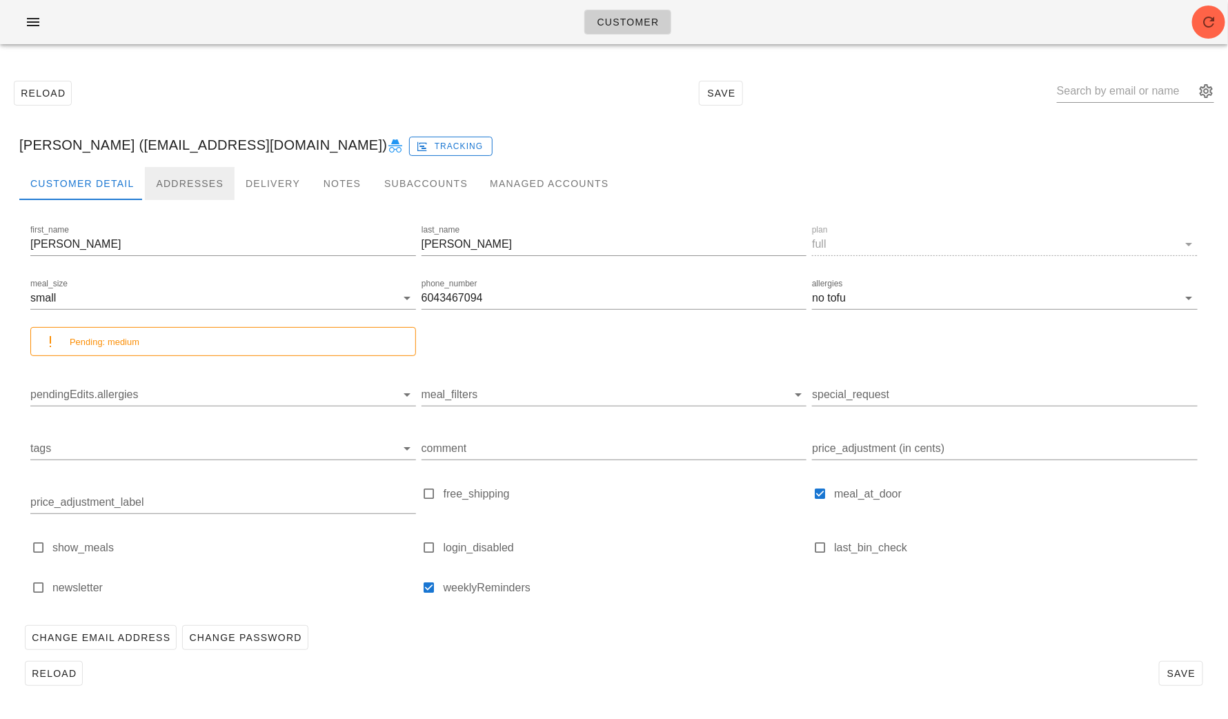
click at [195, 182] on div "Addresses" at bounding box center [190, 183] width 90 height 33
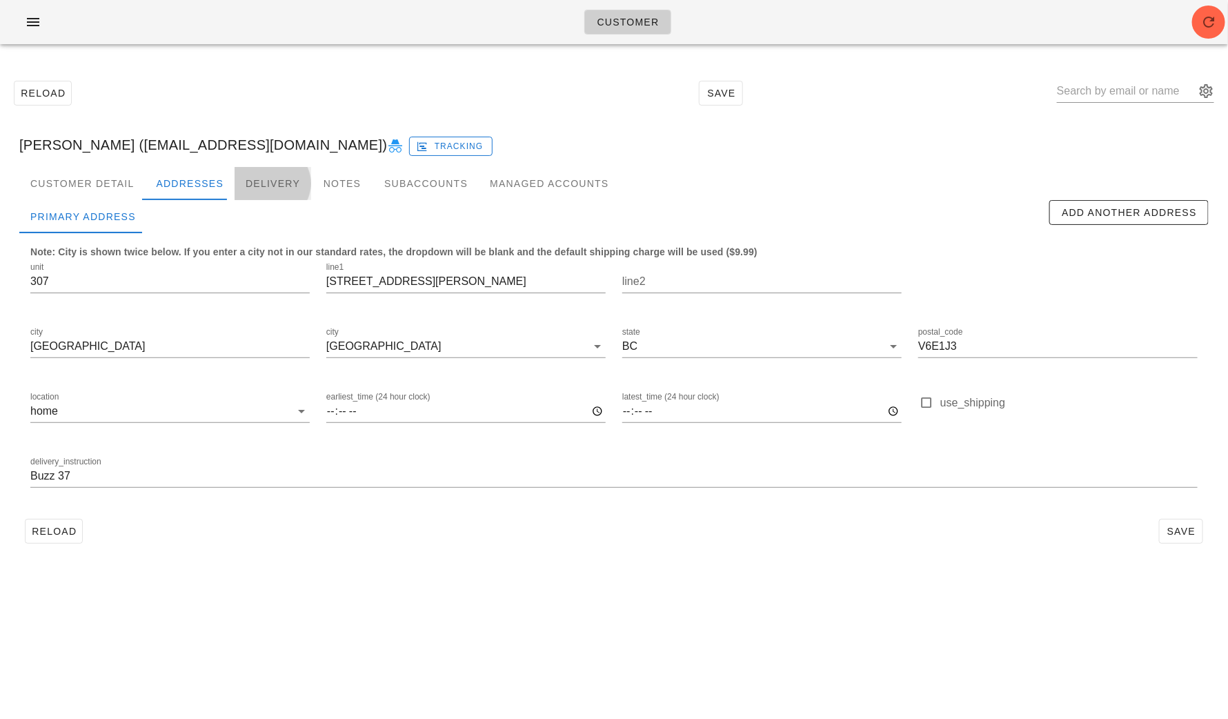
click at [243, 184] on div "Delivery" at bounding box center [273, 183] width 77 height 33
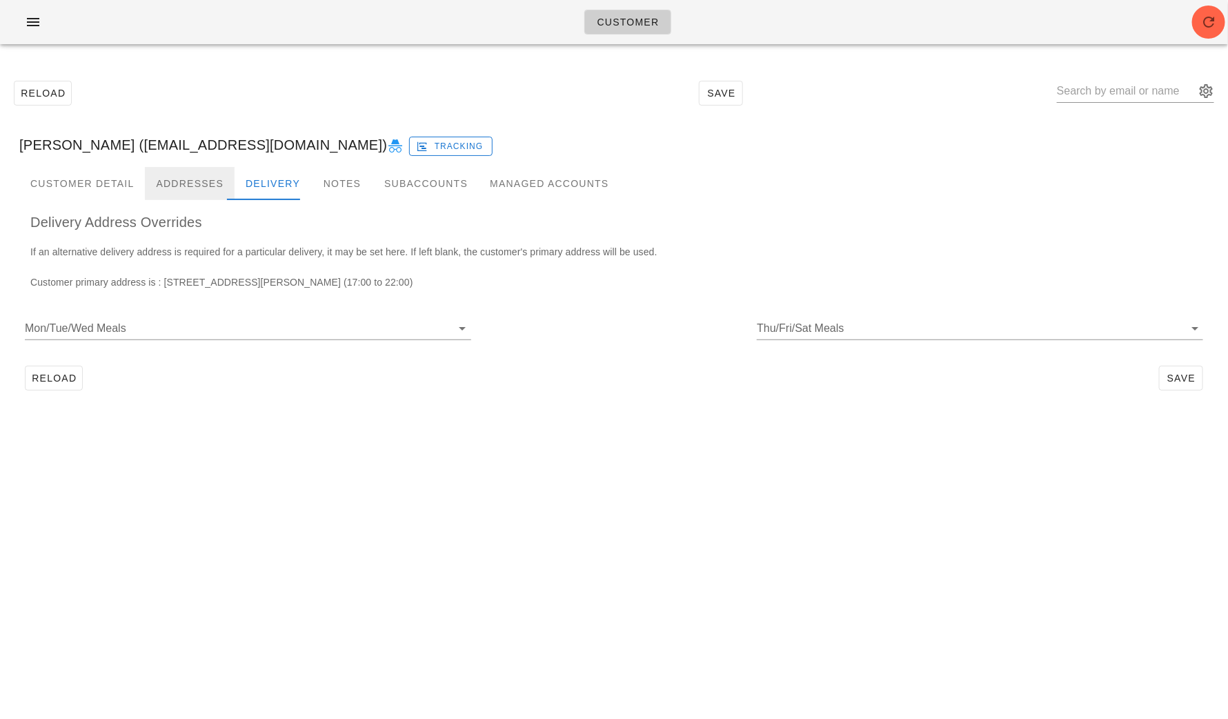
click at [176, 179] on div "Addresses" at bounding box center [190, 183] width 90 height 33
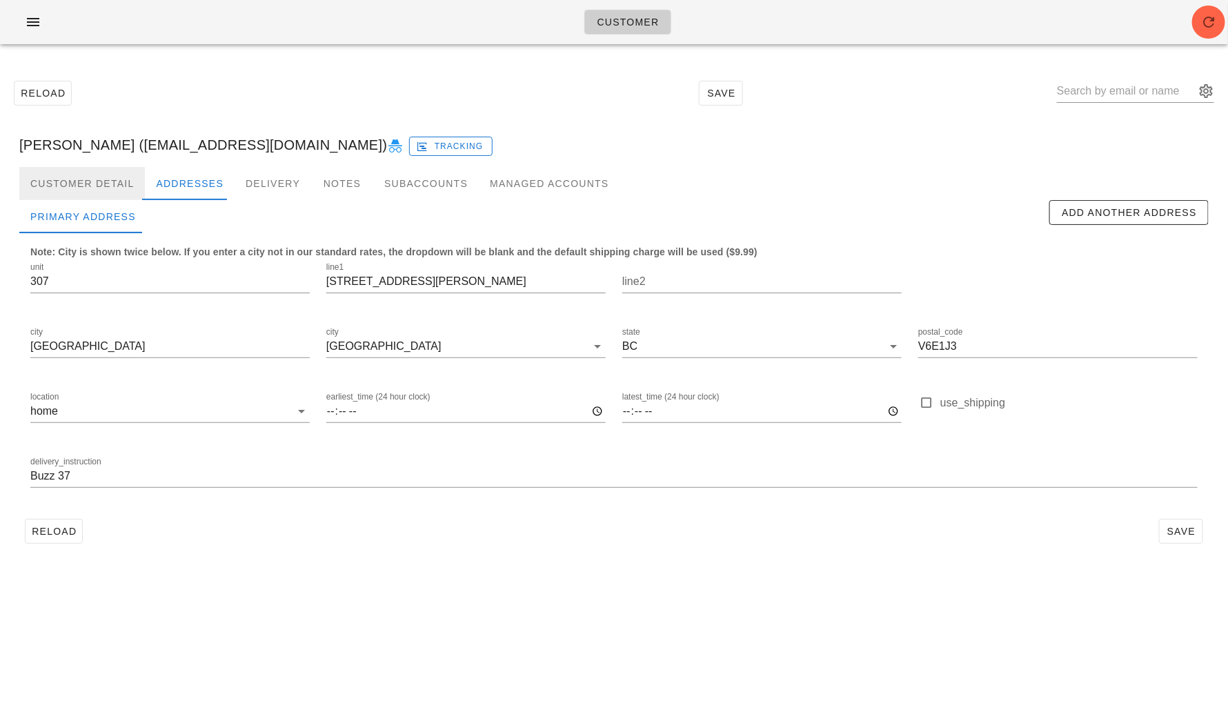
click at [72, 184] on div "Customer Detail" at bounding box center [82, 183] width 126 height 33
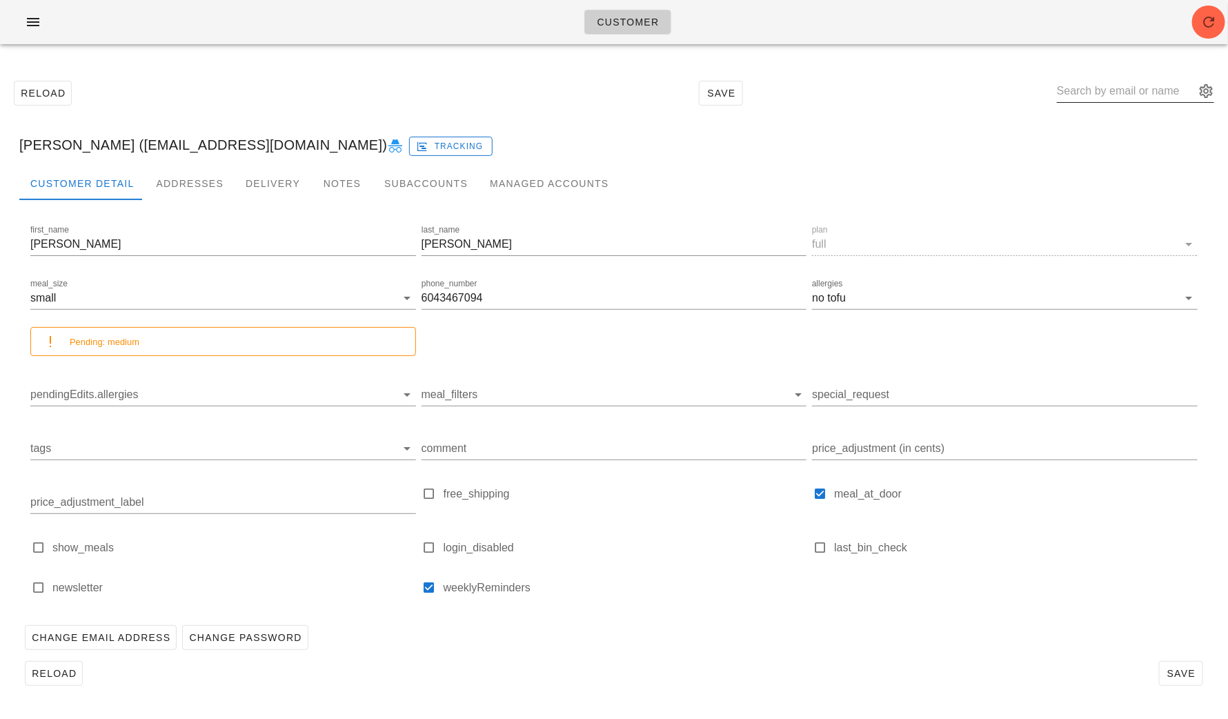
click at [1036, 86] on input "text" at bounding box center [1126, 91] width 138 height 22
paste input "[EMAIL_ADDRESS][DOMAIN_NAME]"
type input "[EMAIL_ADDRESS][DOMAIN_NAME]"
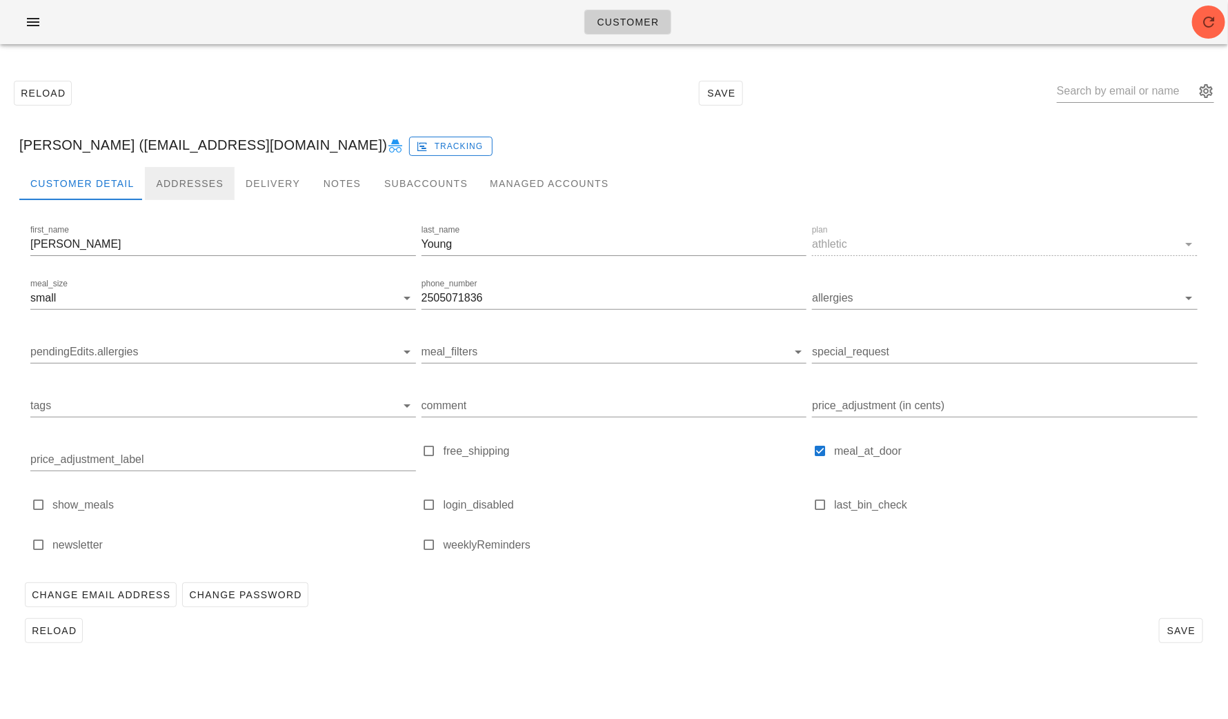
click at [181, 179] on div "Addresses" at bounding box center [190, 183] width 90 height 33
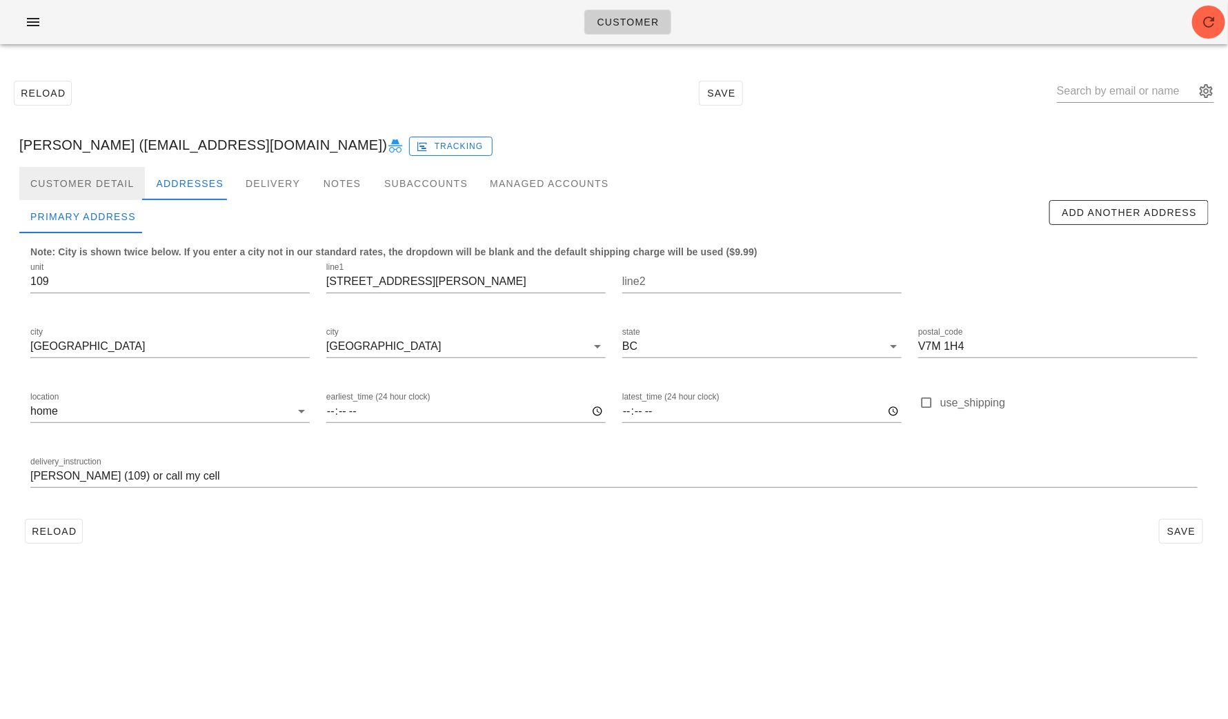
click at [116, 190] on div "Customer Detail" at bounding box center [82, 183] width 126 height 33
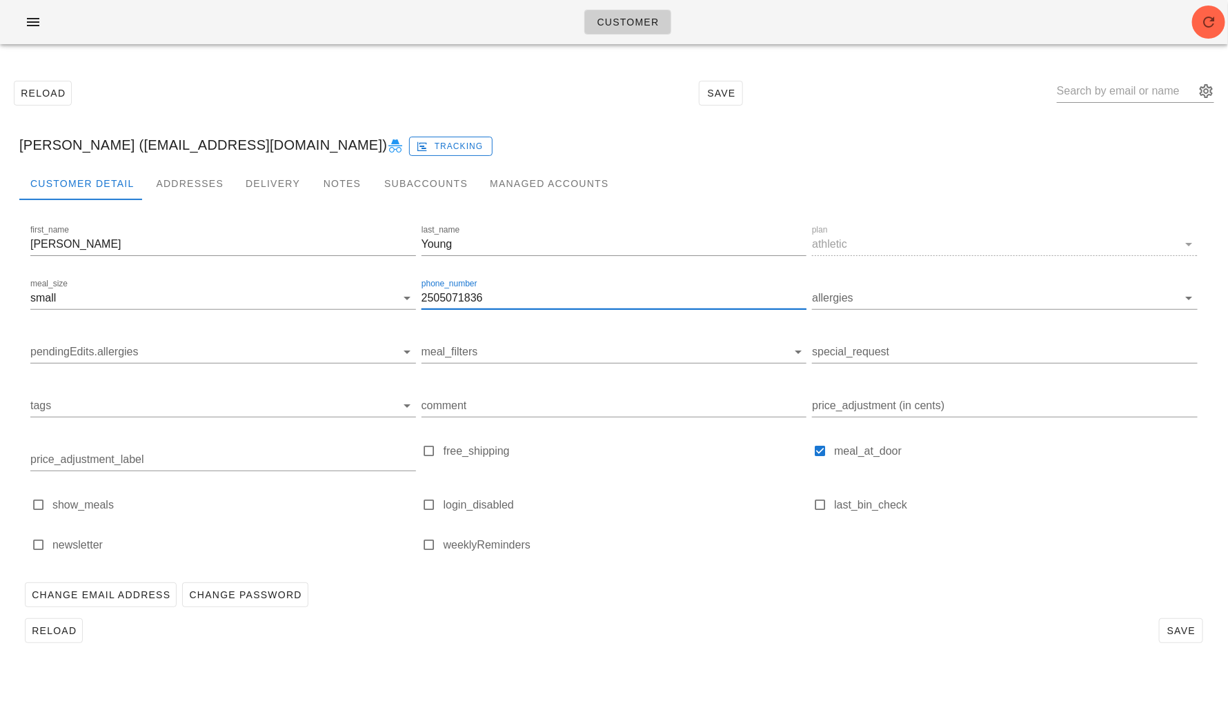
drag, startPoint x: 496, startPoint y: 297, endPoint x: 422, endPoint y: 297, distance: 74.5
click at [422, 297] on input "2505071836" at bounding box center [615, 298] width 386 height 22
click at [199, 179] on div "Addresses" at bounding box center [190, 183] width 90 height 33
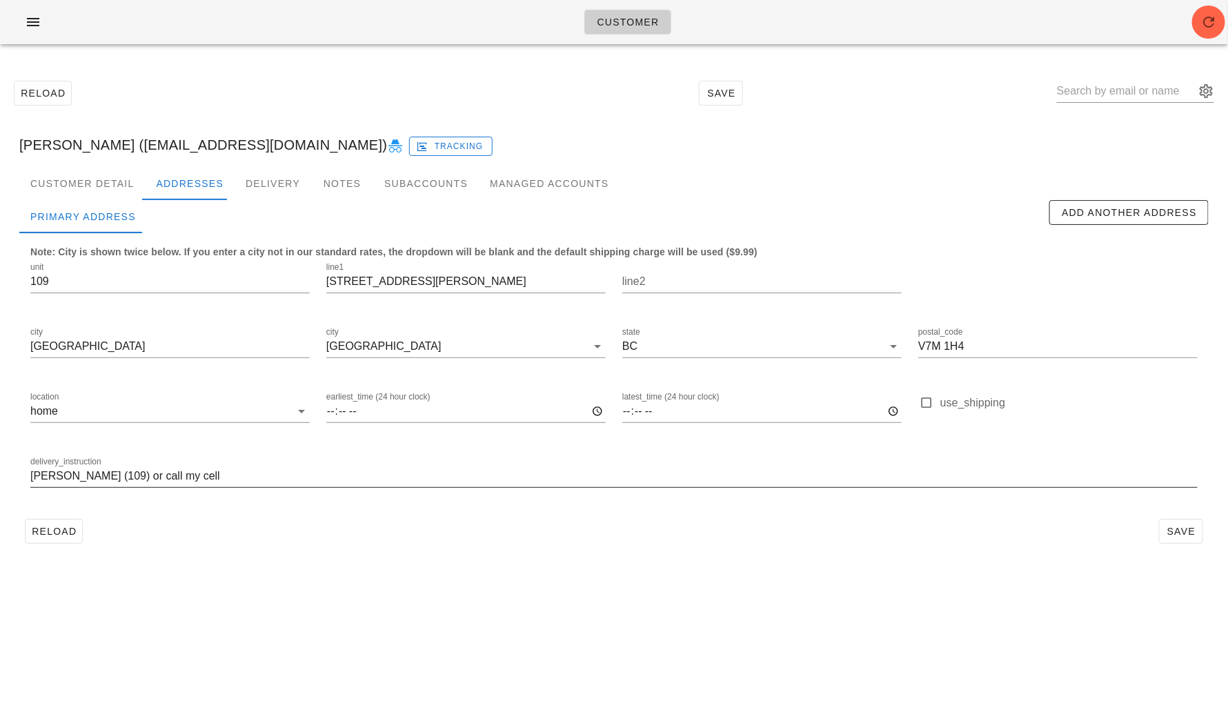
click at [227, 473] on input "[PERSON_NAME] (109) or call my cell" at bounding box center [613, 476] width 1167 height 22
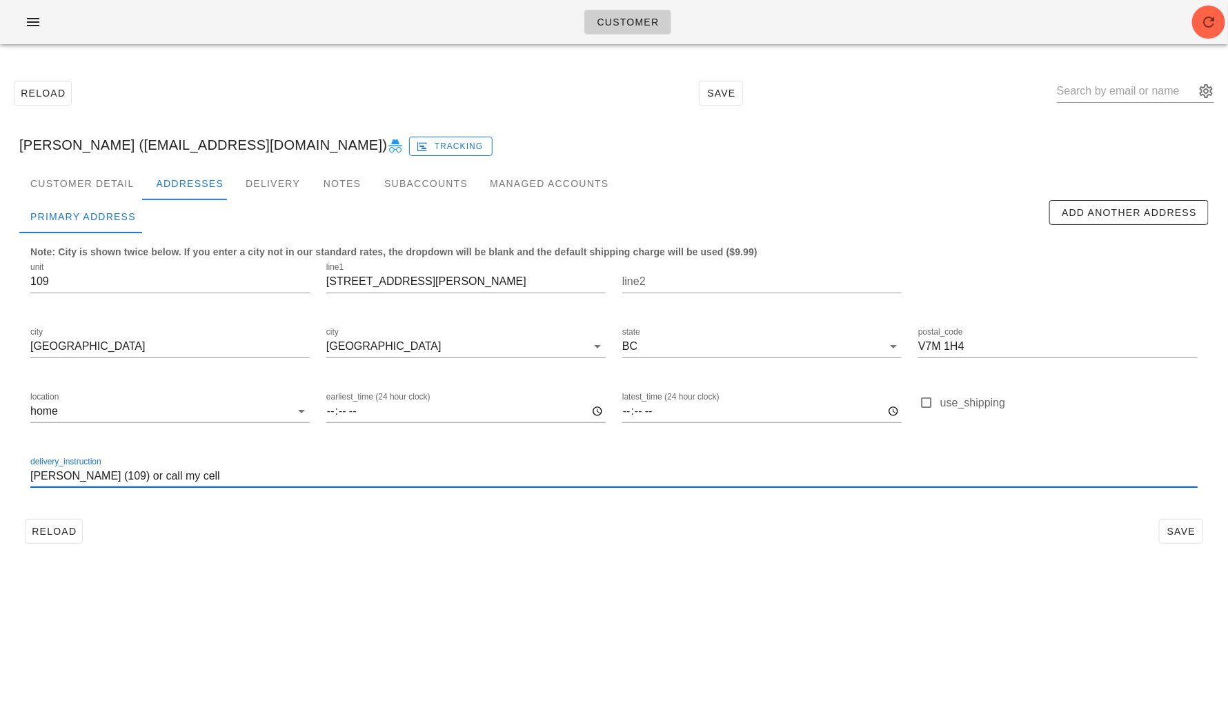
paste input "2505071836"
type input "[PERSON_NAME] (109) or call my cell [PHONE_NUMBER]"
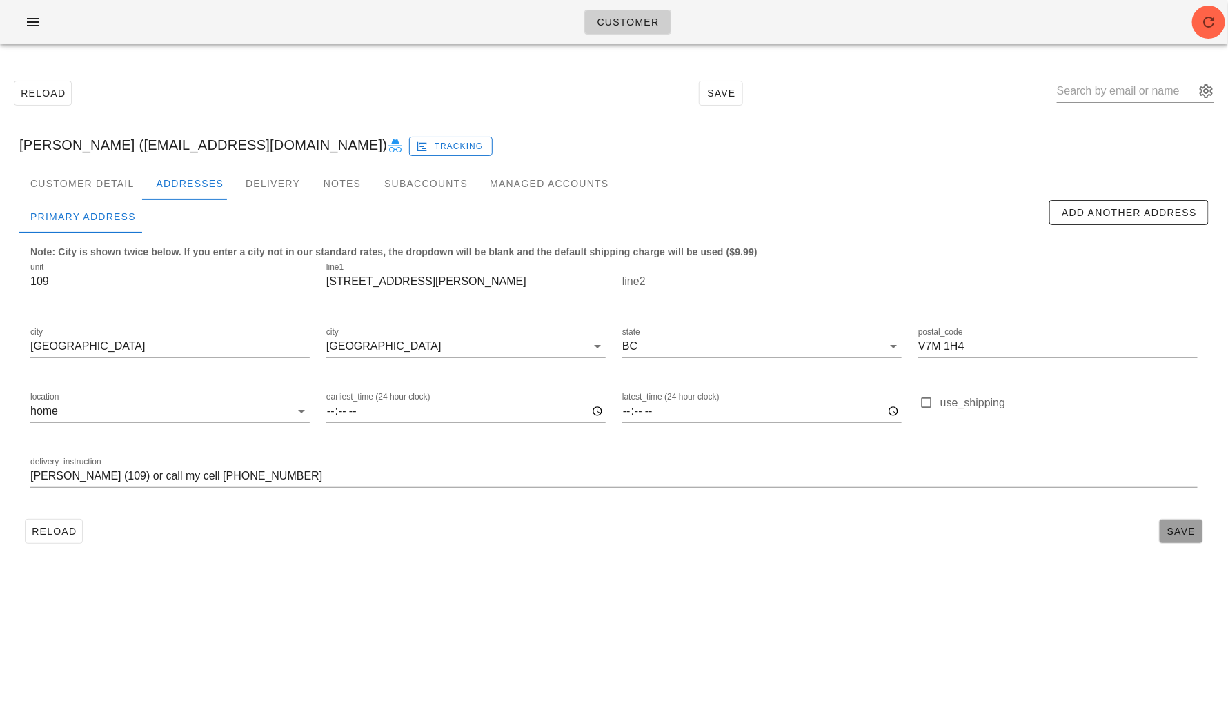
click at [1036, 535] on span "Save" at bounding box center [1181, 531] width 32 height 11
click at [72, 181] on div "Customer Detail" at bounding box center [82, 183] width 126 height 33
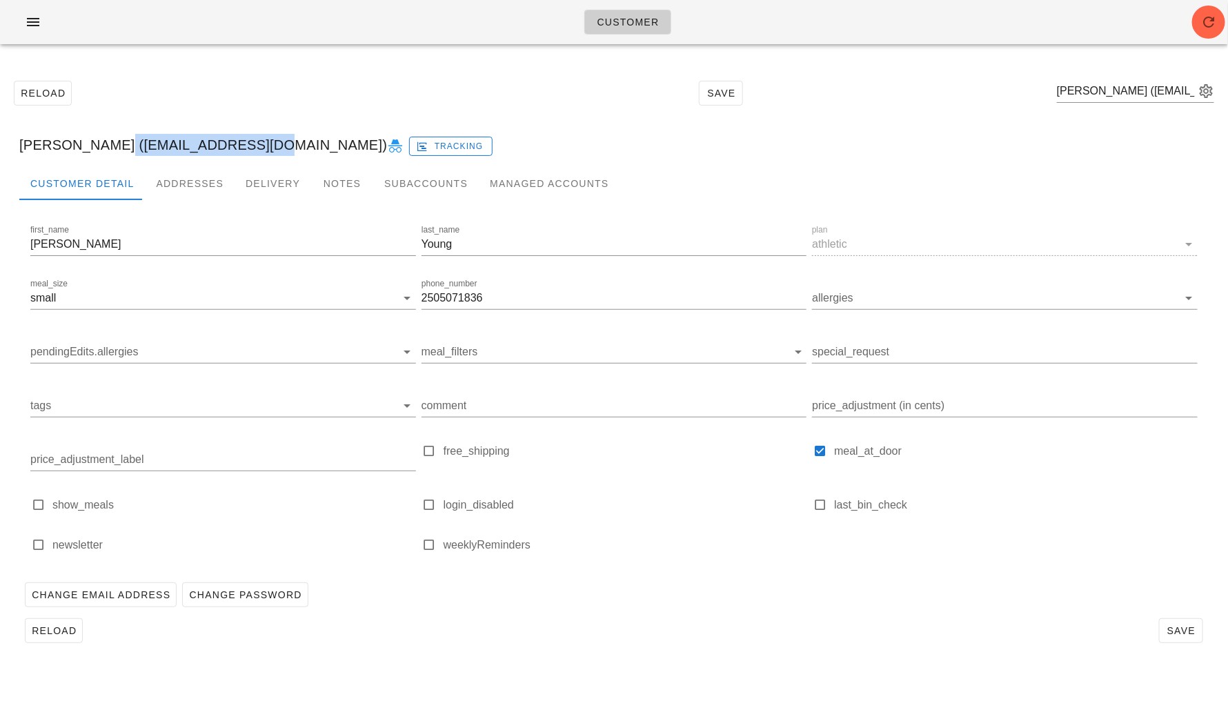
drag, startPoint x: 257, startPoint y: 148, endPoint x: 103, endPoint y: 149, distance: 153.9
click at [103, 149] on div "[PERSON_NAME] ([EMAIL_ADDRESS][DOMAIN_NAME]) Tracking" at bounding box center [614, 145] width 1212 height 44
copy div "[EMAIL_ADDRESS][DOMAIN_NAME]"
click at [1036, 93] on input "text" at bounding box center [1126, 91] width 138 height 22
paste input "[EMAIL_ADDRESS][DOMAIN_NAME]"
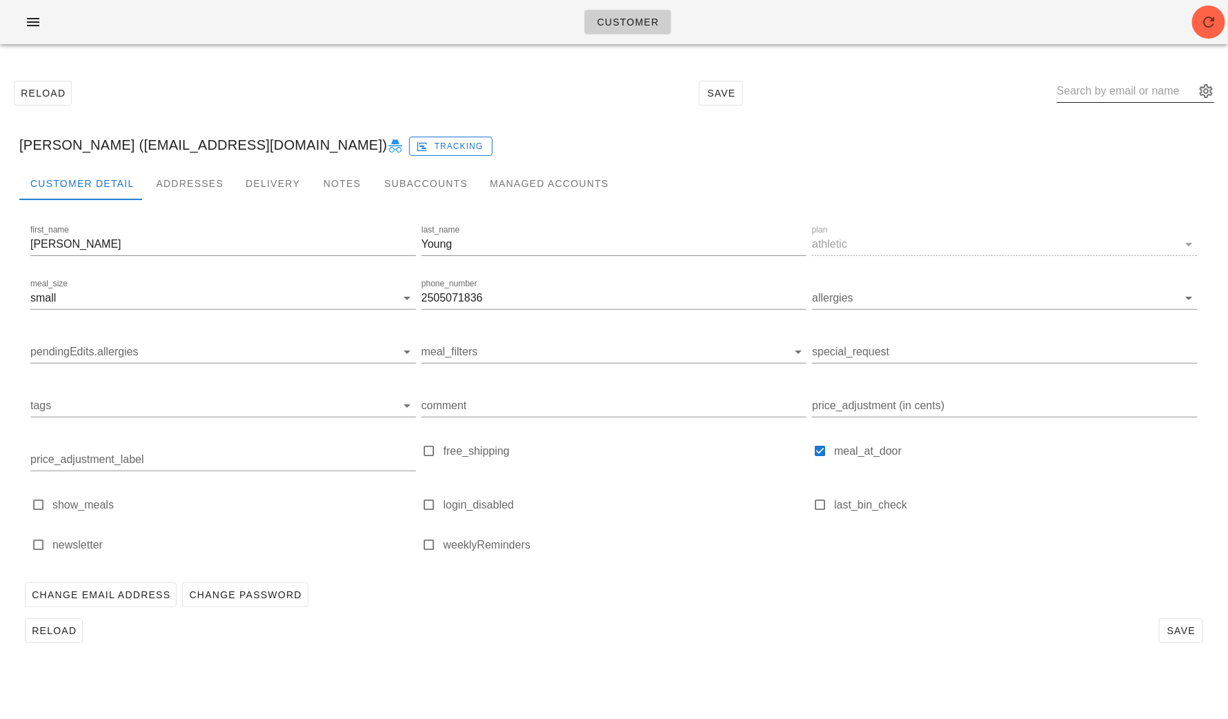
type input "[EMAIL_ADDRESS][DOMAIN_NAME]"
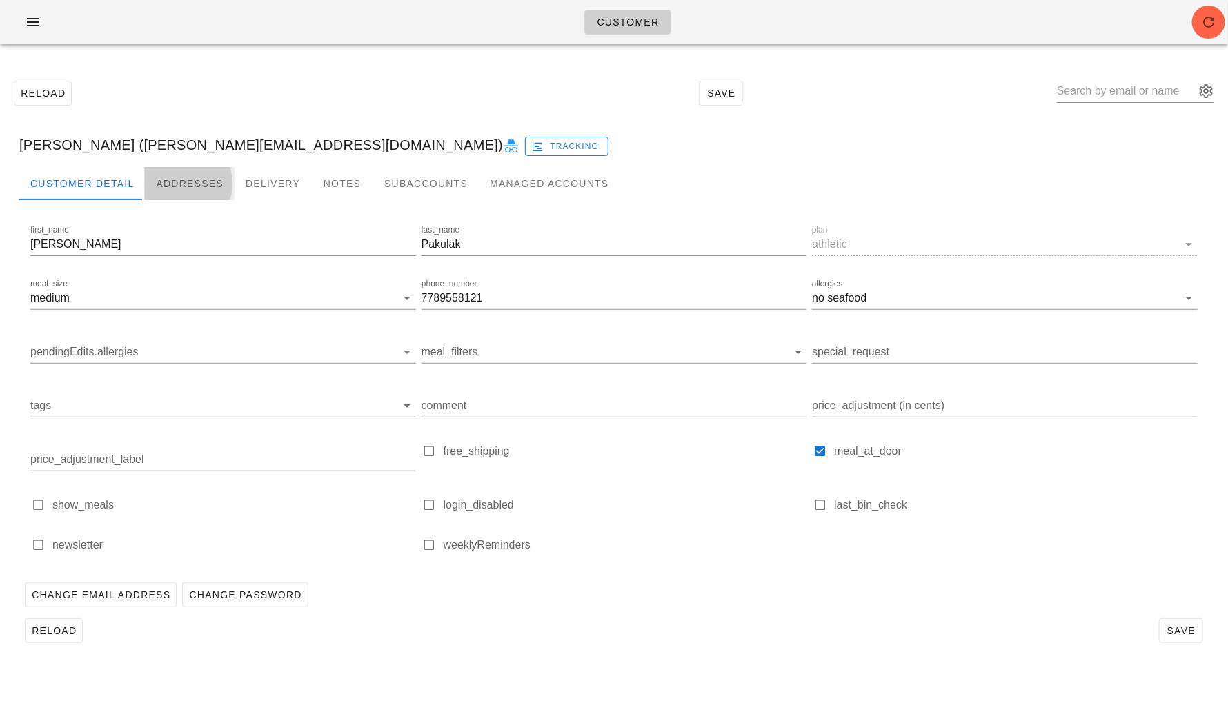
click at [182, 167] on div "Addresses" at bounding box center [190, 183] width 90 height 33
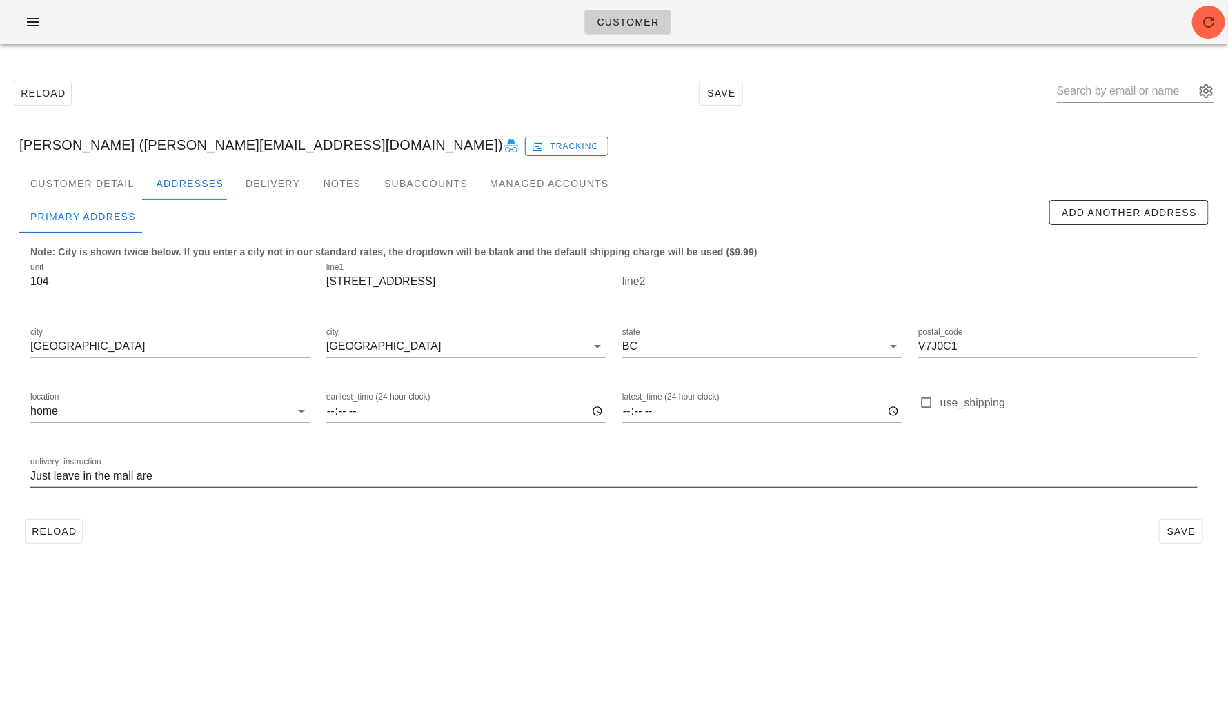
click at [177, 478] on input "Just leave in the mail are" at bounding box center [613, 476] width 1167 height 22
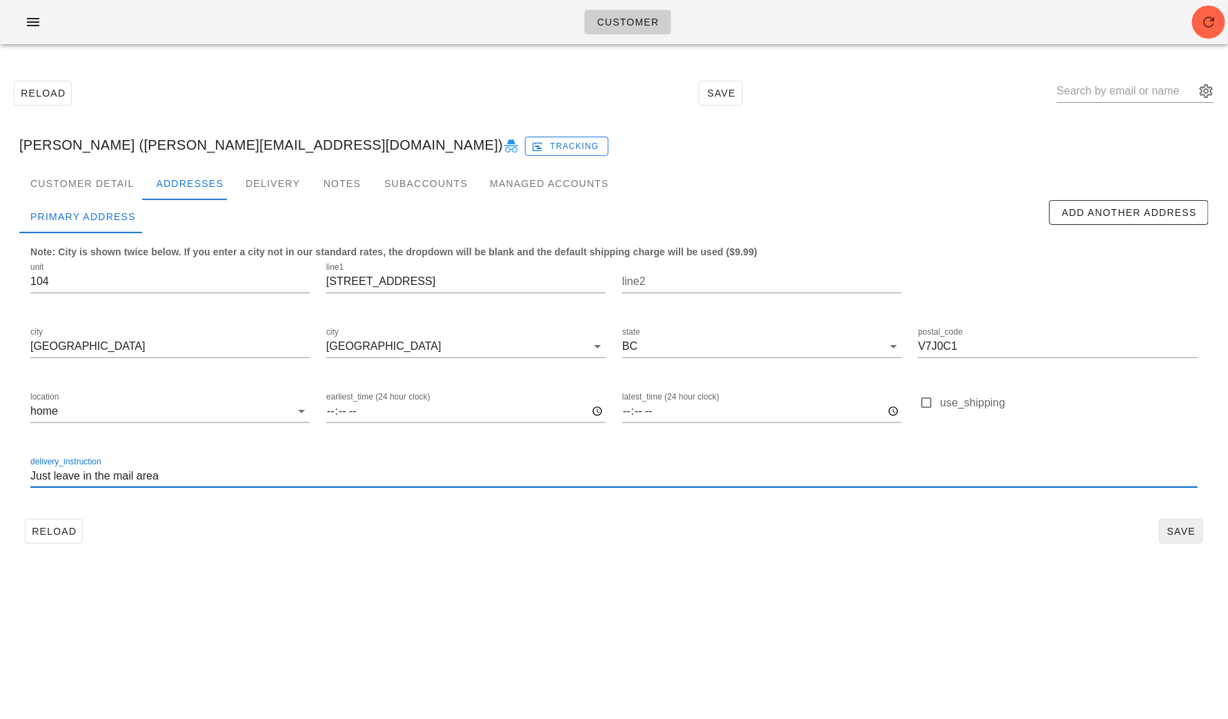
type input "Just leave in the mail area"
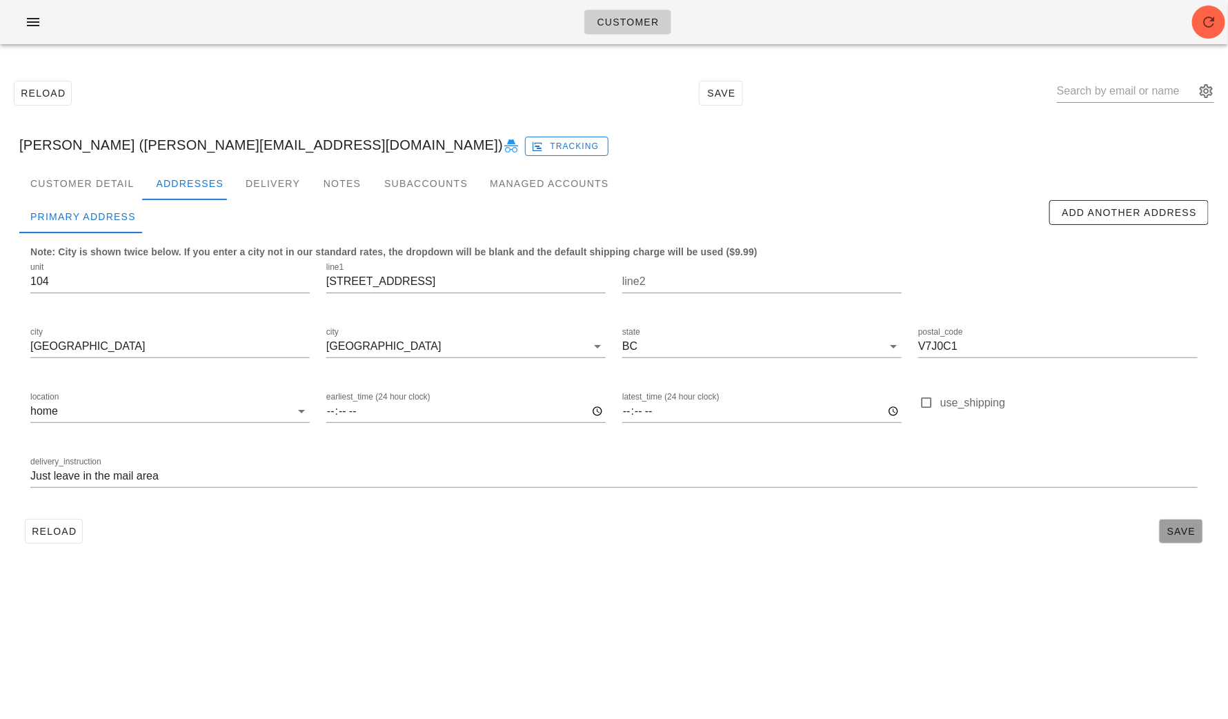
click at [1036, 530] on span "Save" at bounding box center [1181, 531] width 32 height 11
